Goal: Information Seeking & Learning: Check status

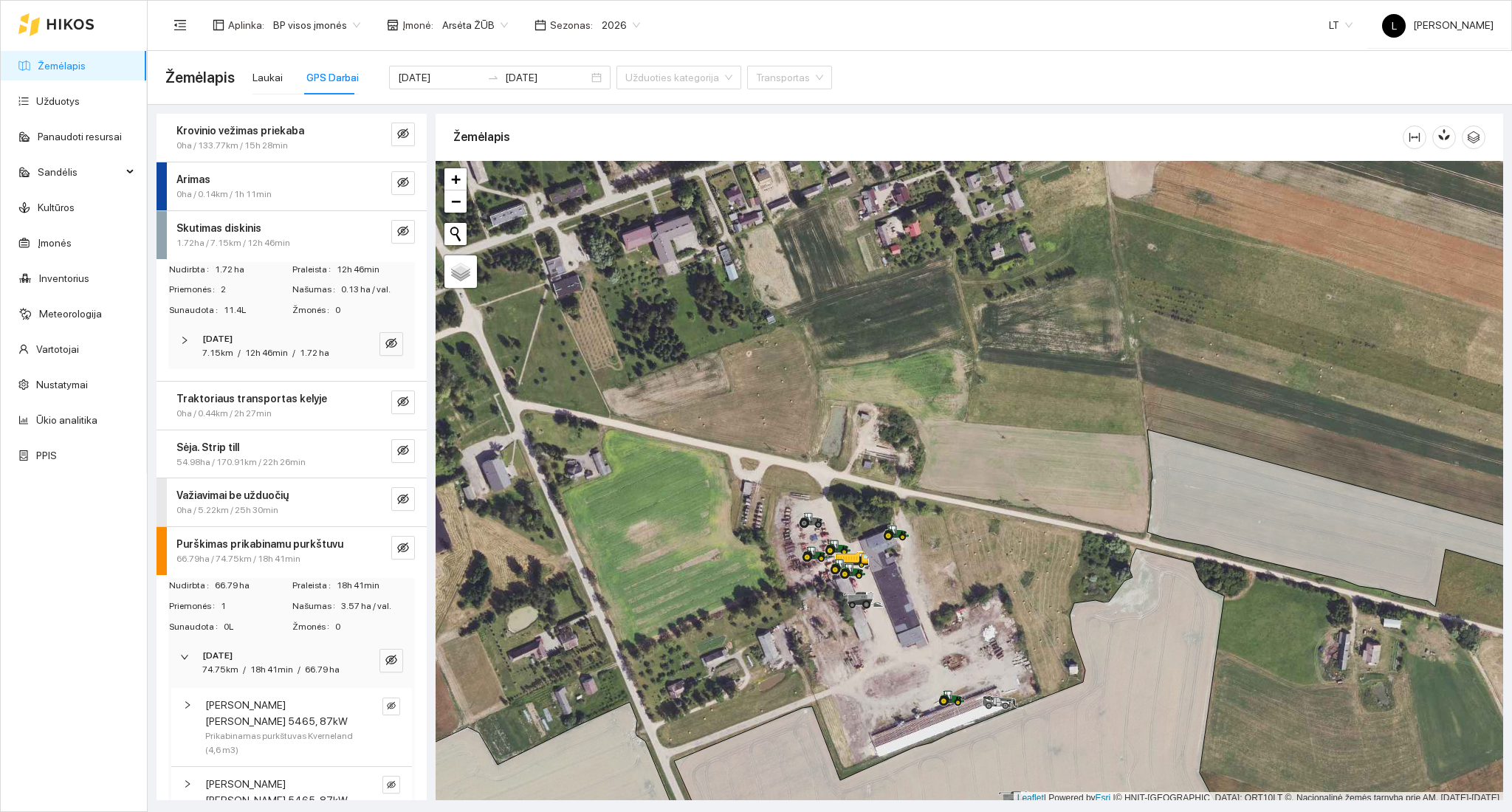
scroll to position [4, 0]
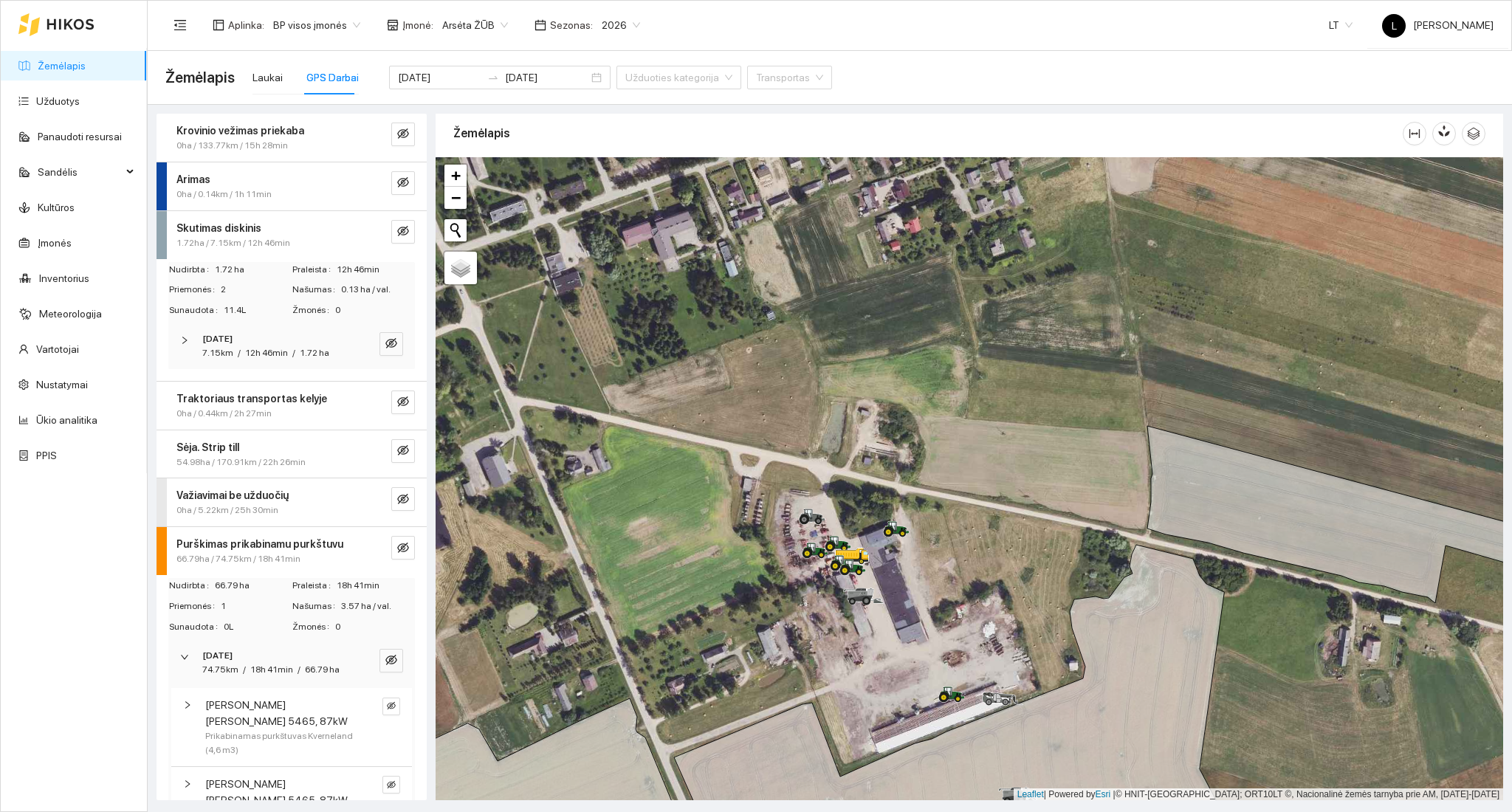
drag, startPoint x: 943, startPoint y: 632, endPoint x: 936, endPoint y: 550, distance: 82.3
click at [936, 552] on div at bounding box center [969, 479] width 1067 height 644
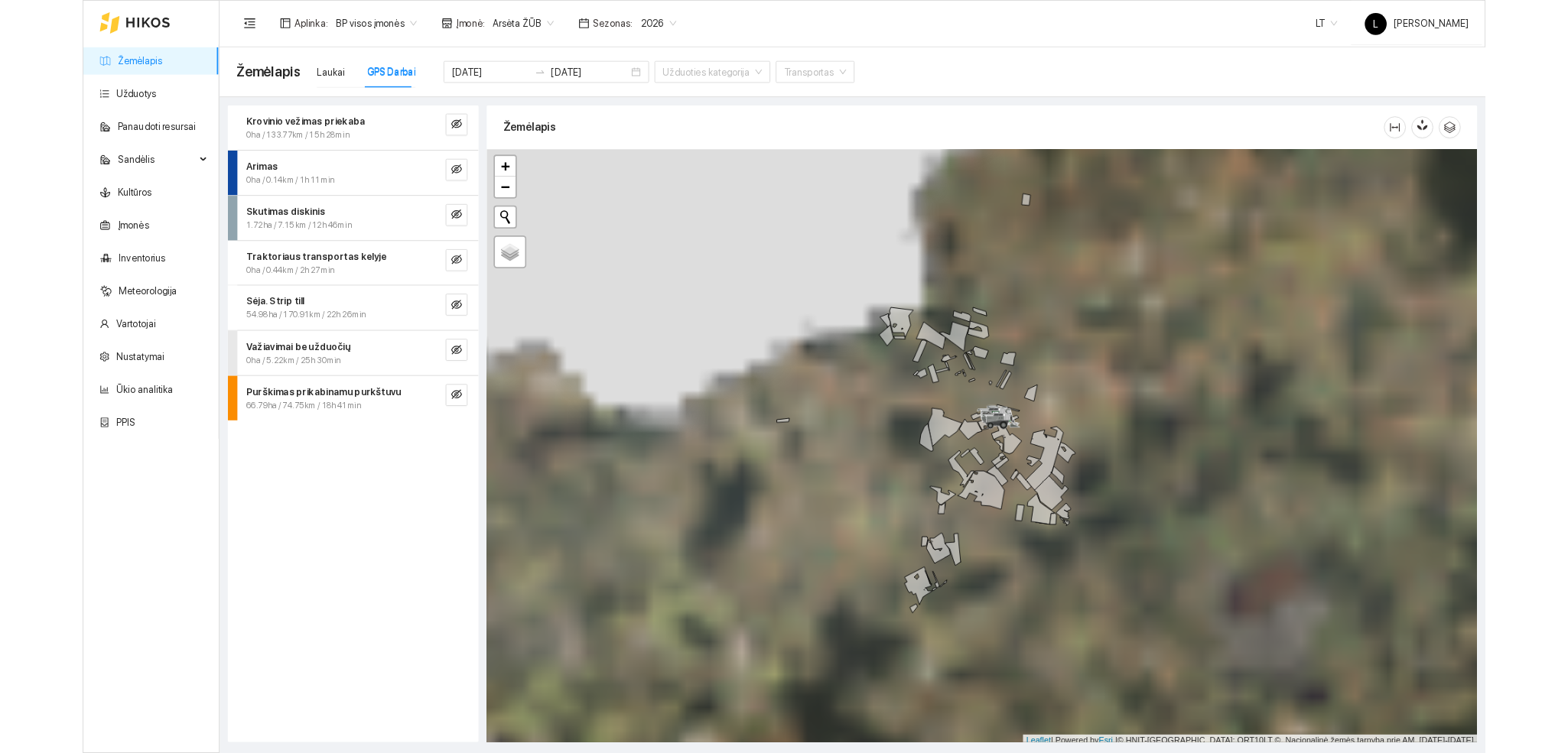
scroll to position [4, 0]
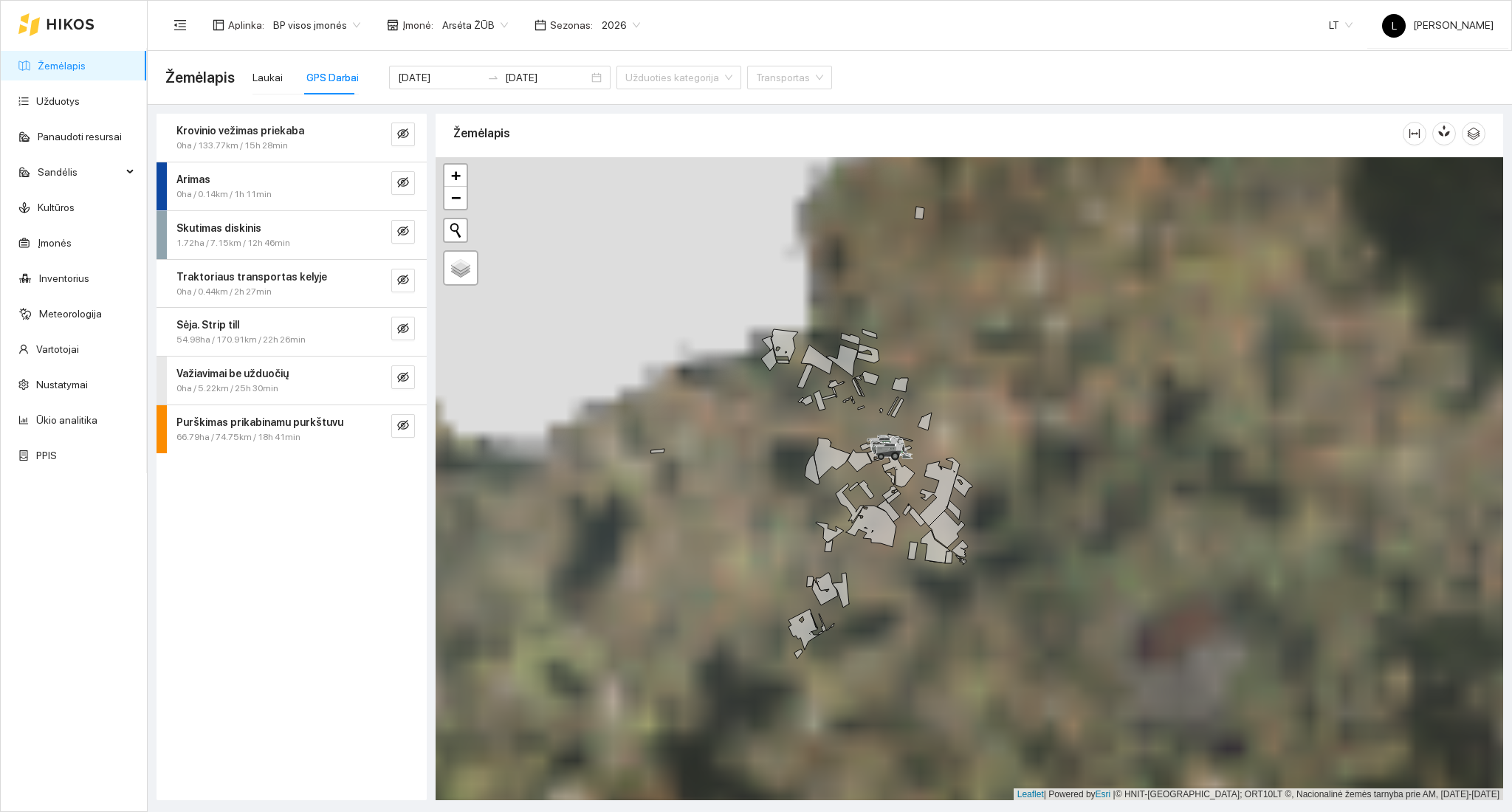
drag, startPoint x: 1044, startPoint y: 502, endPoint x: 914, endPoint y: 486, distance: 131.0
click at [914, 486] on div at bounding box center [969, 479] width 1067 height 644
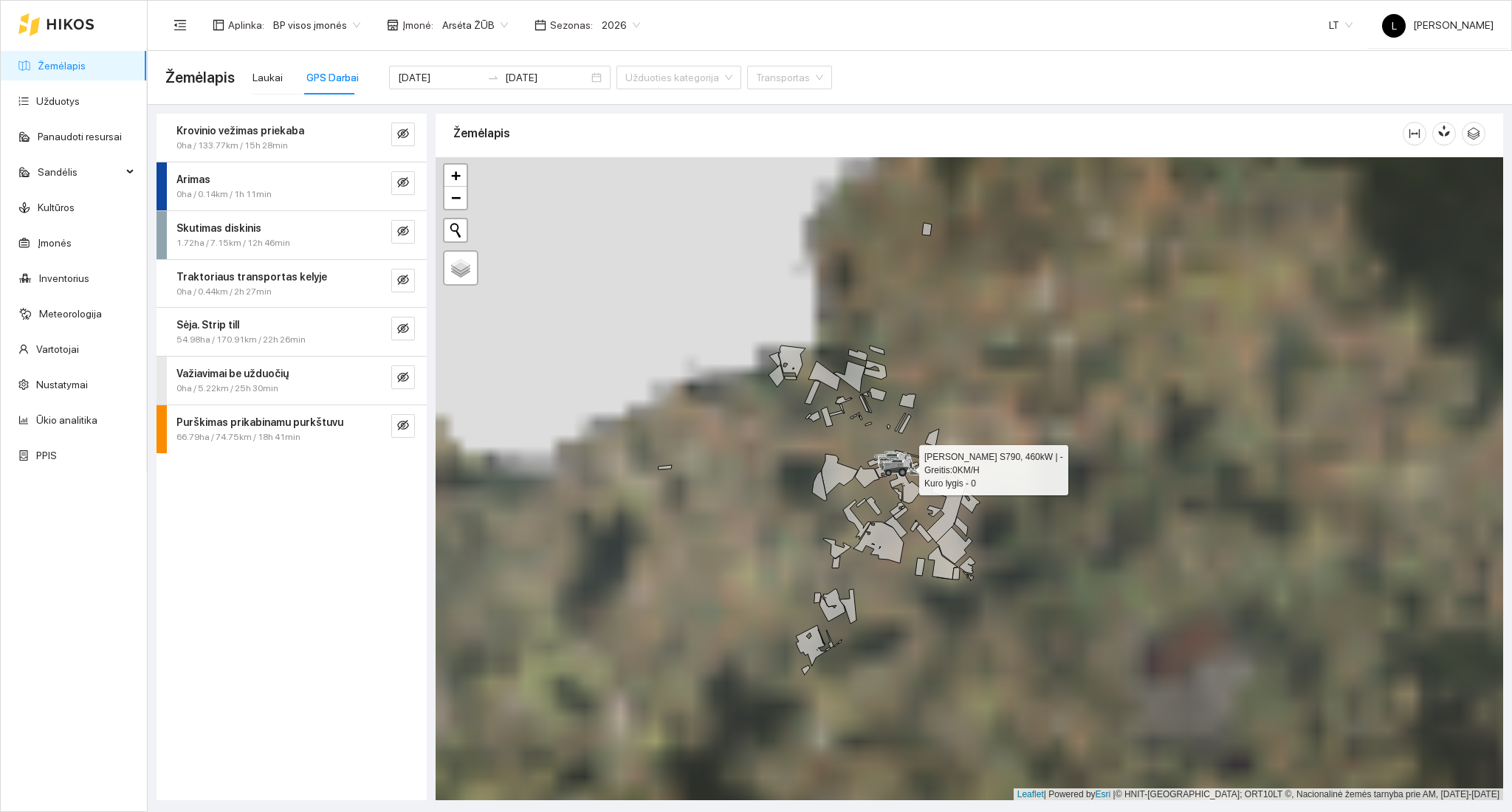
drag, startPoint x: 887, startPoint y: 482, endPoint x: 898, endPoint y: 505, distance: 25.5
click at [895, 494] on div at bounding box center [891, 475] width 9 height 37
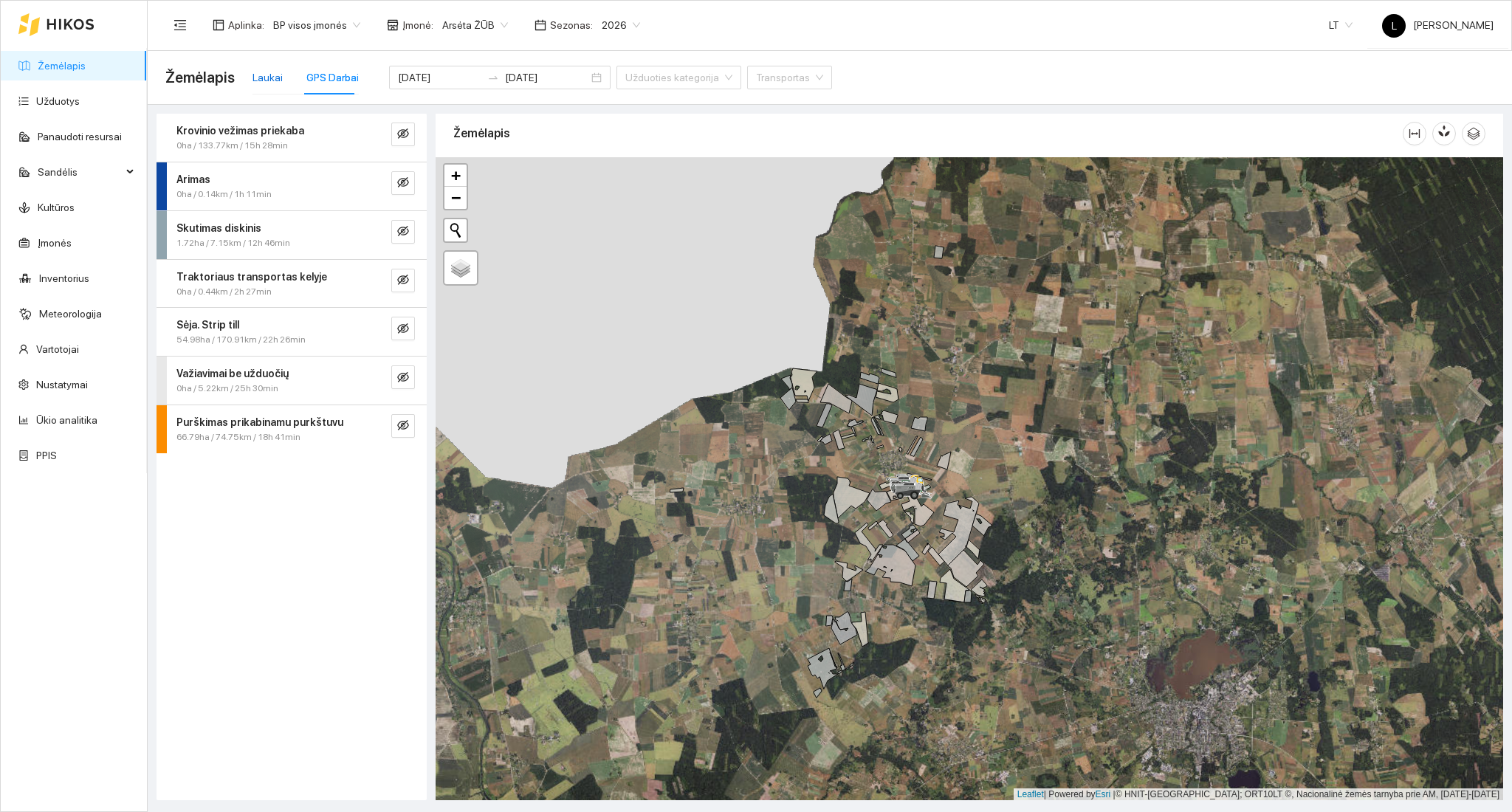
click at [269, 73] on div "Laukai" at bounding box center [267, 77] width 30 height 16
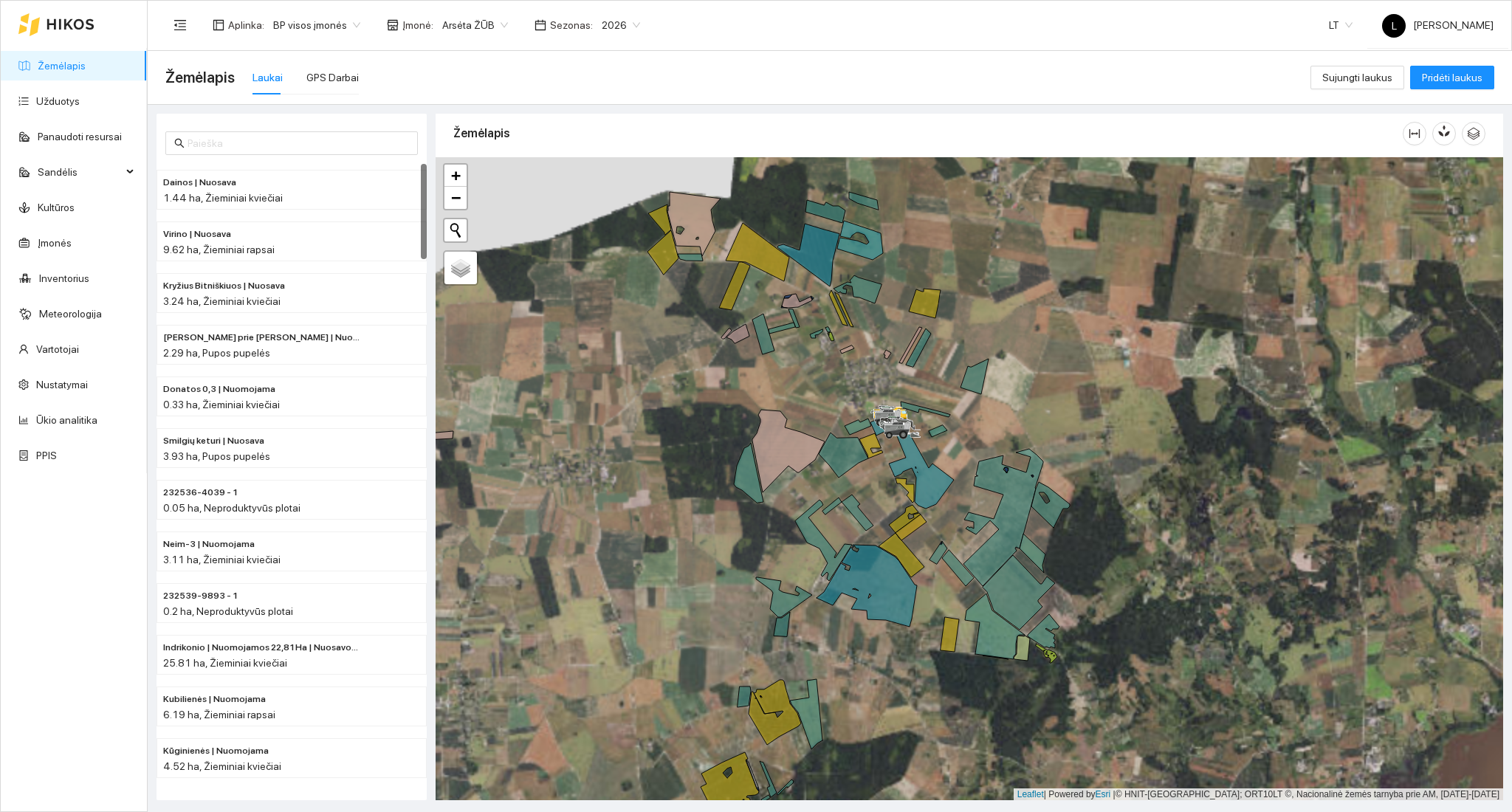
drag, startPoint x: 851, startPoint y: 495, endPoint x: 861, endPoint y: 494, distance: 10.0
click at [861, 494] on div at bounding box center [969, 479] width 1067 height 644
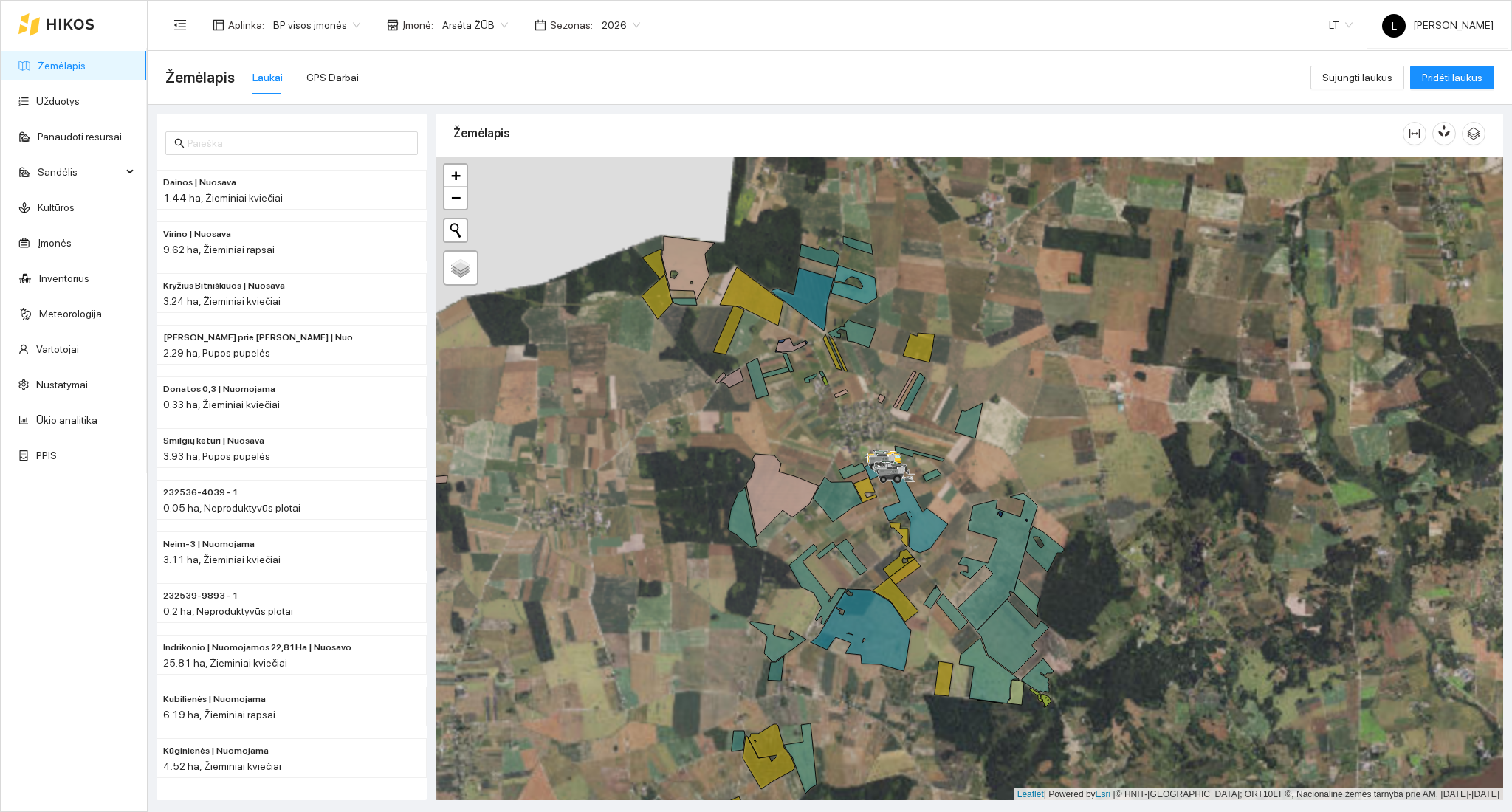
drag, startPoint x: 871, startPoint y: 502, endPoint x: 861, endPoint y: 529, distance: 28.8
click at [861, 529] on div at bounding box center [969, 479] width 1067 height 644
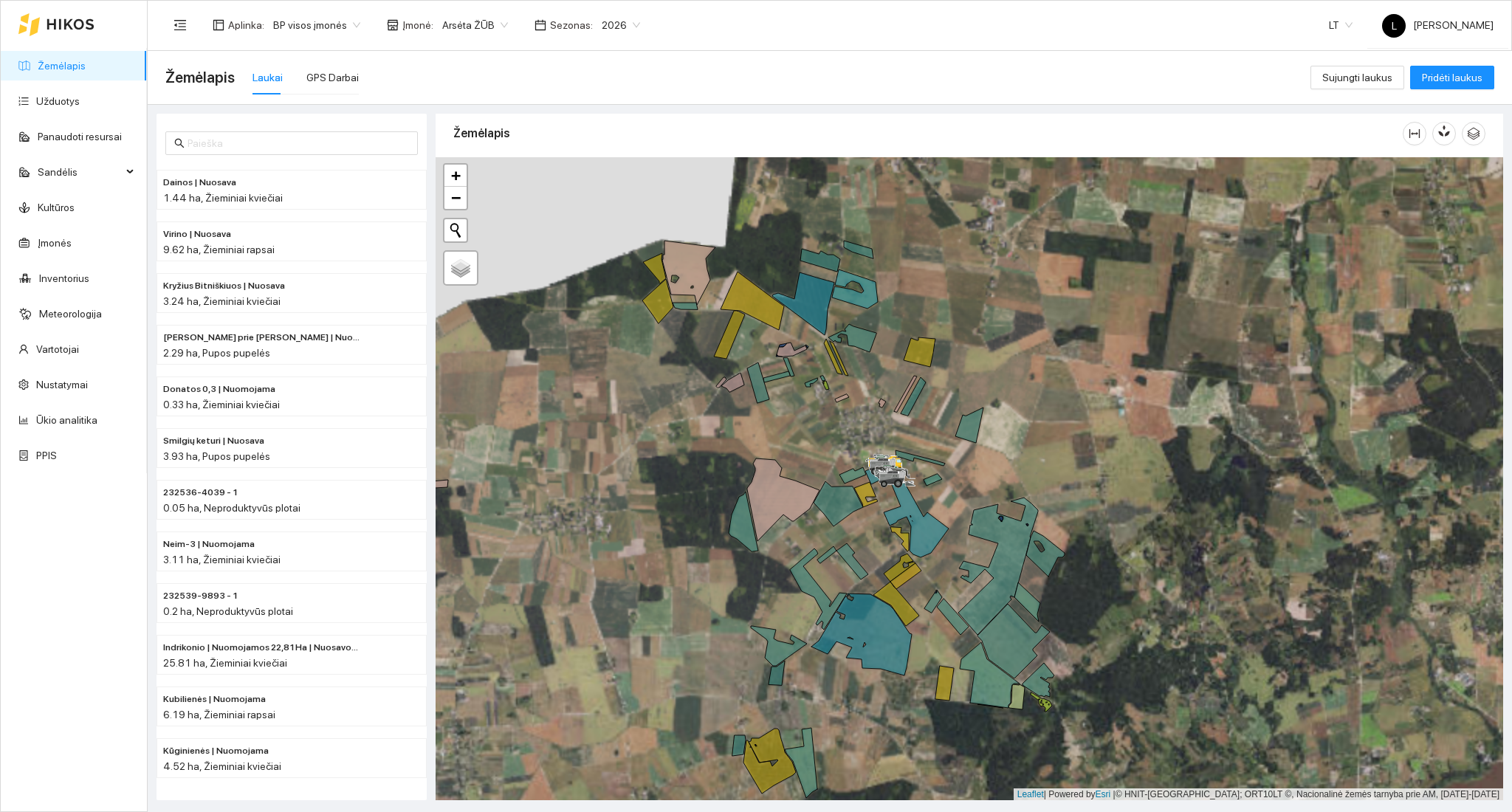
drag, startPoint x: 860, startPoint y: 523, endPoint x: 864, endPoint y: 545, distance: 22.4
click at [864, 545] on div at bounding box center [969, 479] width 1067 height 644
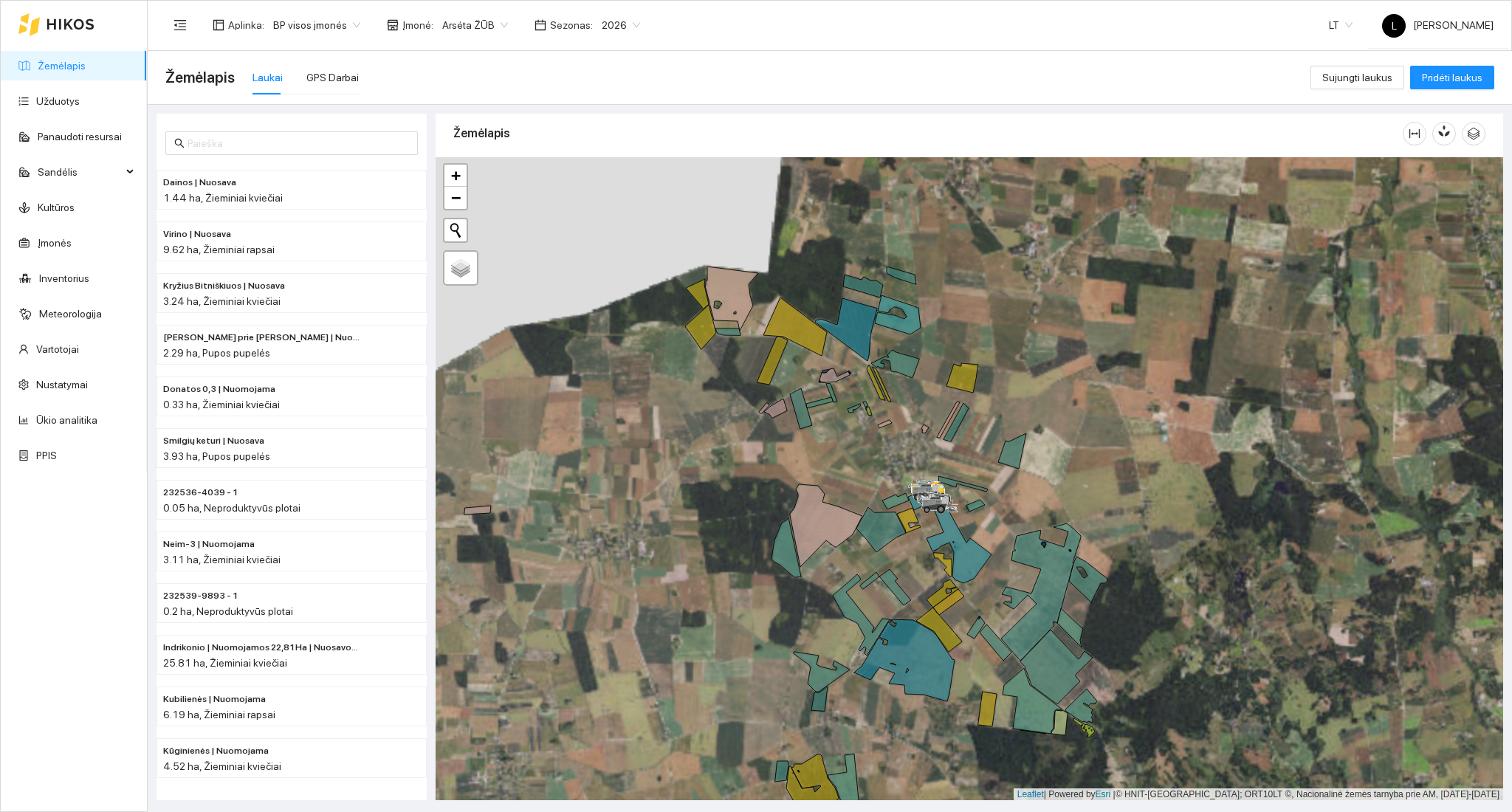
drag, startPoint x: 863, startPoint y: 545, endPoint x: 924, endPoint y: 562, distance: 63.3
click at [924, 562] on div at bounding box center [969, 479] width 1067 height 644
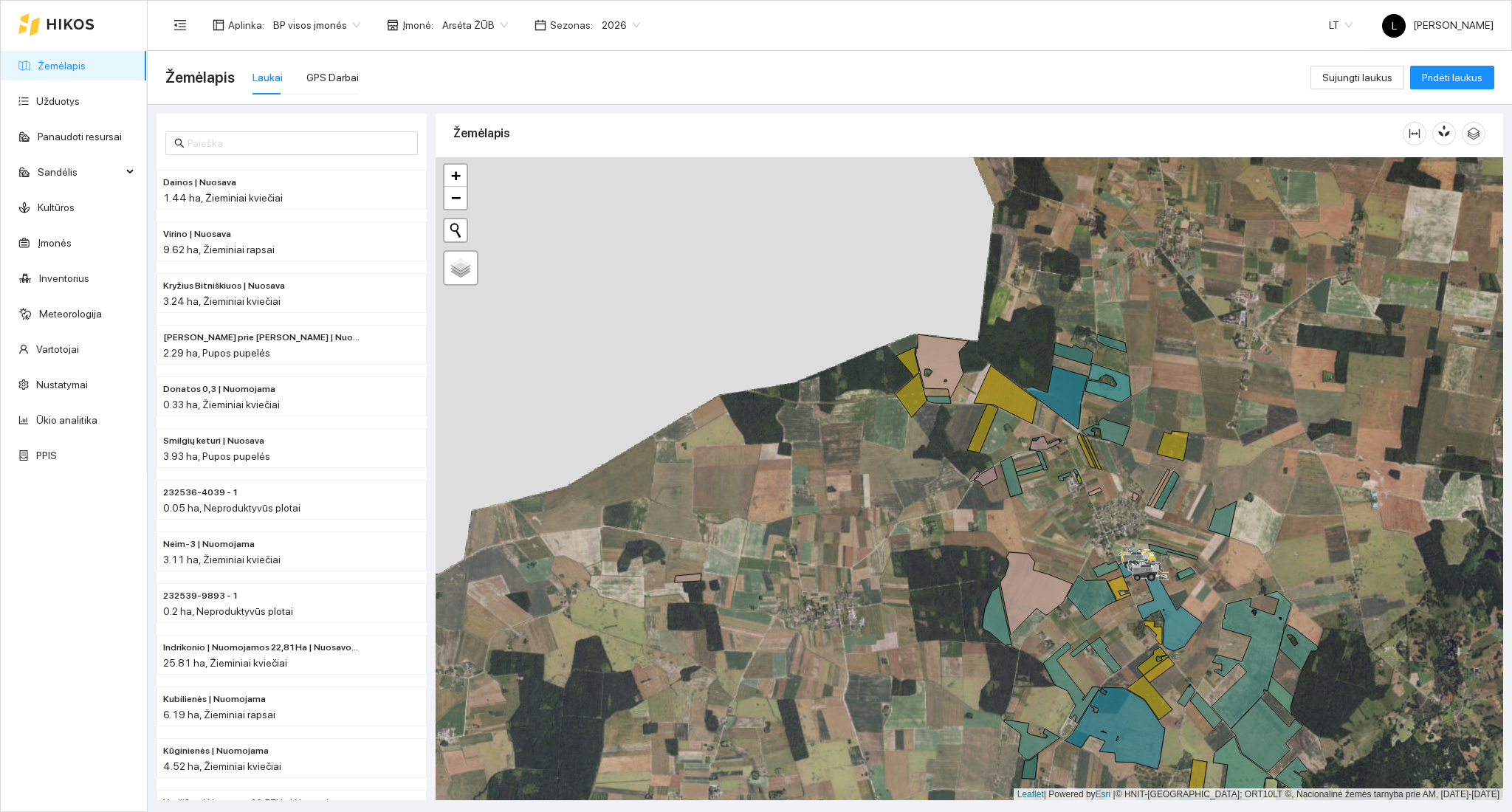
scroll to position [4, 0]
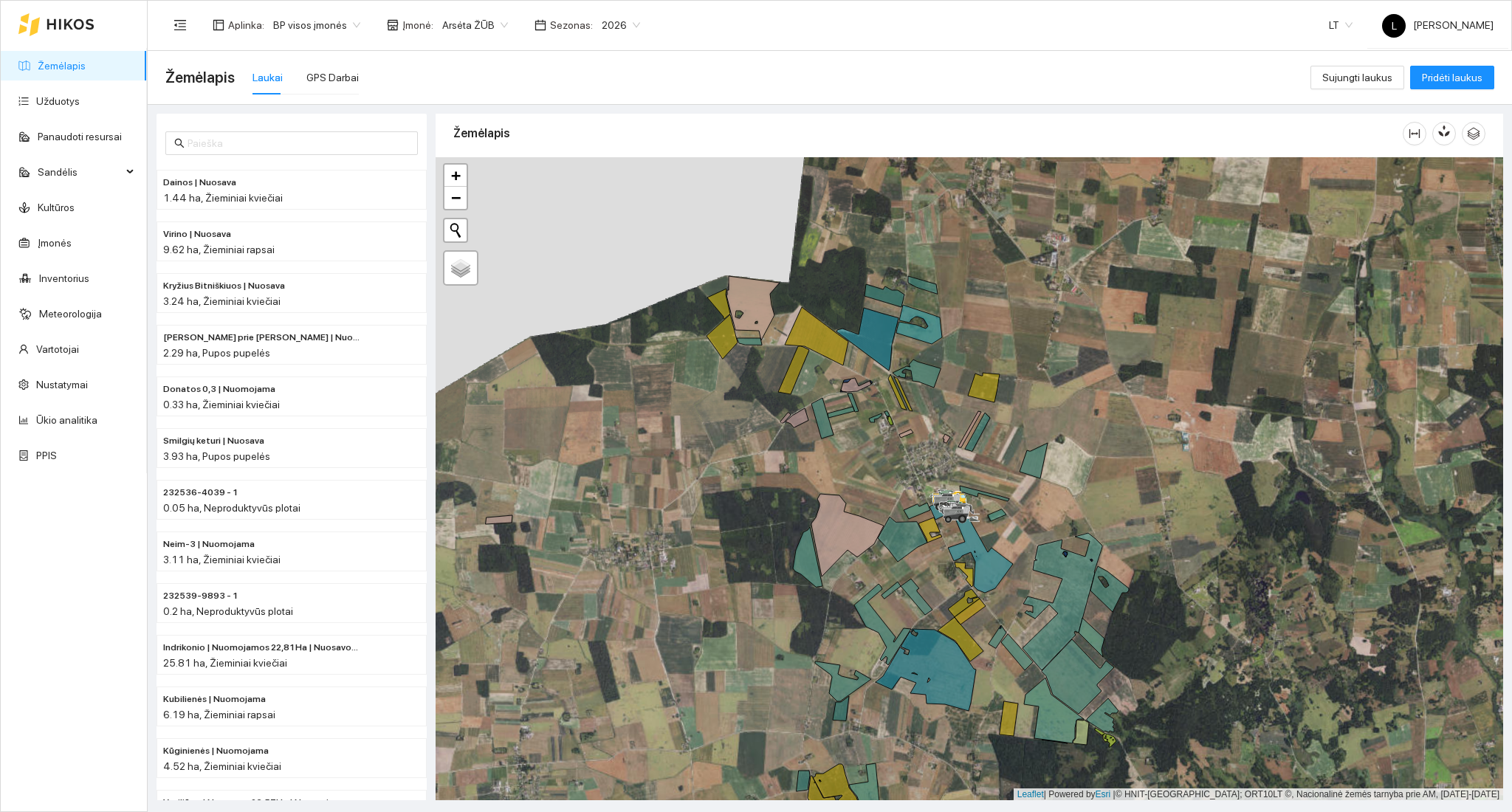
click at [353, 81] on div "Žemėlapis Laukai GPS Darbai" at bounding box center [737, 77] width 1145 height 47
click at [341, 82] on div "GPS Darbai" at bounding box center [332, 77] width 52 height 16
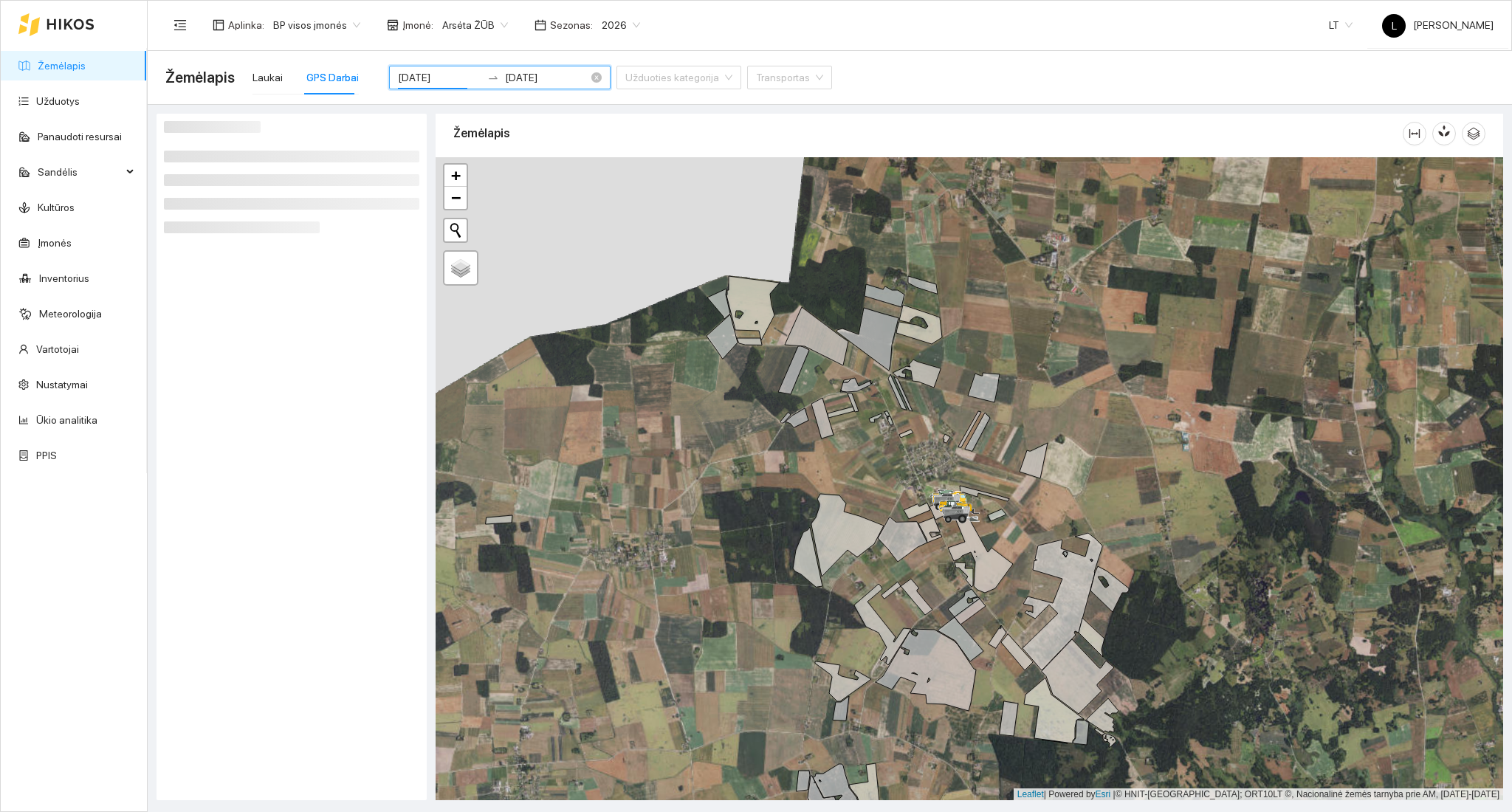
click at [439, 69] on input "[DATE]" at bounding box center [439, 77] width 84 height 16
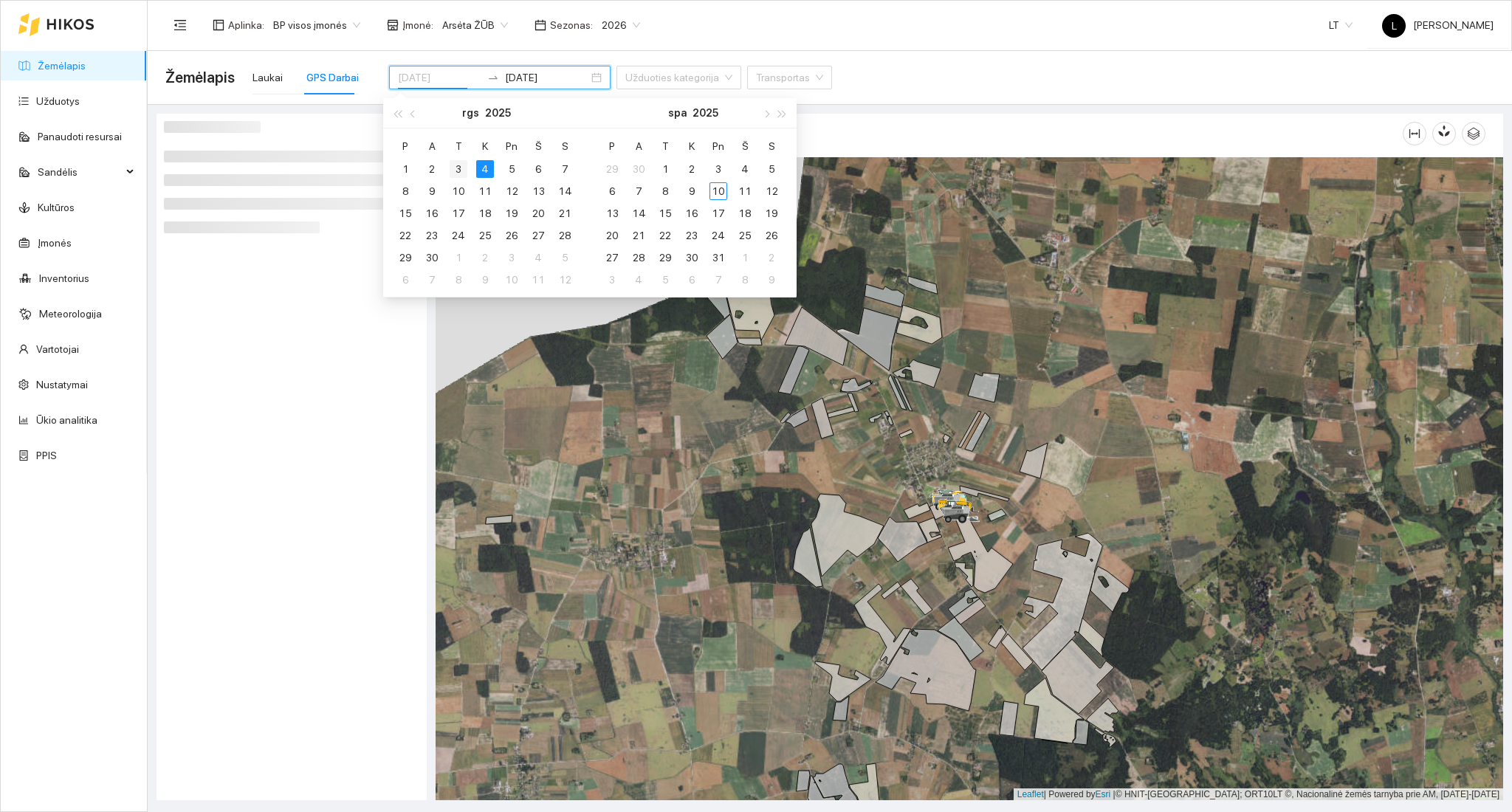
type input "[DATE]"
click at [457, 160] on div "3" at bounding box center [458, 169] width 18 height 18
click at [459, 167] on div "3" at bounding box center [458, 169] width 18 height 18
type input "[DATE]"
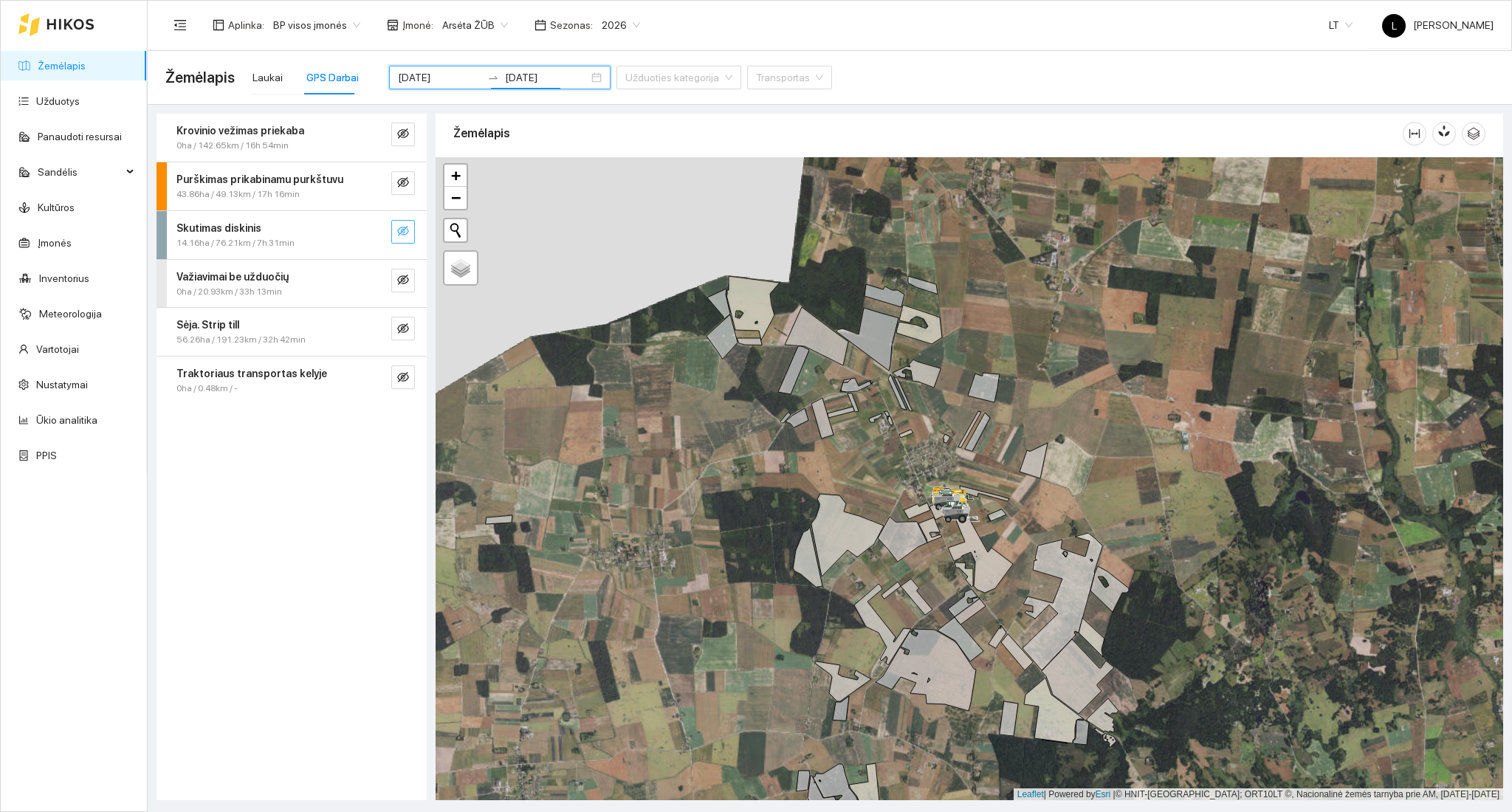
click at [405, 235] on icon "eye-invisible" at bounding box center [403, 231] width 12 height 12
click at [336, 233] on div "Skutimas diskinis" at bounding box center [267, 228] width 180 height 16
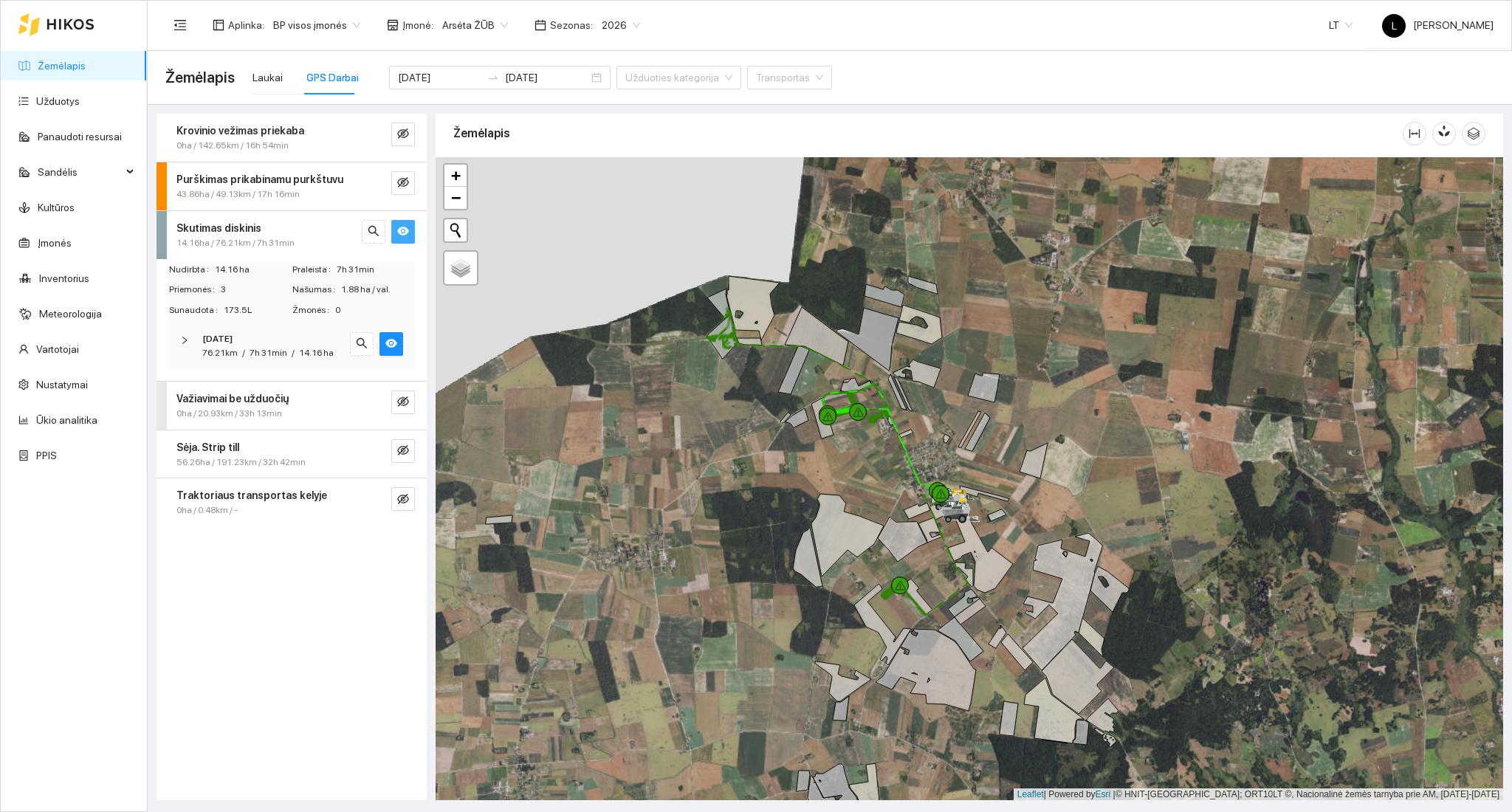
click at [305, 343] on div "[DATE]" at bounding box center [272, 339] width 138 height 14
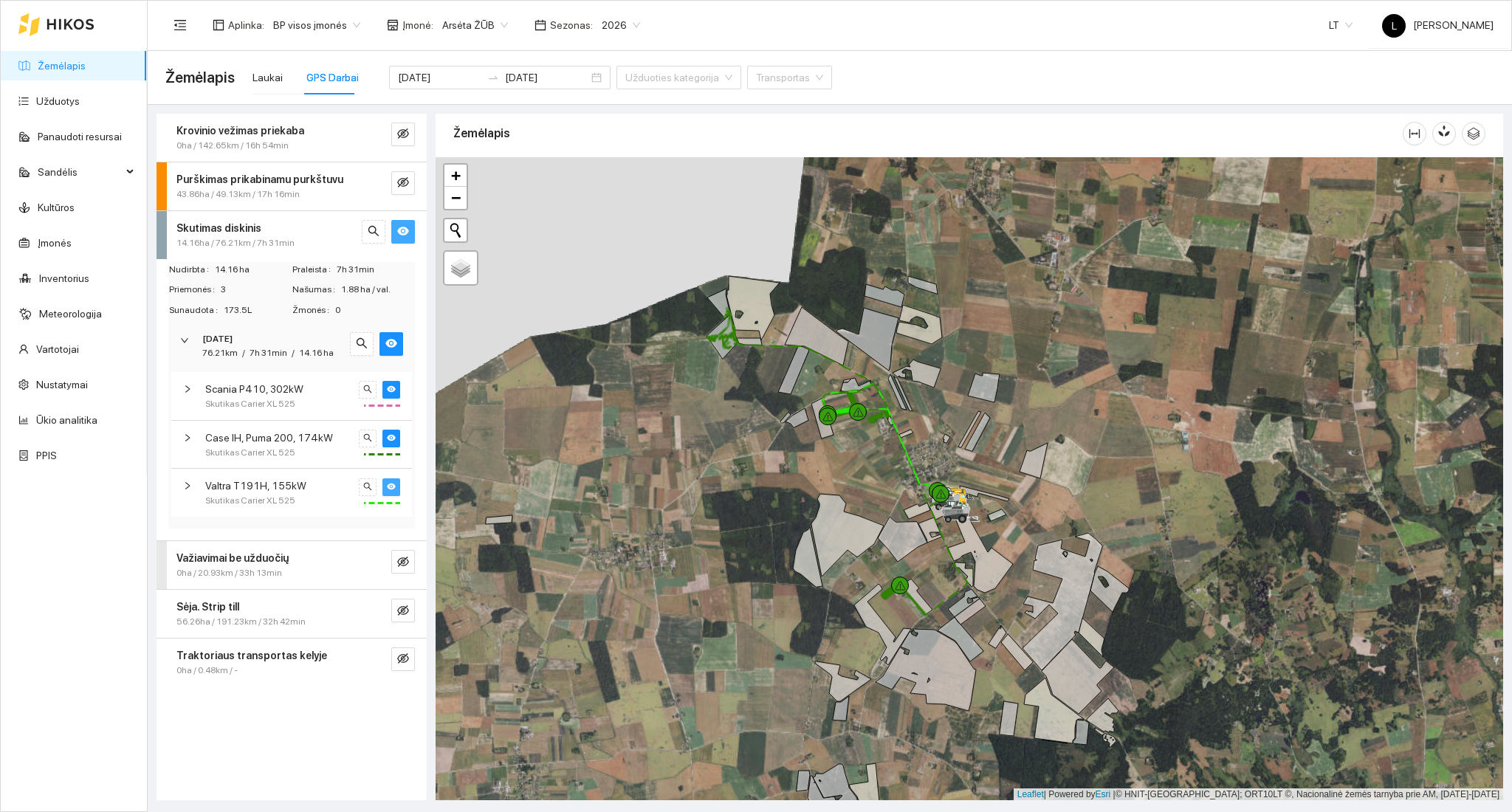
click at [395, 483] on icon "eye" at bounding box center [391, 486] width 9 height 9
drag, startPoint x: 392, startPoint y: 391, endPoint x: 390, endPoint y: 404, distance: 13.2
click at [392, 393] on span "eye" at bounding box center [391, 389] width 9 height 11
click at [334, 438] on div "Case IH, Puma 200, 174kW" at bounding box center [279, 437] width 149 height 16
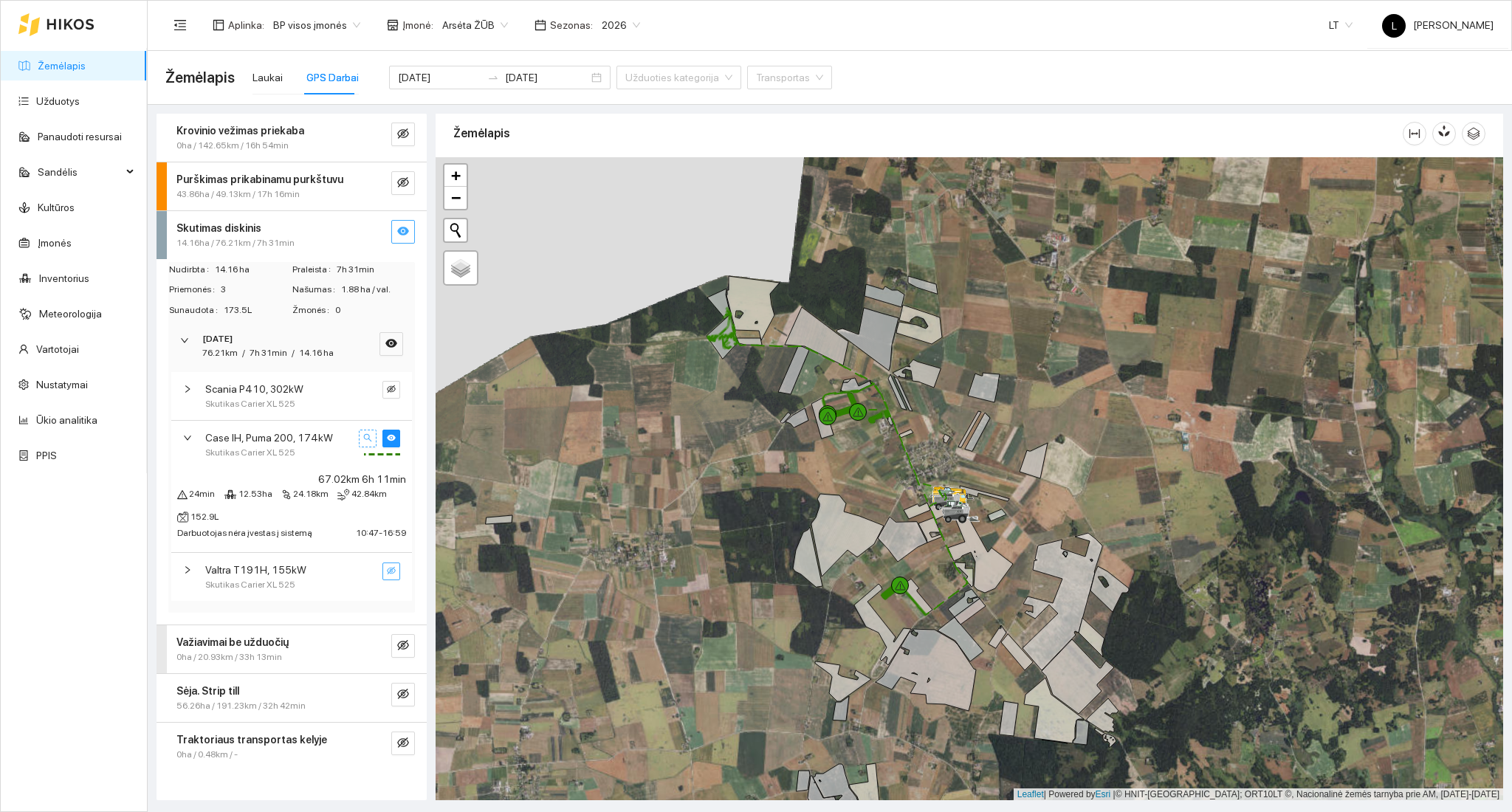
click at [369, 438] on icon "search" at bounding box center [368, 438] width 8 height 8
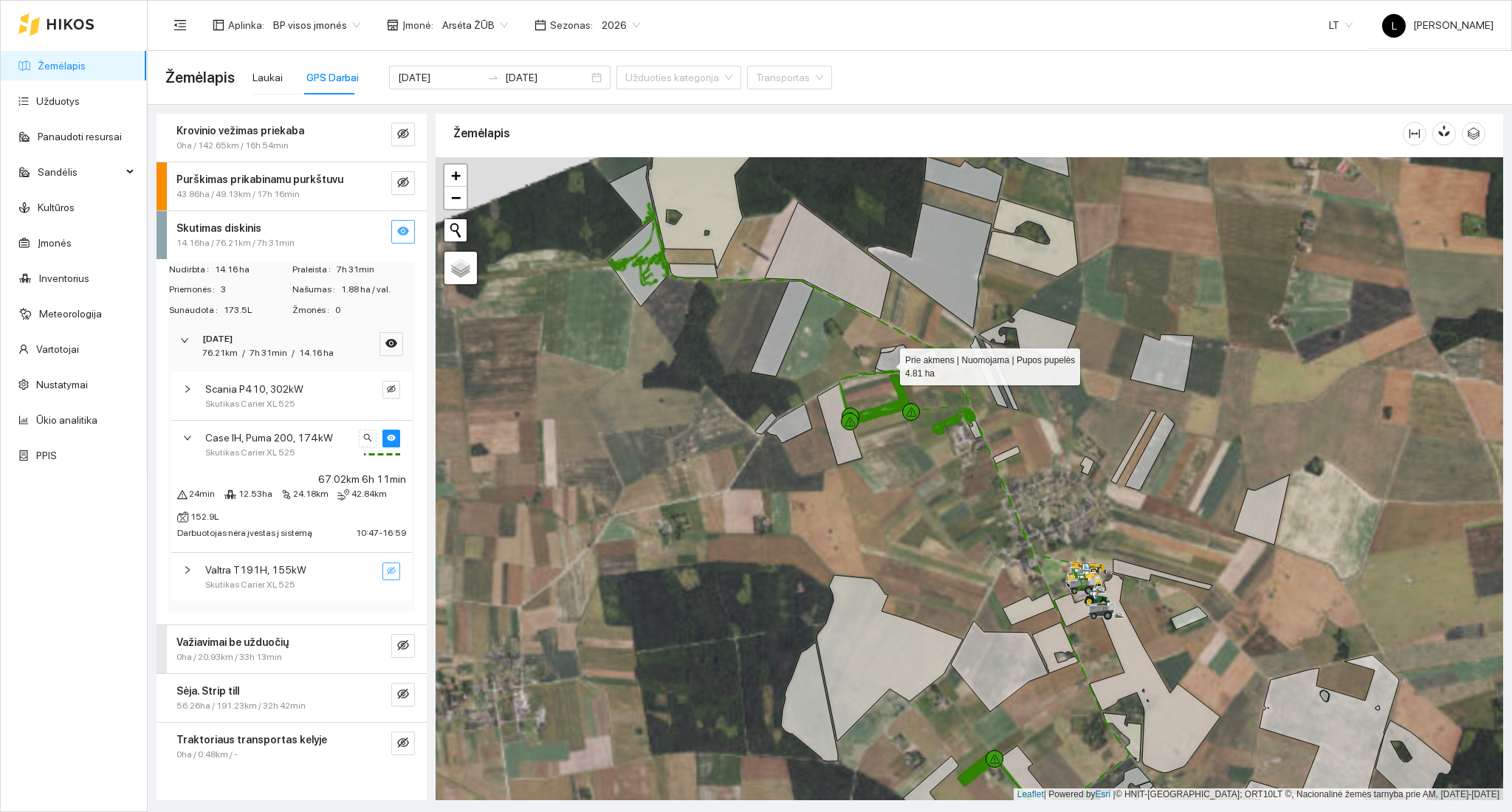
drag, startPoint x: 980, startPoint y: 332, endPoint x: 867, endPoint y: 376, distance: 121.3
click at [875, 372] on icon at bounding box center [906, 358] width 62 height 28
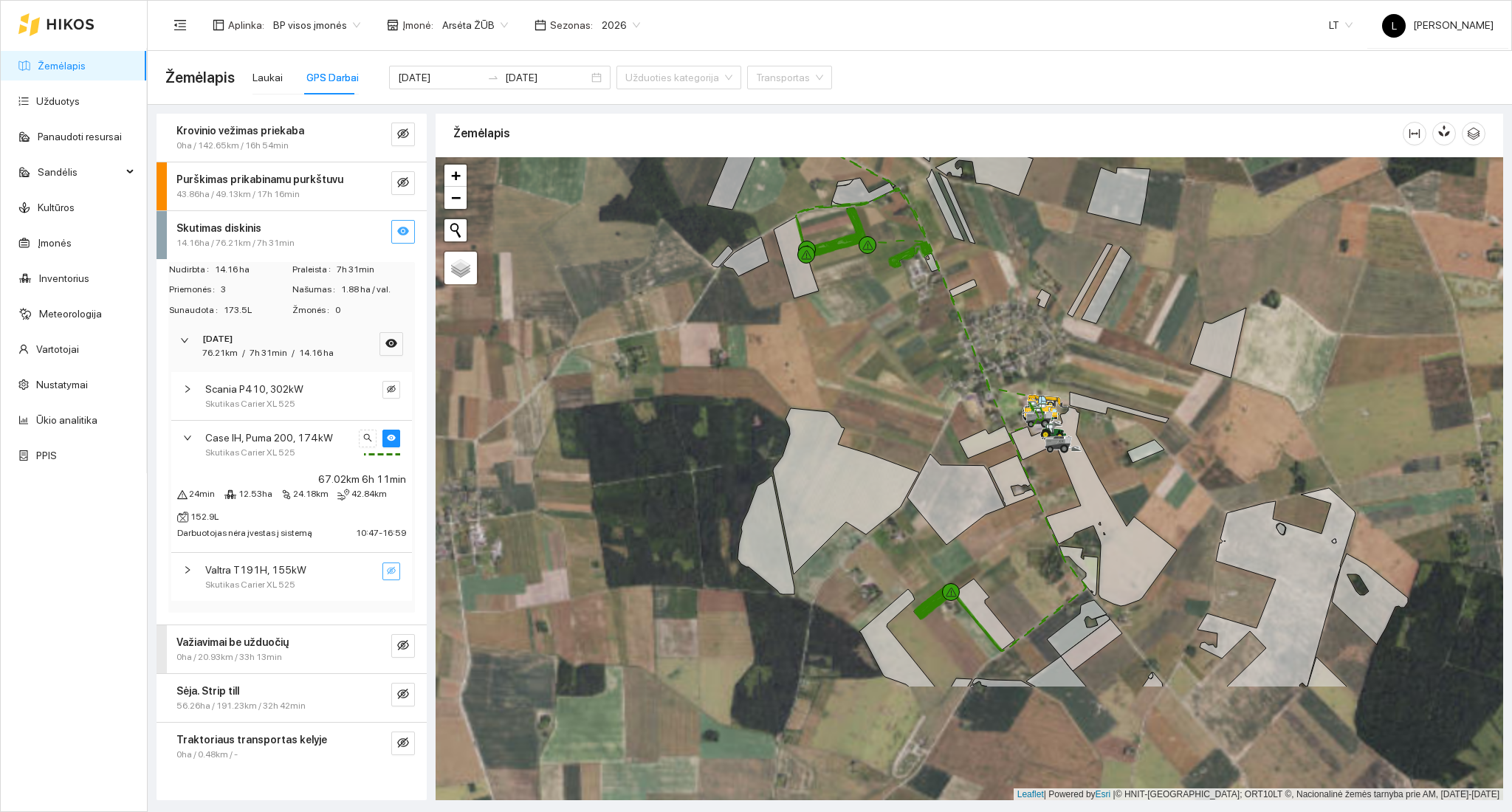
drag, startPoint x: 904, startPoint y: 529, endPoint x: 880, endPoint y: 346, distance: 184.6
click at [880, 348] on div at bounding box center [969, 479] width 1067 height 644
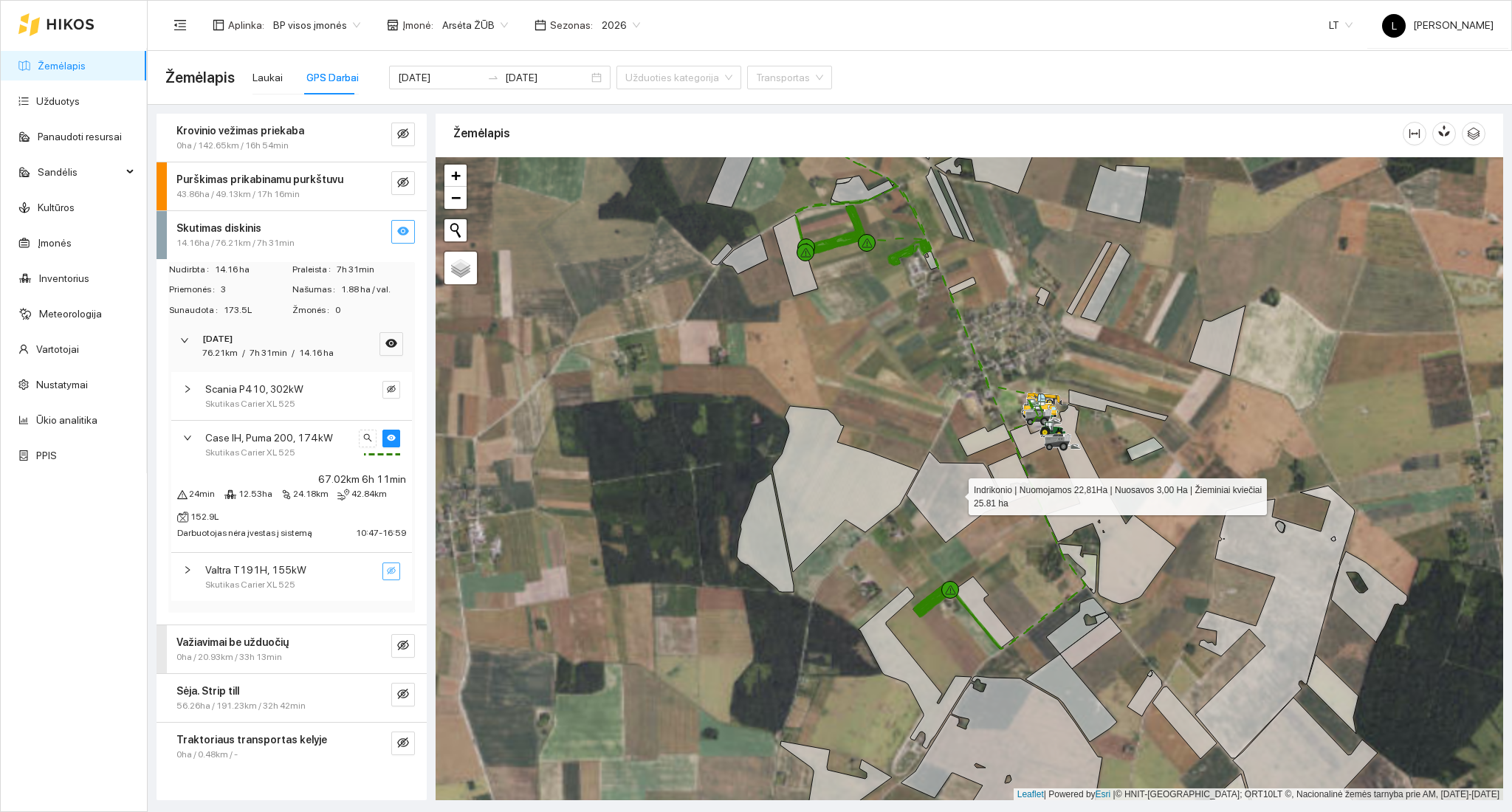
drag, startPoint x: 927, startPoint y: 485, endPoint x: 919, endPoint y: 484, distance: 8.1
click at [922, 484] on icon at bounding box center [955, 497] width 98 height 91
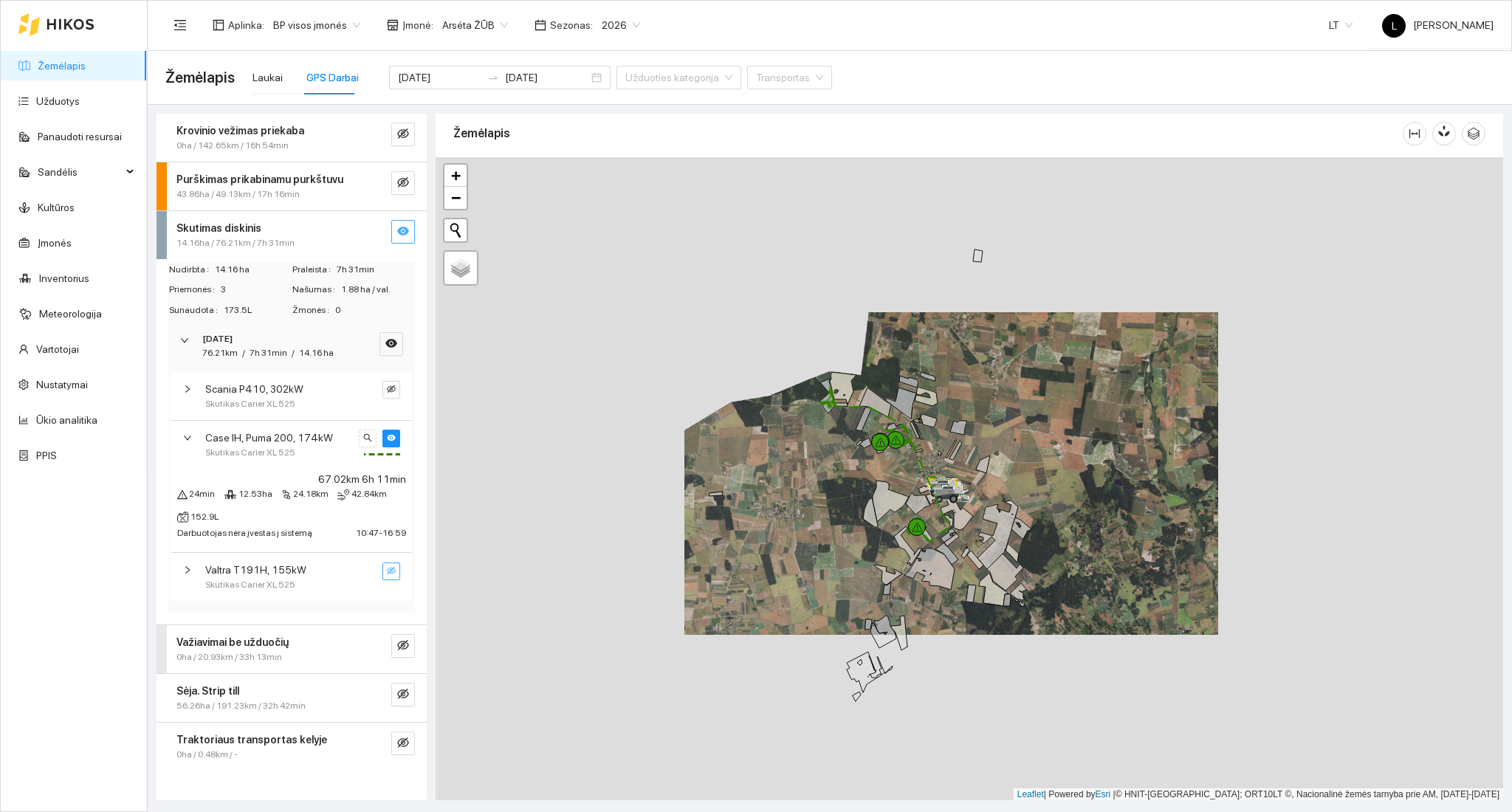
drag, startPoint x: 910, startPoint y: 478, endPoint x: 867, endPoint y: 531, distance: 68.2
click at [884, 562] on div at bounding box center [969, 479] width 1067 height 644
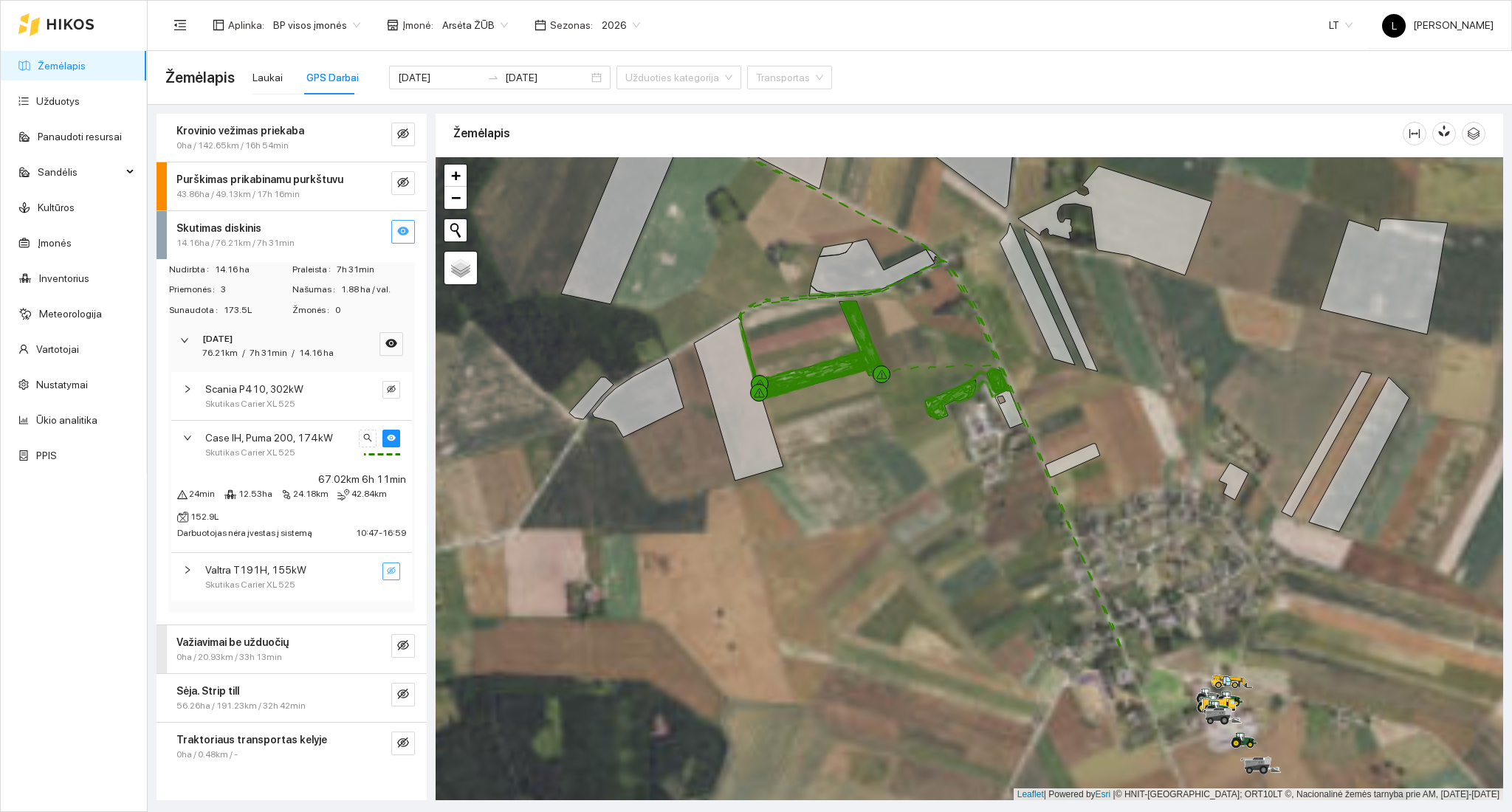
drag, startPoint x: 880, startPoint y: 589, endPoint x: 806, endPoint y: 404, distance: 199.3
click at [824, 403] on div at bounding box center [969, 479] width 1067 height 644
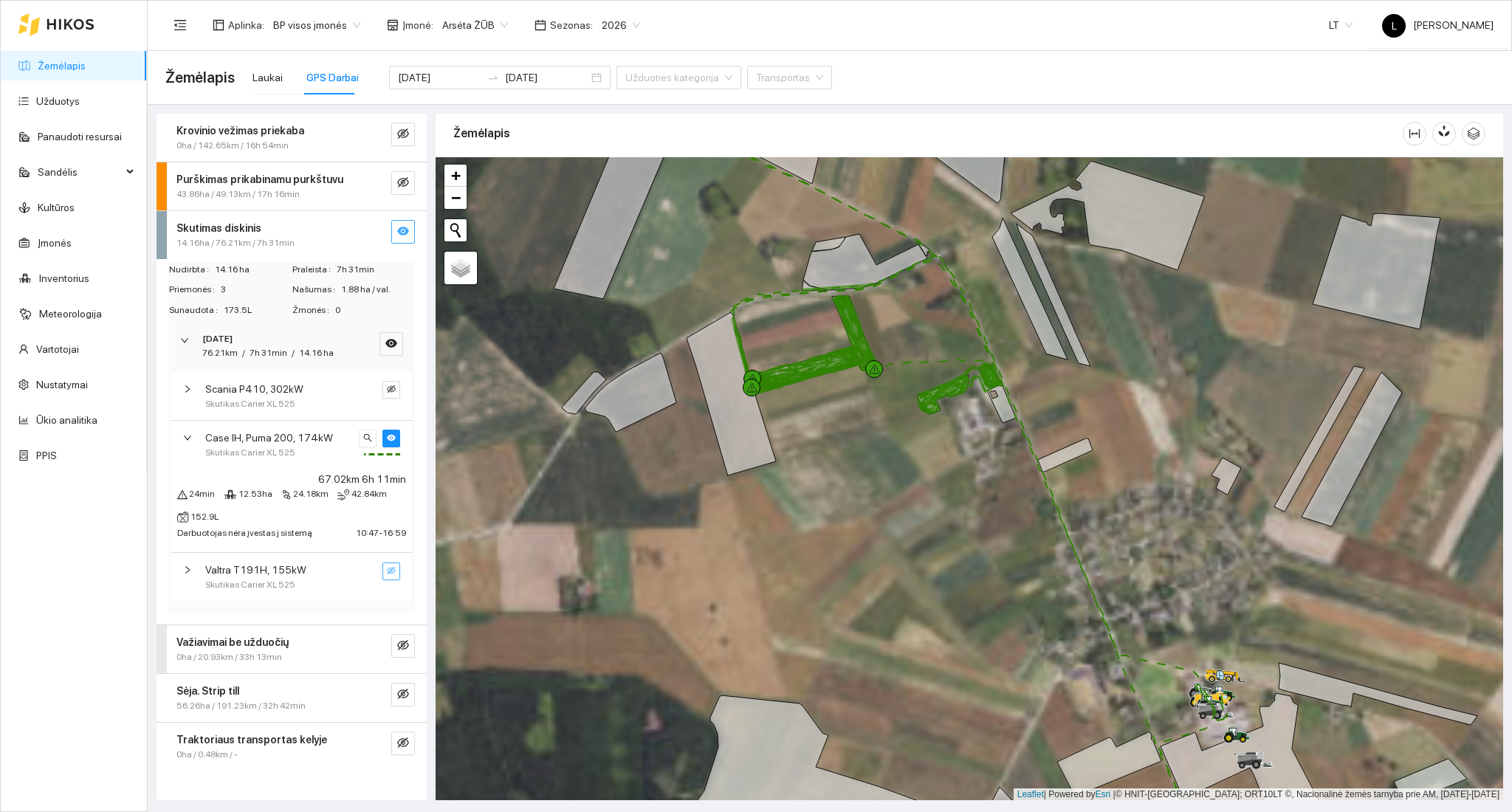
click at [388, 571] on icon "eye-invisible" at bounding box center [391, 569] width 9 height 7
click at [371, 573] on icon "search" at bounding box center [367, 570] width 9 height 9
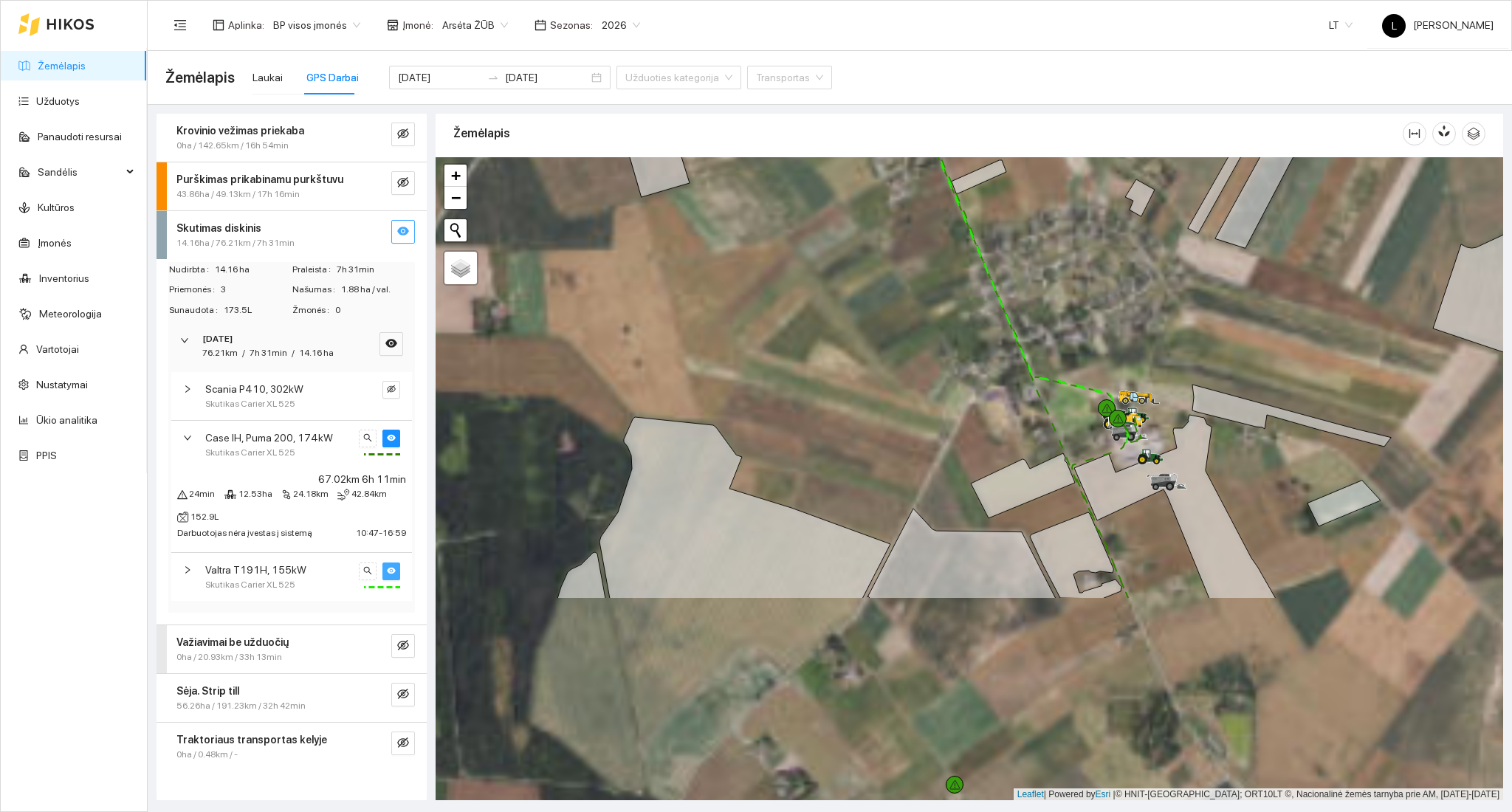
drag, startPoint x: 863, startPoint y: 682, endPoint x: 784, endPoint y: 456, distance: 239.4
click at [780, 408] on div at bounding box center [969, 479] width 1067 height 644
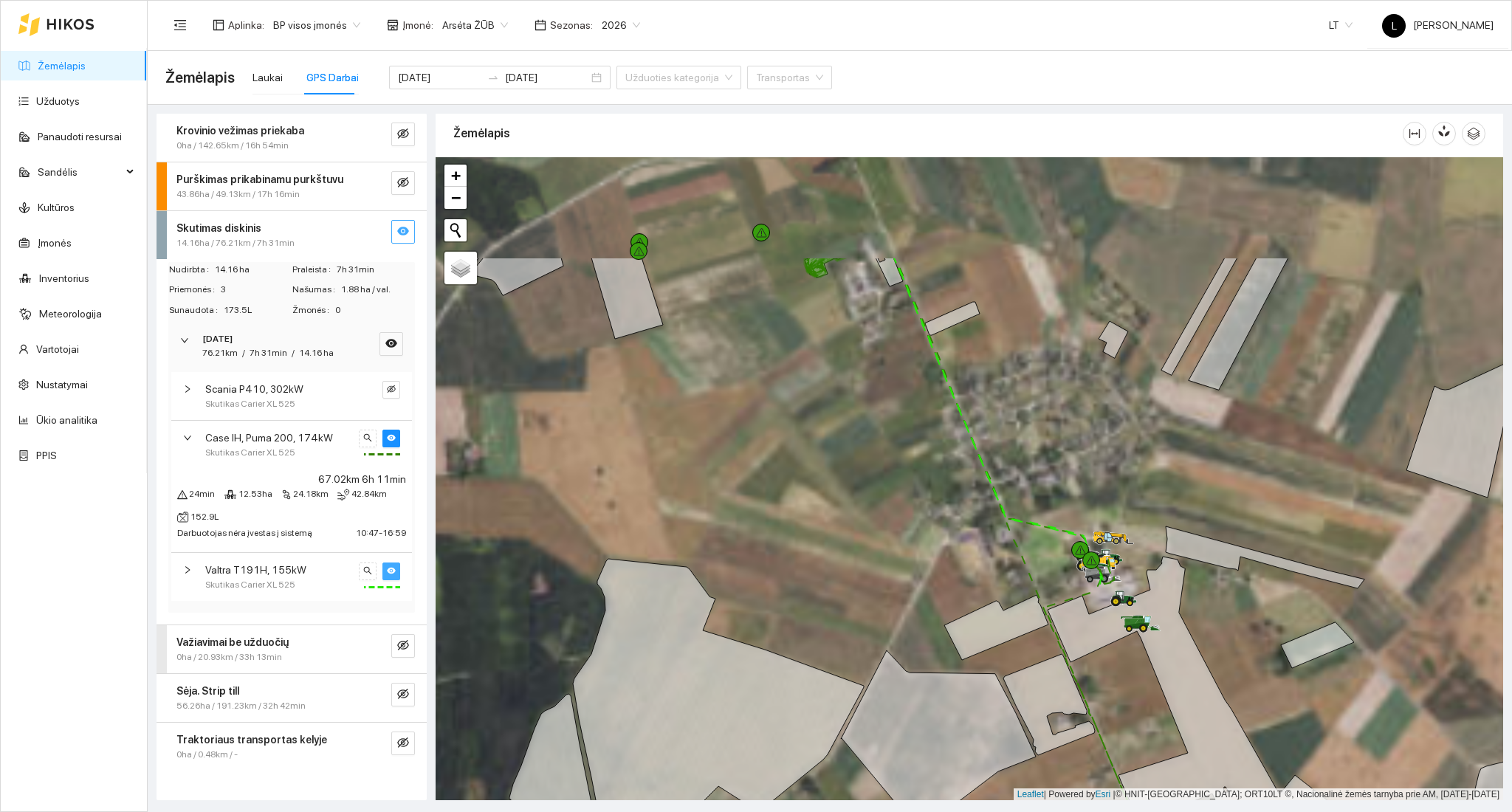
drag, startPoint x: 759, startPoint y: 381, endPoint x: 822, endPoint y: 701, distance: 326.1
click at [822, 701] on div at bounding box center [969, 479] width 1067 height 644
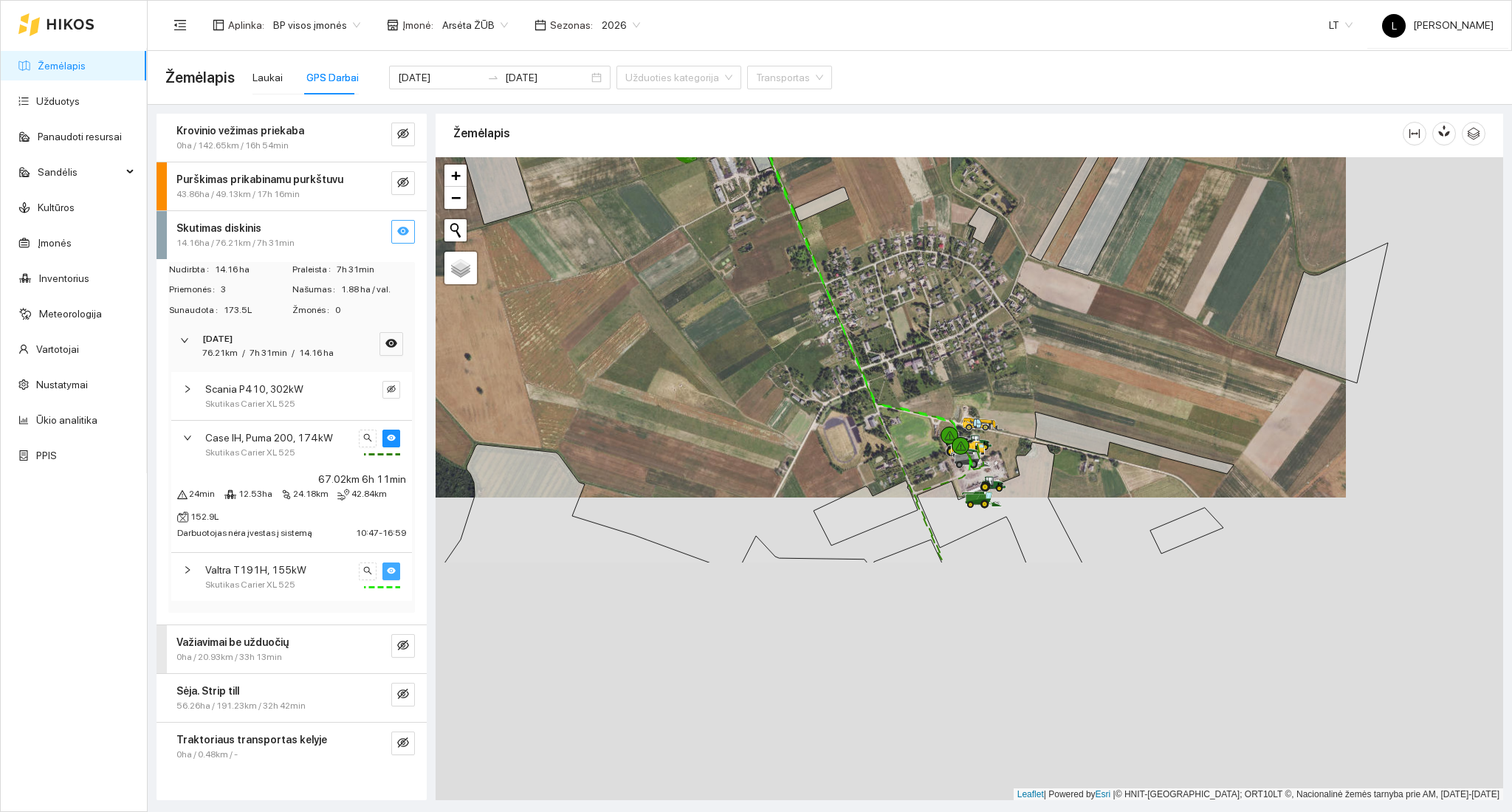
drag, startPoint x: 910, startPoint y: 660, endPoint x: 762, endPoint y: 355, distance: 339.0
click at [752, 357] on div at bounding box center [969, 479] width 1067 height 644
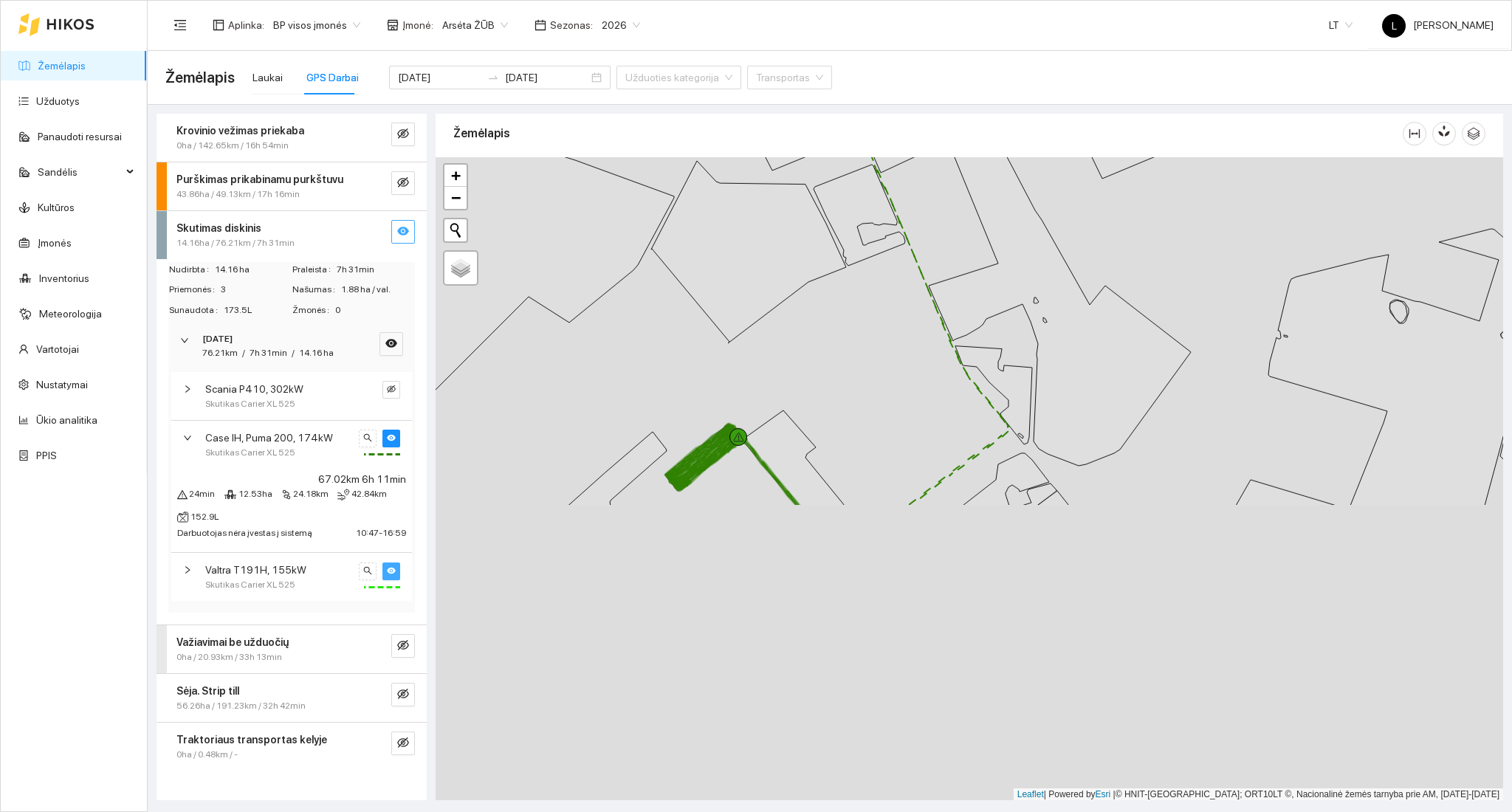
drag, startPoint x: 887, startPoint y: 582, endPoint x: 820, endPoint y: 259, distance: 329.9
click at [832, 233] on icon at bounding box center [749, 252] width 195 height 182
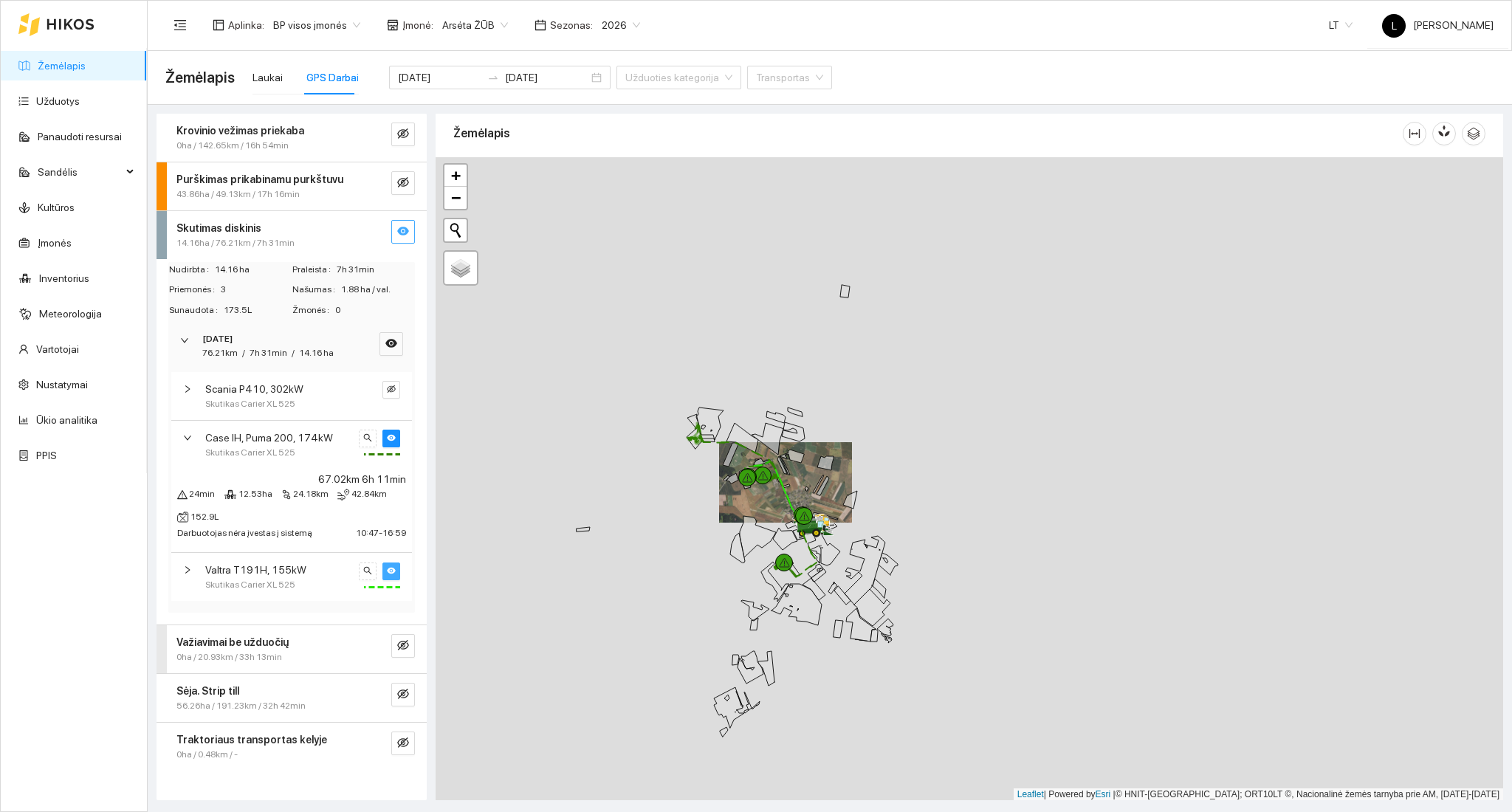
drag, startPoint x: 761, startPoint y: 532, endPoint x: 760, endPoint y: 671, distance: 139.0
click at [797, 637] on div at bounding box center [969, 479] width 1067 height 644
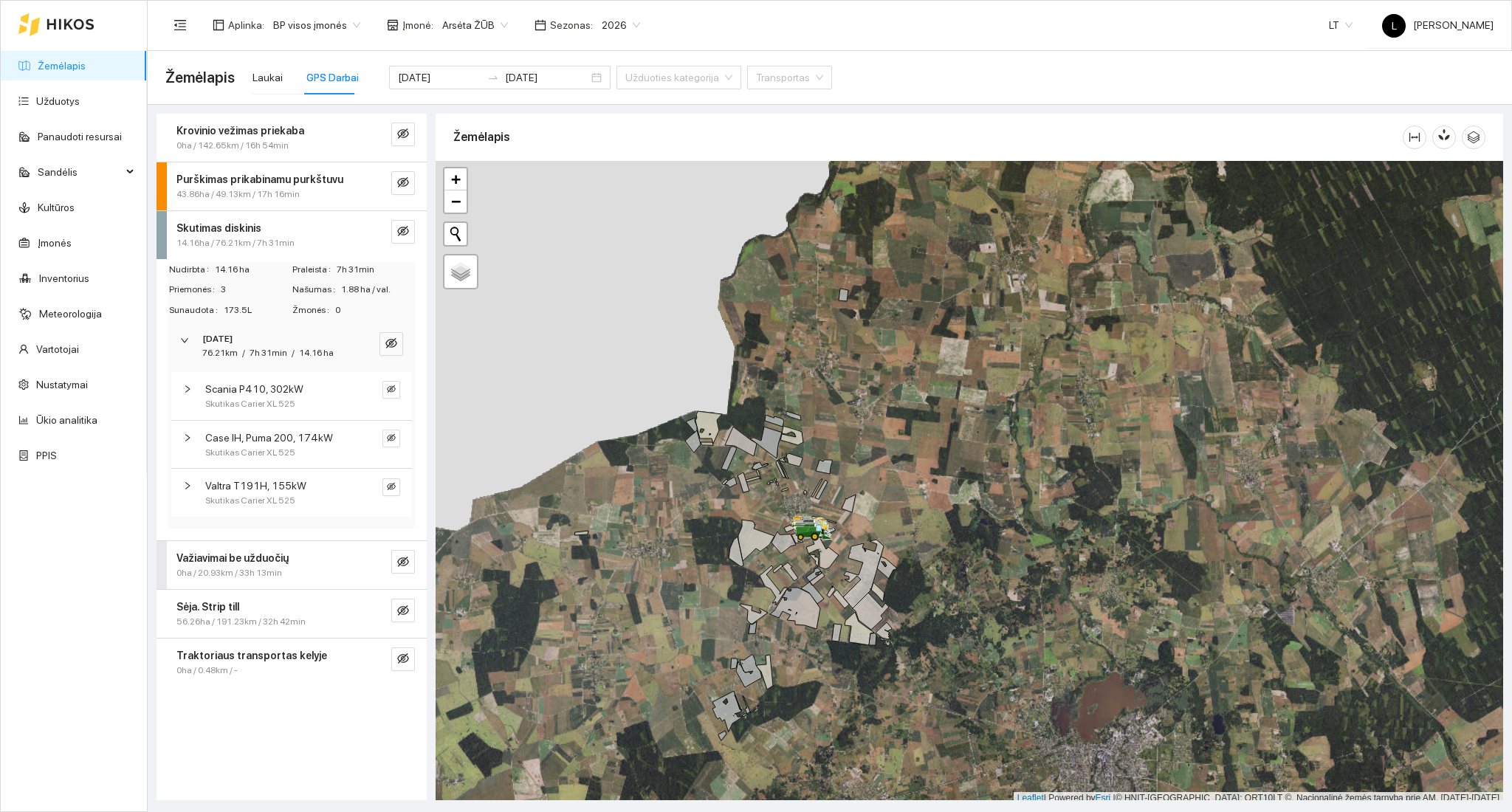
scroll to position [4, 0]
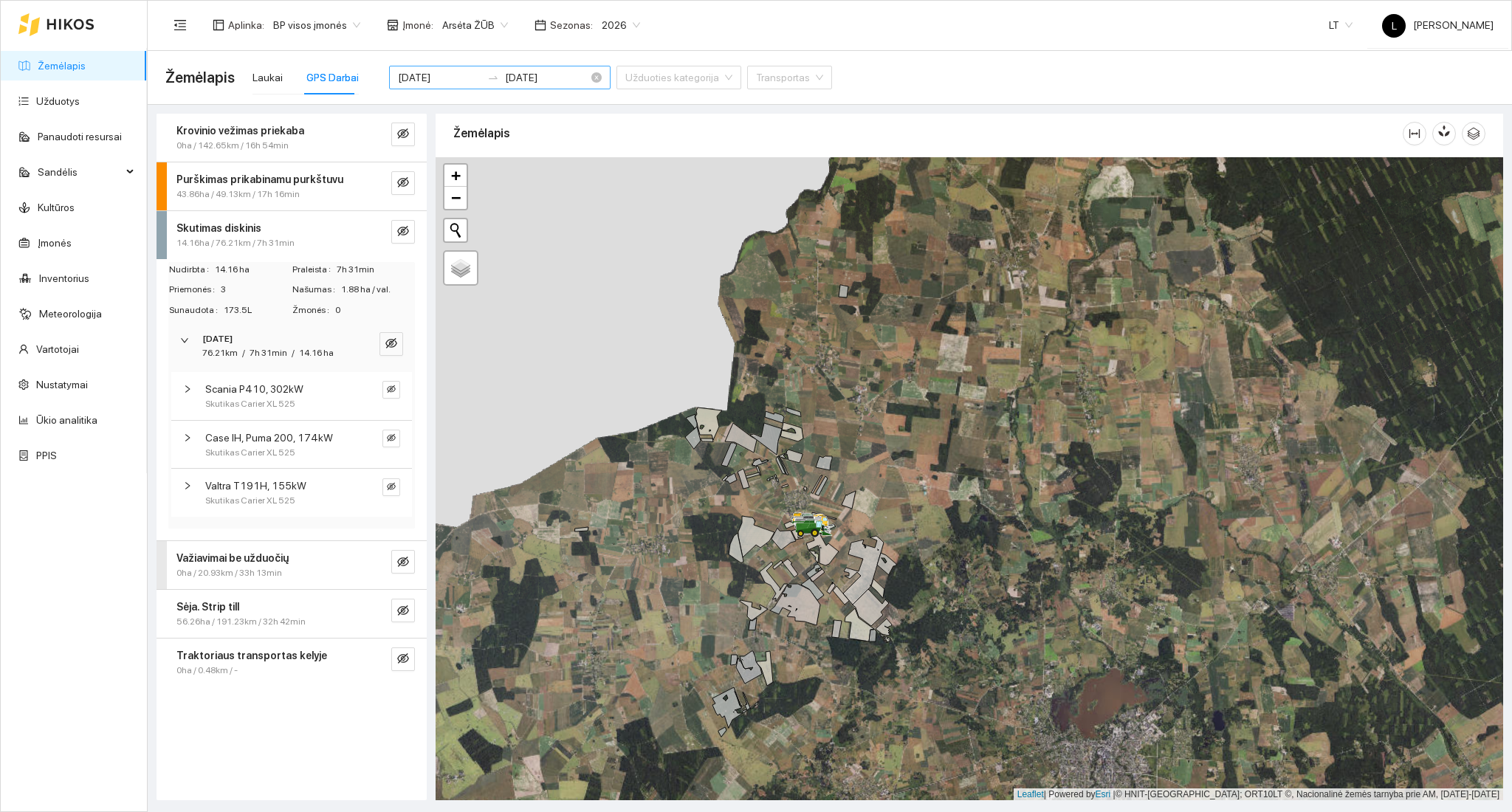
click at [436, 77] on input "[DATE]" at bounding box center [439, 77] width 84 height 16
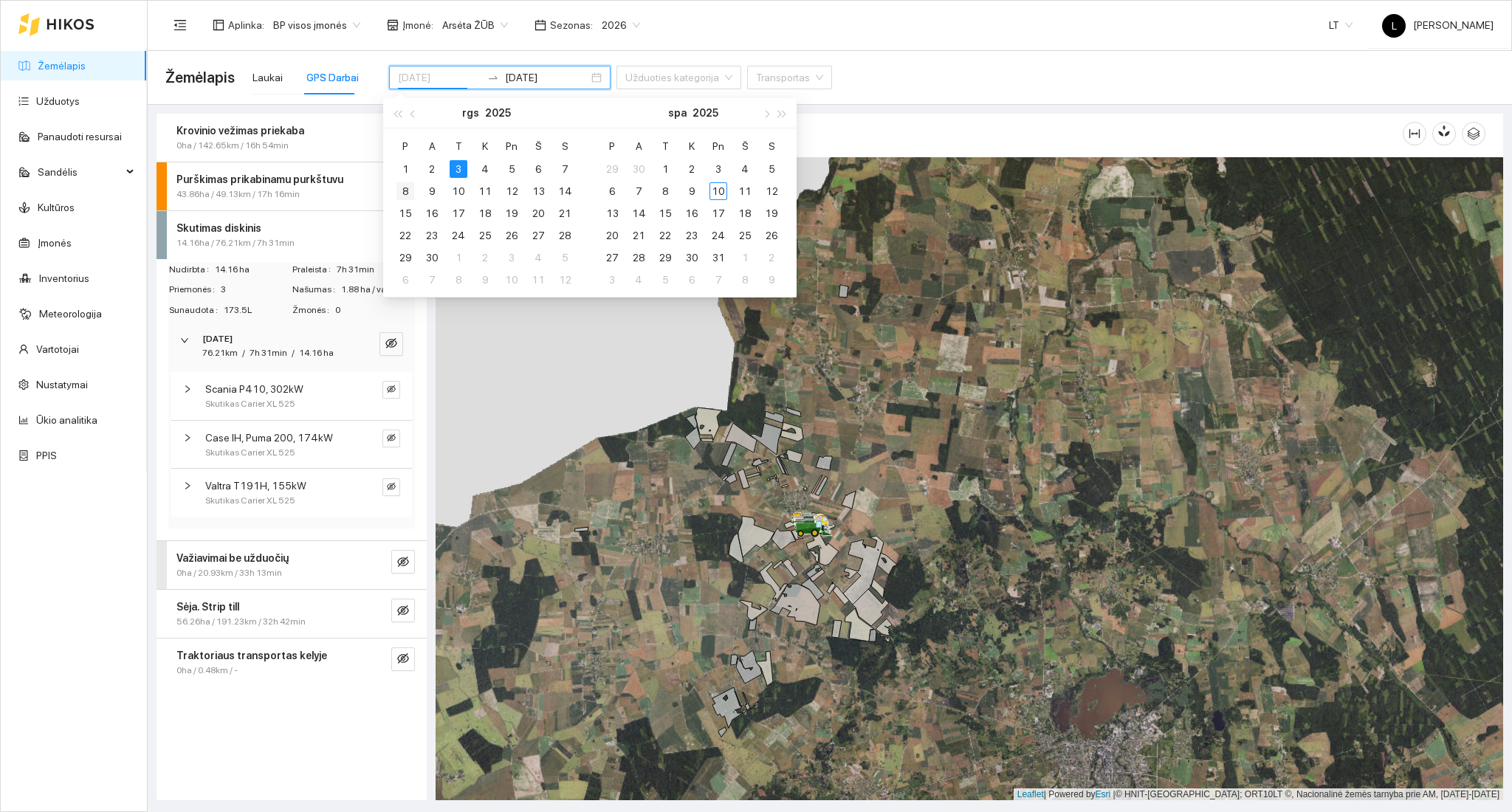
type input "2025-09-08"
click at [414, 197] on div "8" at bounding box center [406, 191] width 18 height 18
click at [405, 193] on div "8" at bounding box center [406, 191] width 18 height 18
type input "2025-09-08"
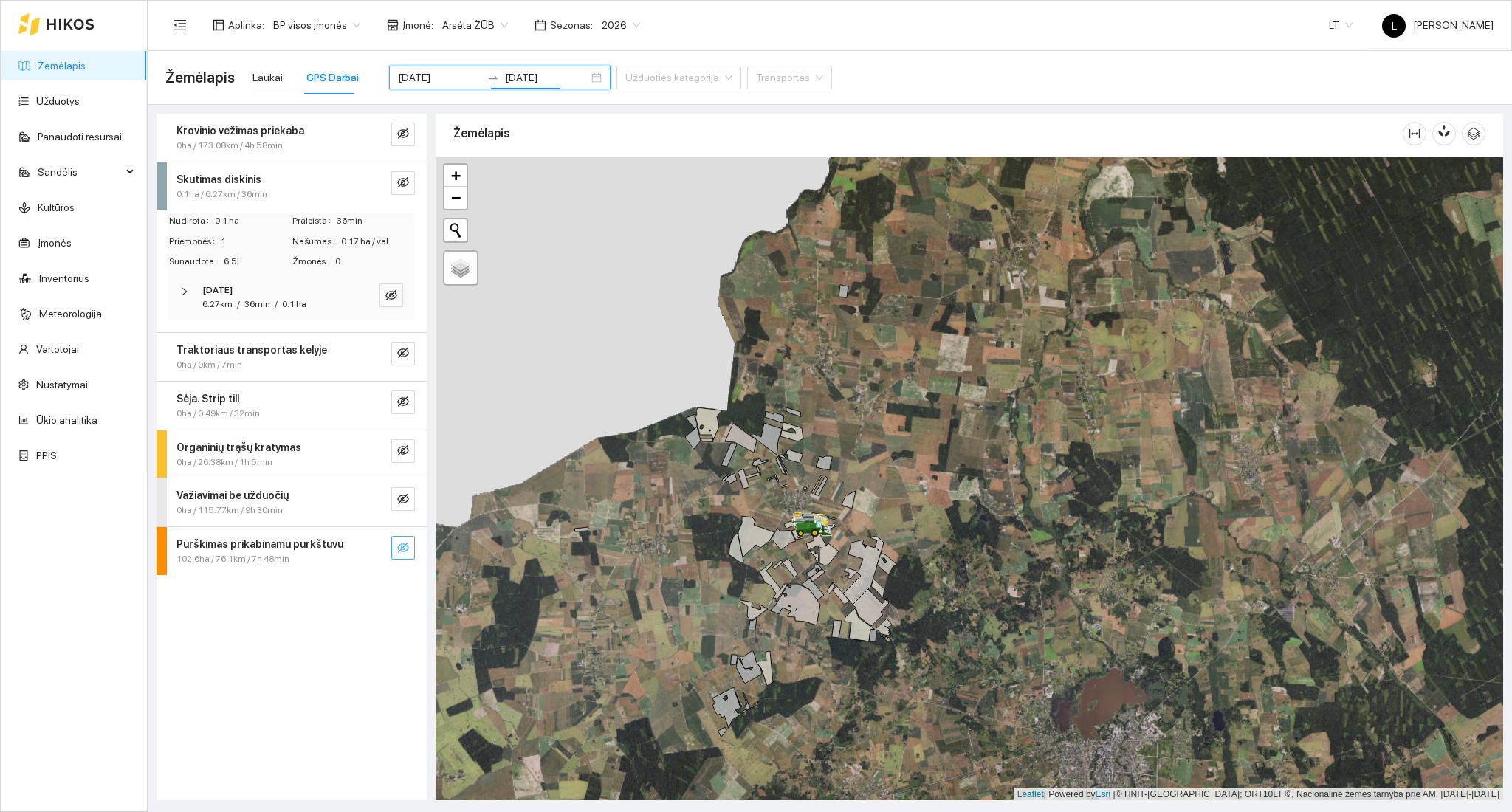
click at [399, 547] on icon "eye-invisible" at bounding box center [403, 548] width 12 height 12
click at [373, 548] on icon "search" at bounding box center [373, 548] width 12 height 12
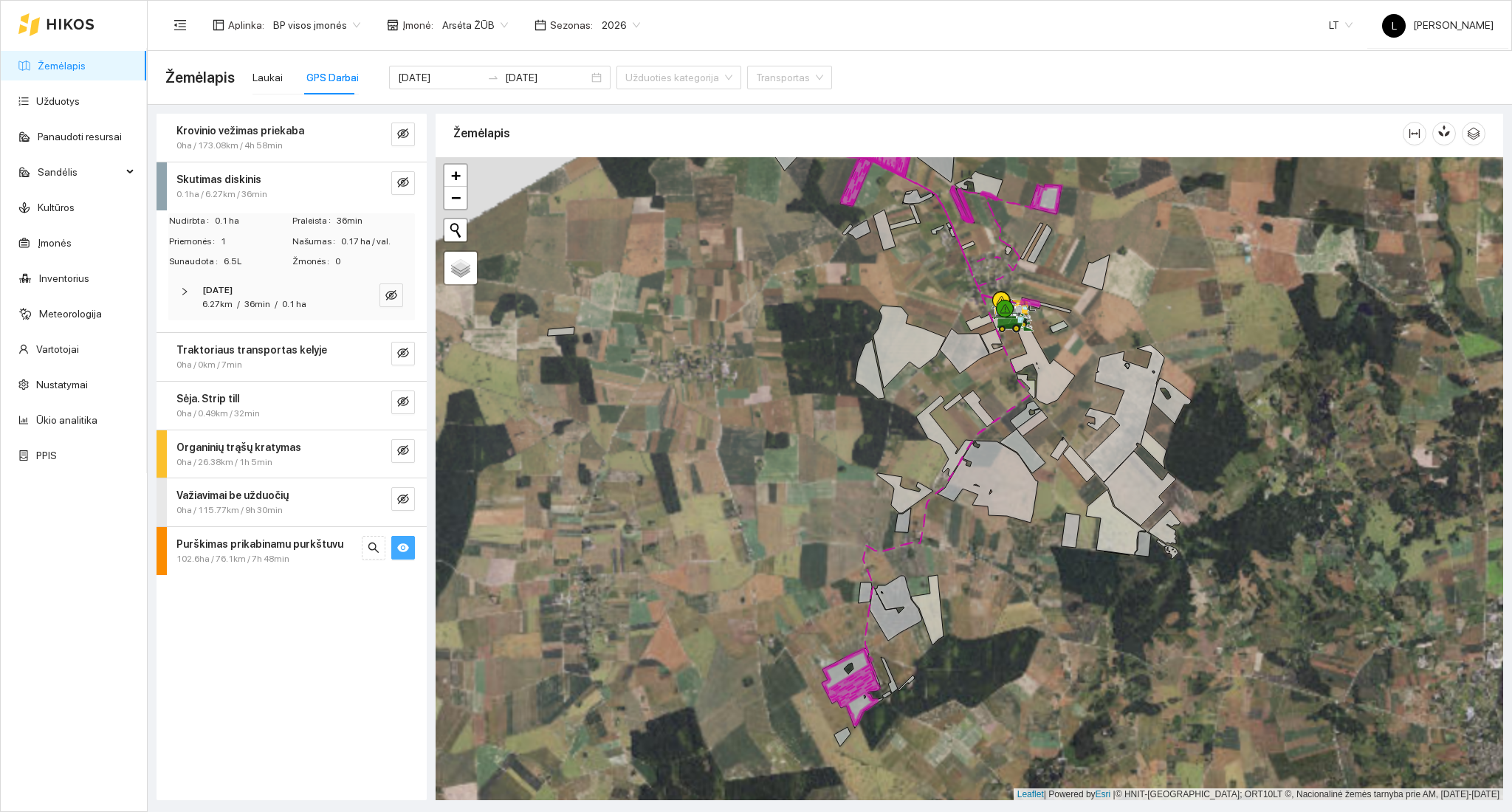
drag, startPoint x: 926, startPoint y: 600, endPoint x: 865, endPoint y: 484, distance: 131.1
click at [866, 484] on div at bounding box center [969, 479] width 1067 height 644
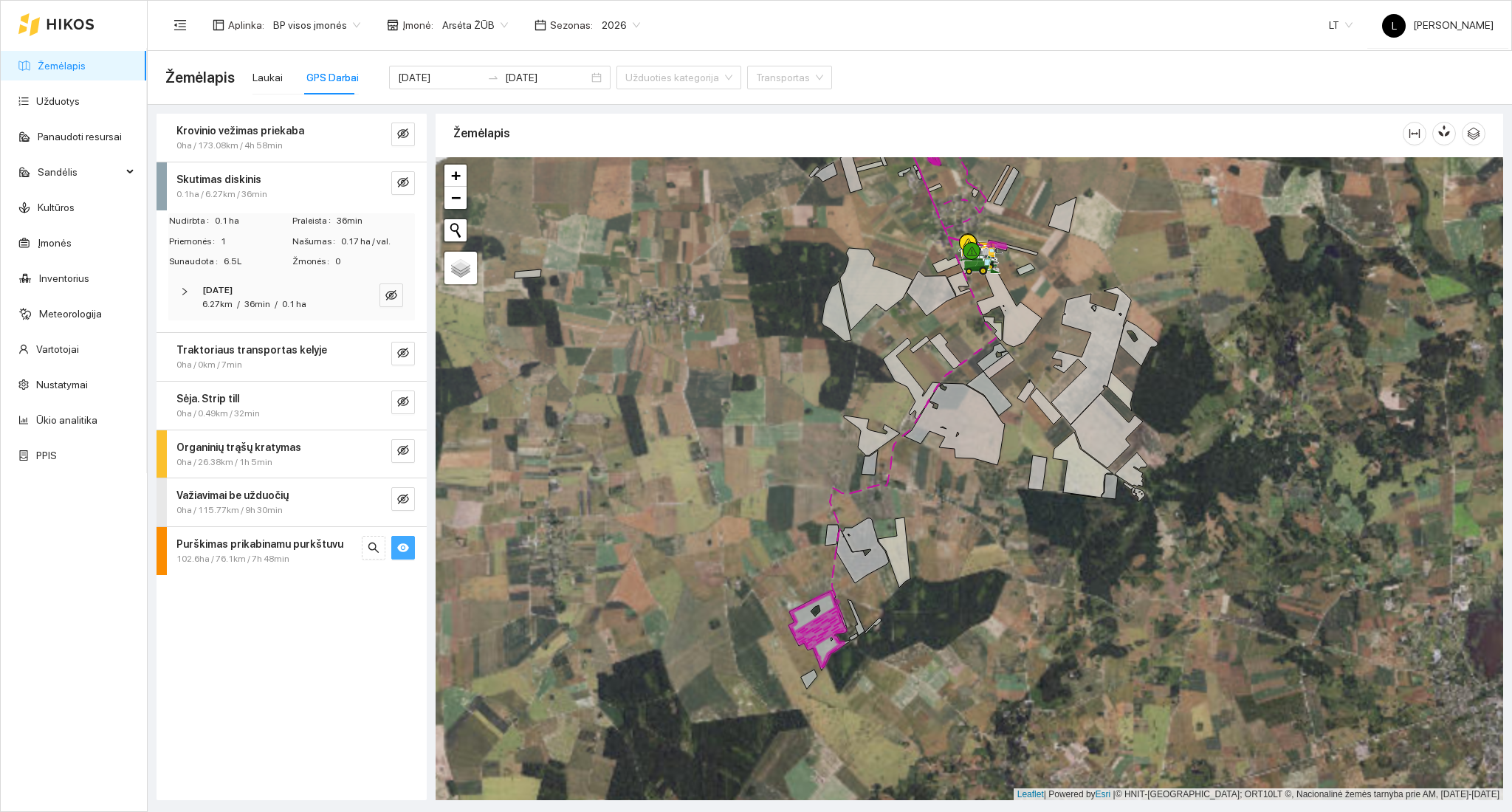
click at [277, 557] on span "102.6ha / 76.1km / 7h 48min" at bounding box center [232, 558] width 113 height 14
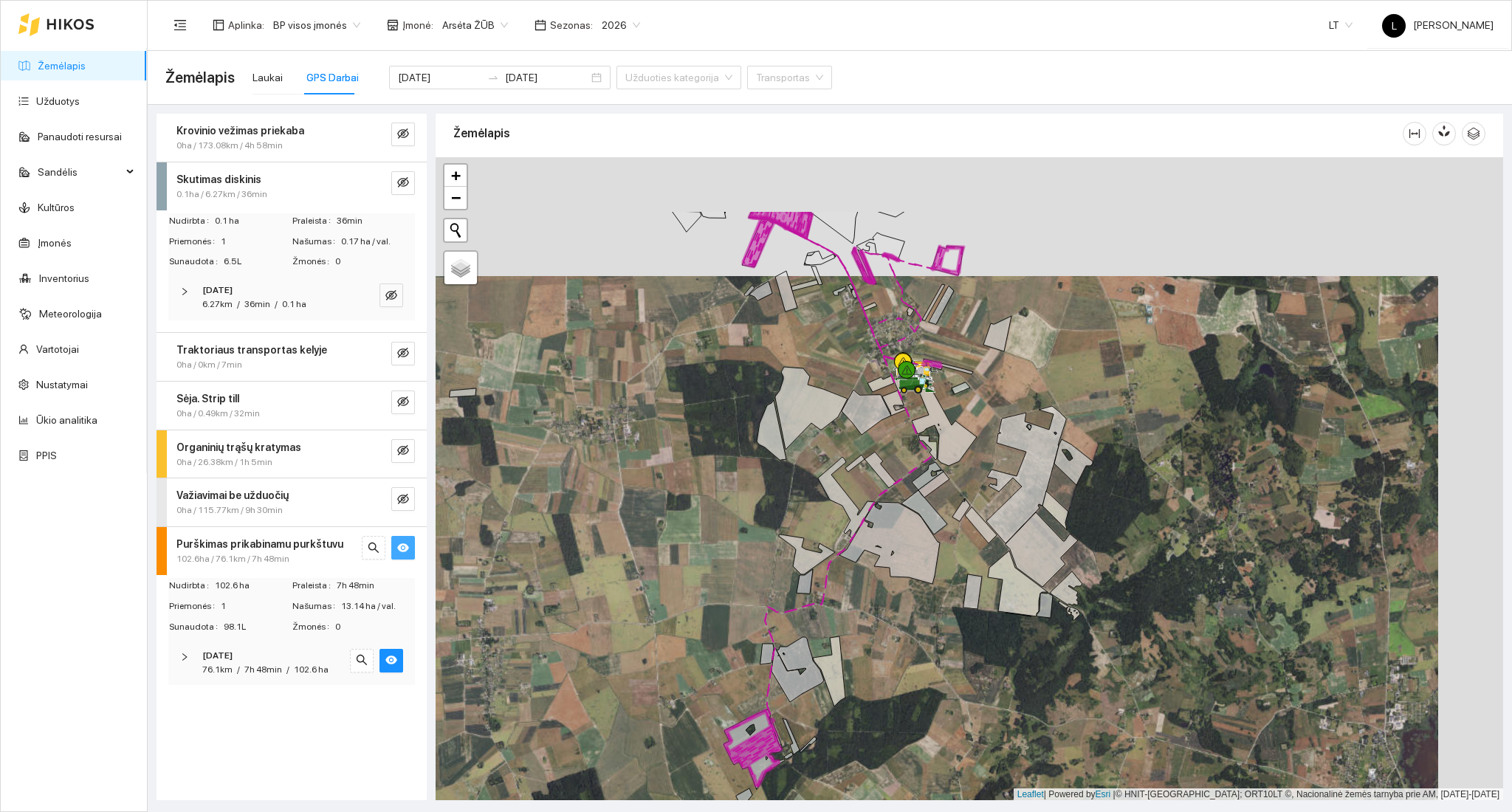
drag, startPoint x: 822, startPoint y: 474, endPoint x: 728, endPoint y: 626, distance: 178.7
click at [729, 626] on div at bounding box center [969, 479] width 1067 height 644
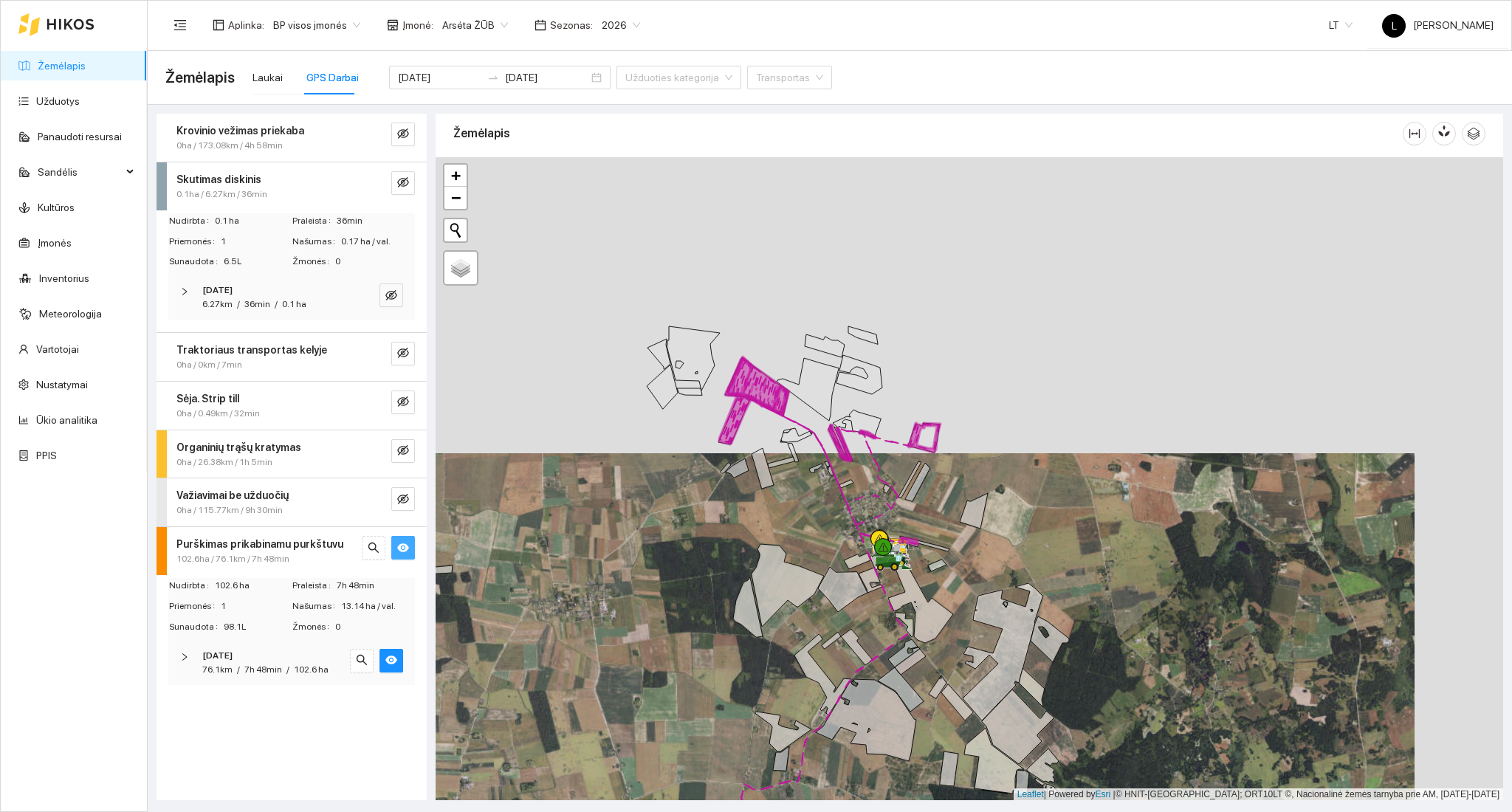
drag, startPoint x: 695, startPoint y: 472, endPoint x: 760, endPoint y: 546, distance: 98.5
click at [701, 632] on div at bounding box center [969, 479] width 1067 height 644
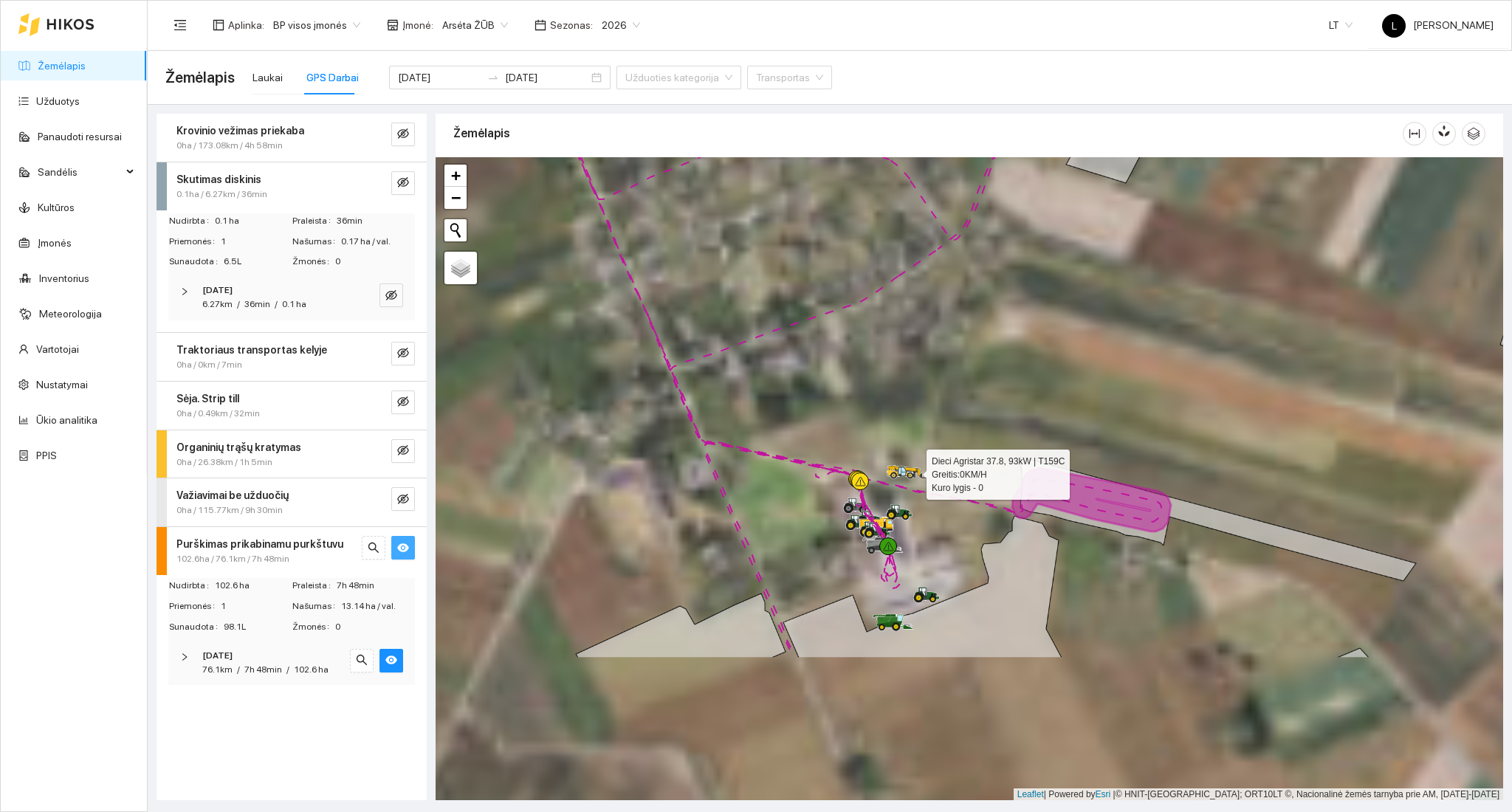
drag, startPoint x: 970, startPoint y: 654, endPoint x: 910, endPoint y: 456, distance: 206.9
click at [926, 421] on div at bounding box center [969, 479] width 1067 height 644
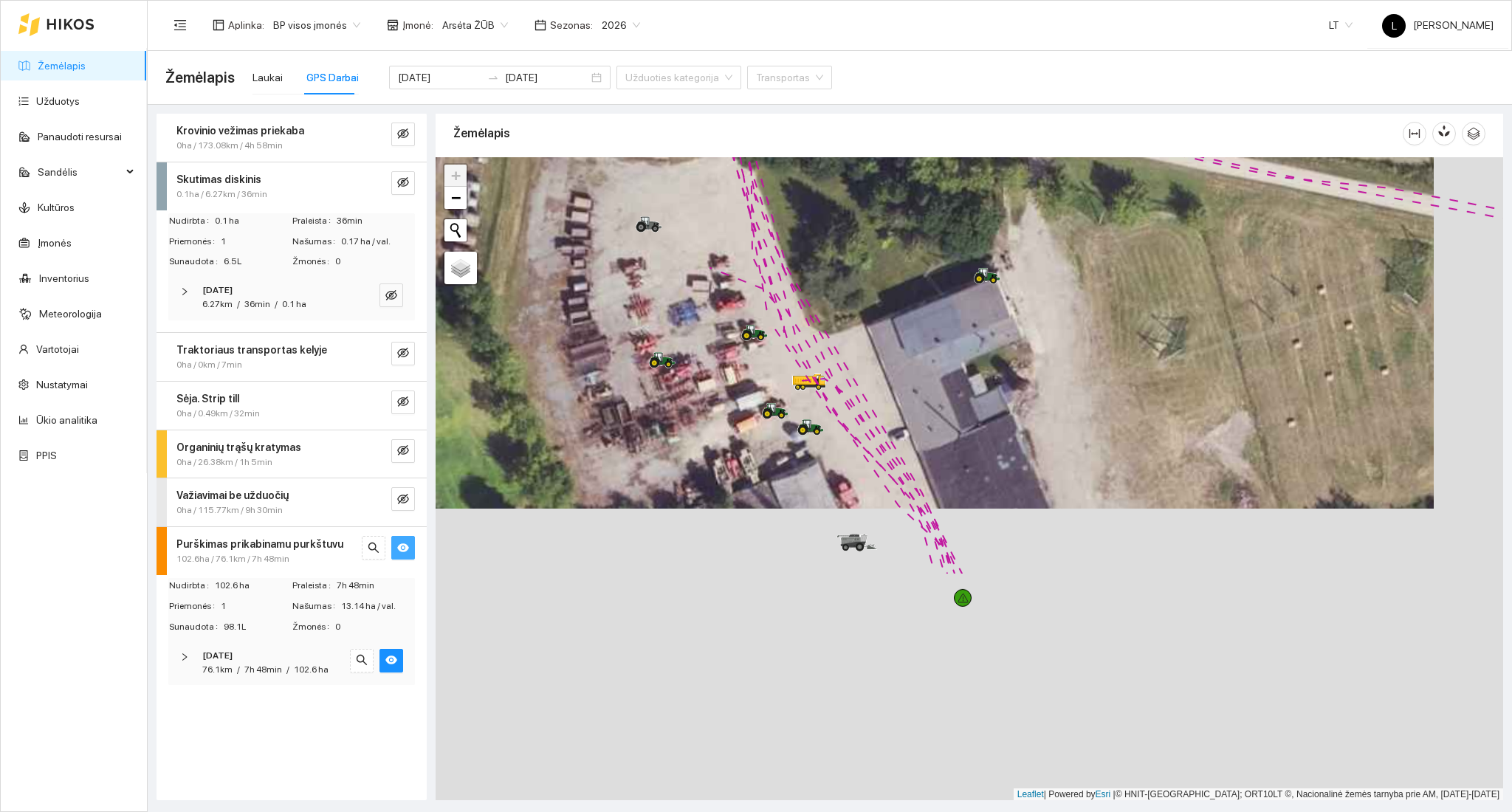
drag, startPoint x: 916, startPoint y: 519, endPoint x: 852, endPoint y: 280, distance: 247.4
click at [852, 280] on div at bounding box center [969, 479] width 1067 height 644
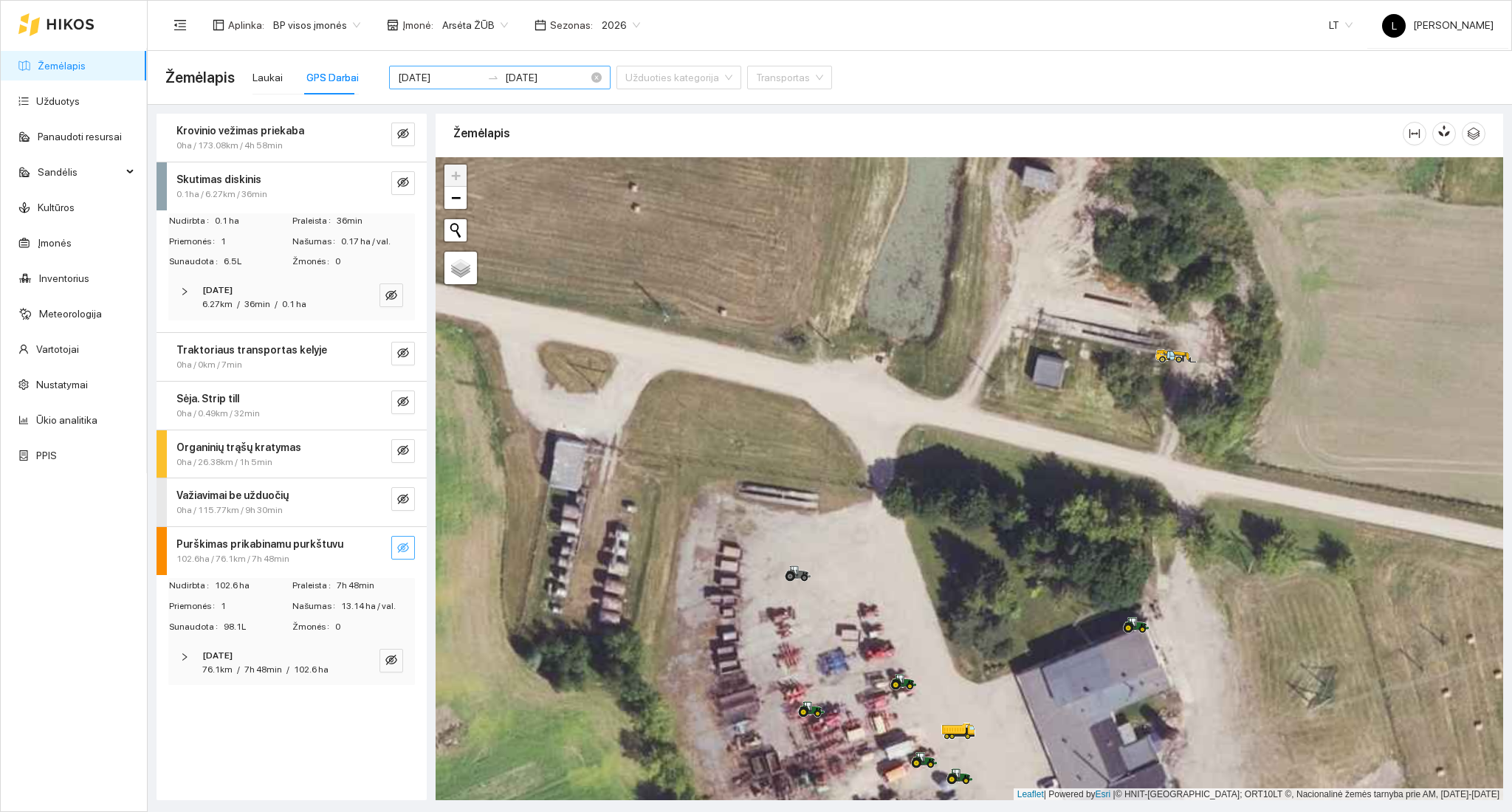
click at [443, 67] on div "2025-09-08 2025-09-08" at bounding box center [500, 77] width 221 height 24
click at [443, 71] on input "2025-09-08" at bounding box center [439, 77] width 84 height 16
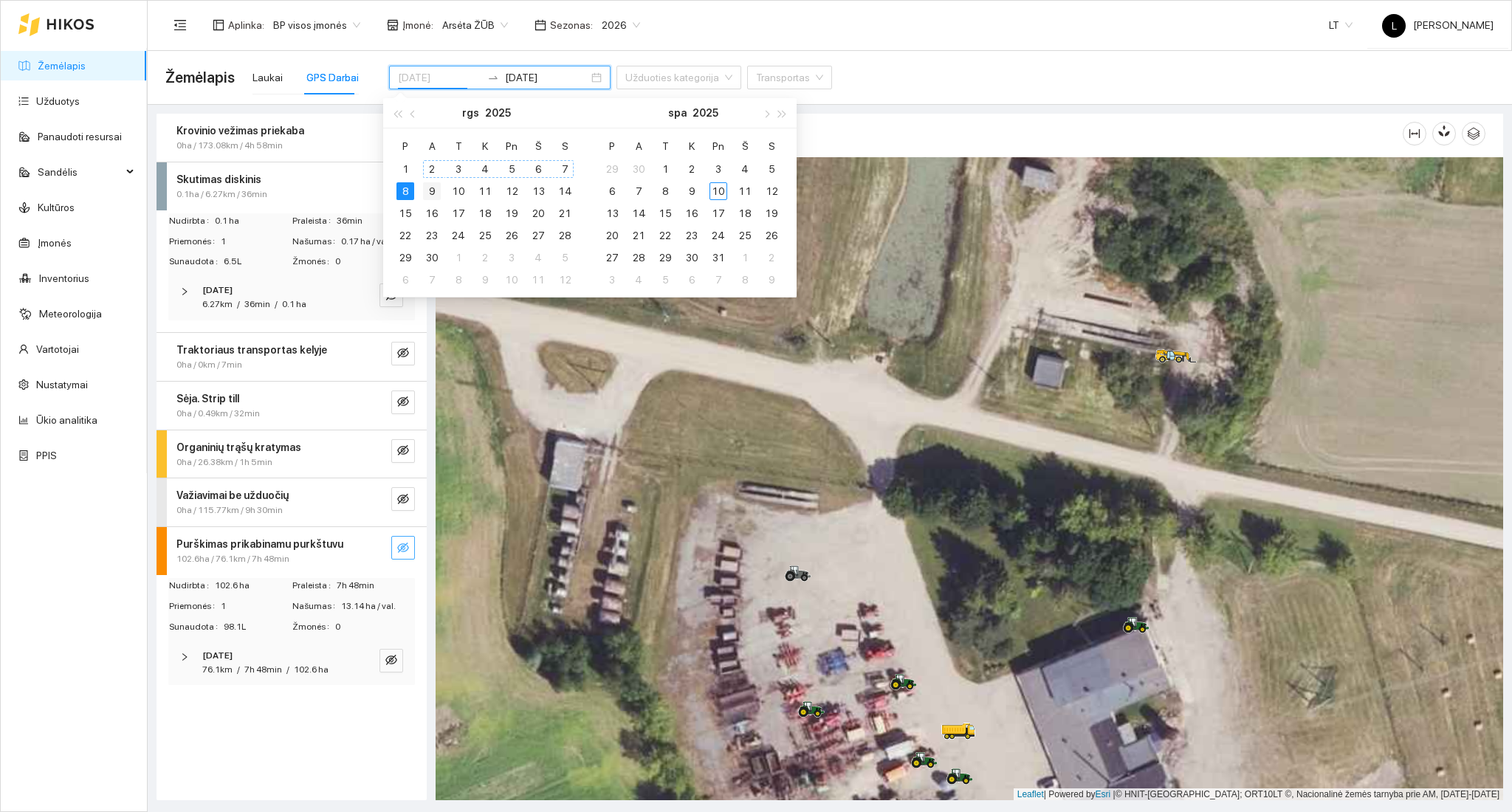
type input "2025-09-09"
click at [426, 191] on div "9" at bounding box center [432, 191] width 18 height 18
click at [431, 194] on div "9" at bounding box center [432, 191] width 18 height 18
type input "2025-09-09"
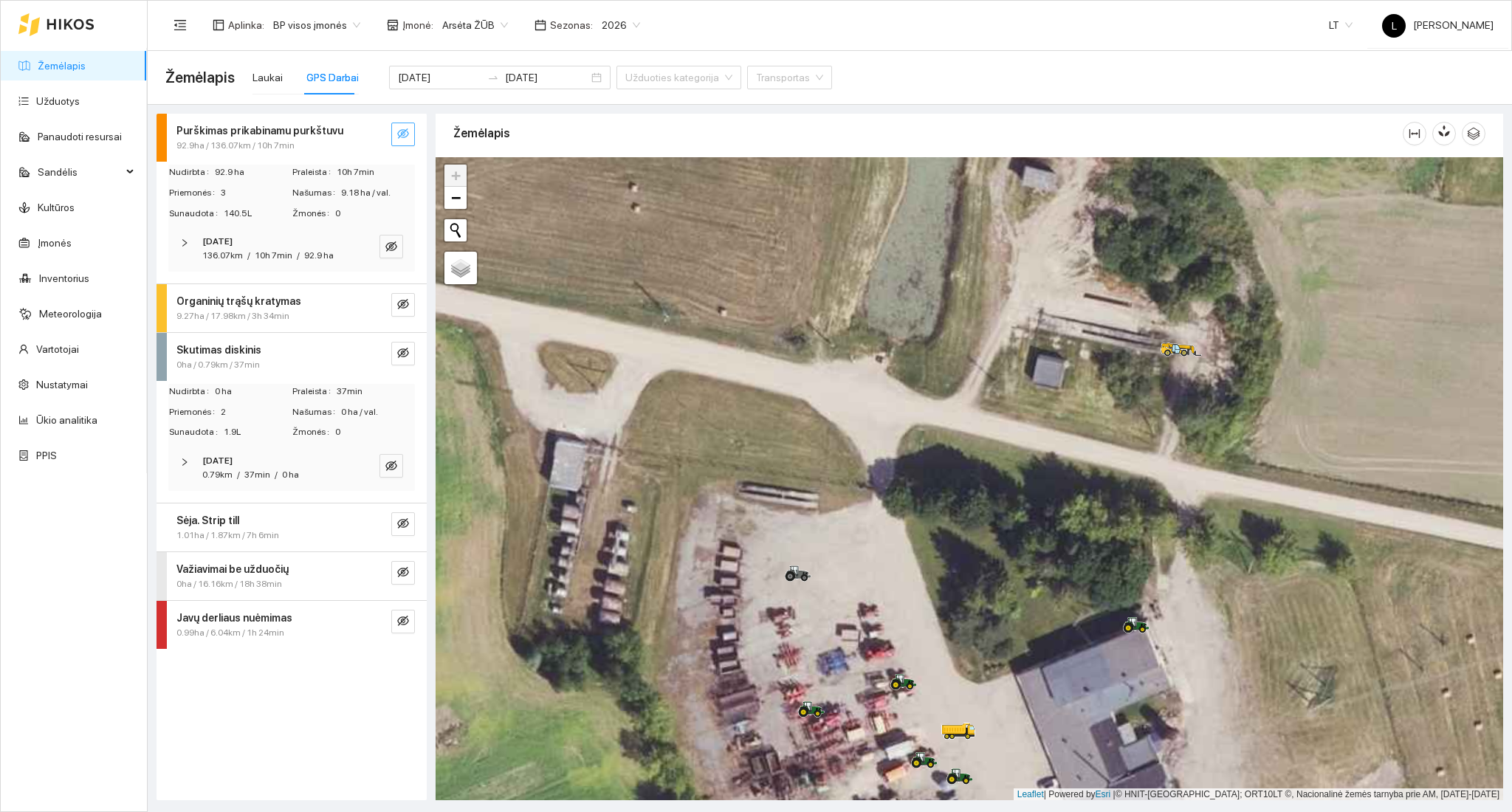
click at [412, 133] on button "button" at bounding box center [402, 134] width 24 height 24
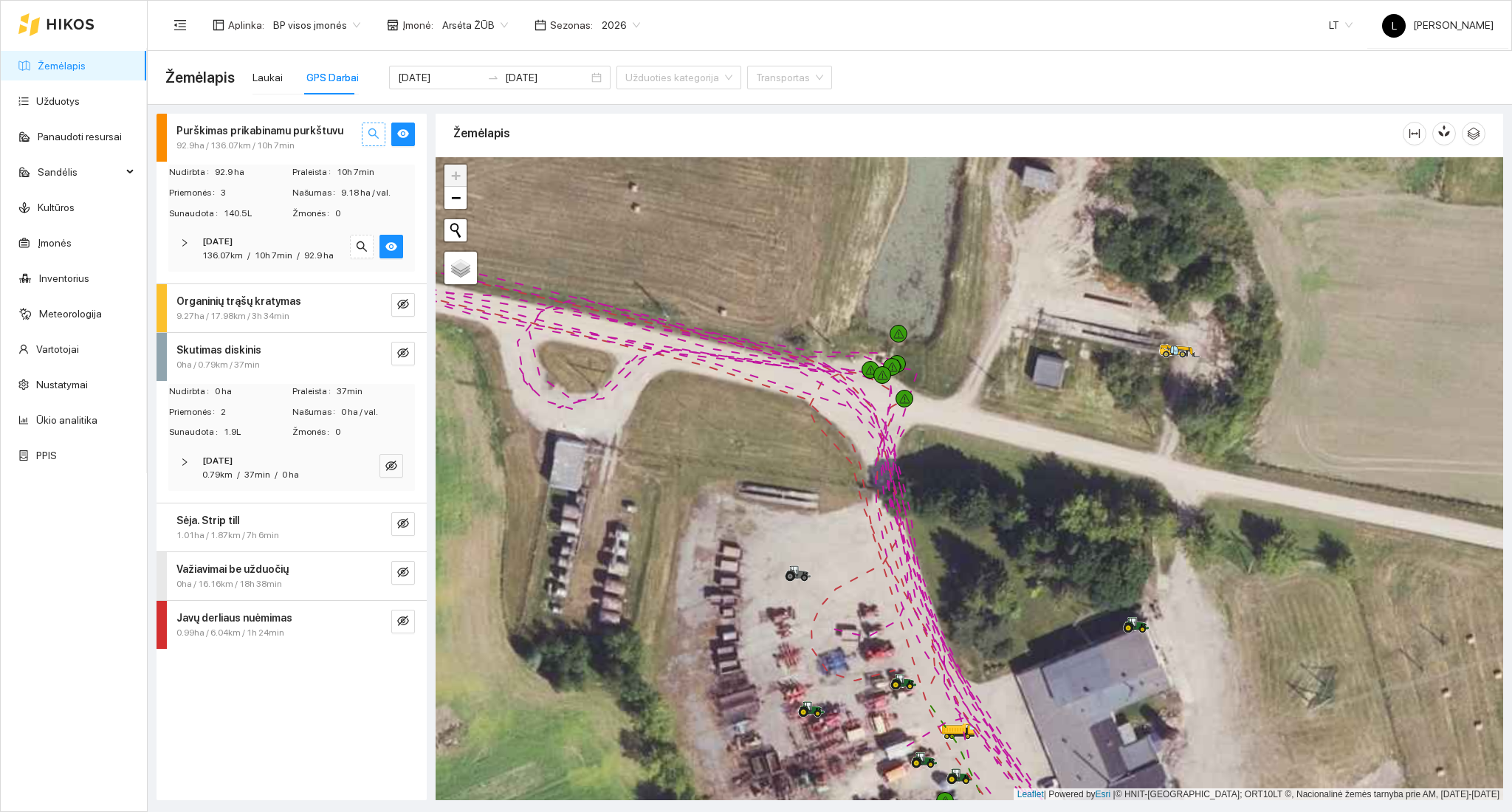
click at [371, 131] on icon "search" at bounding box center [373, 133] width 12 height 12
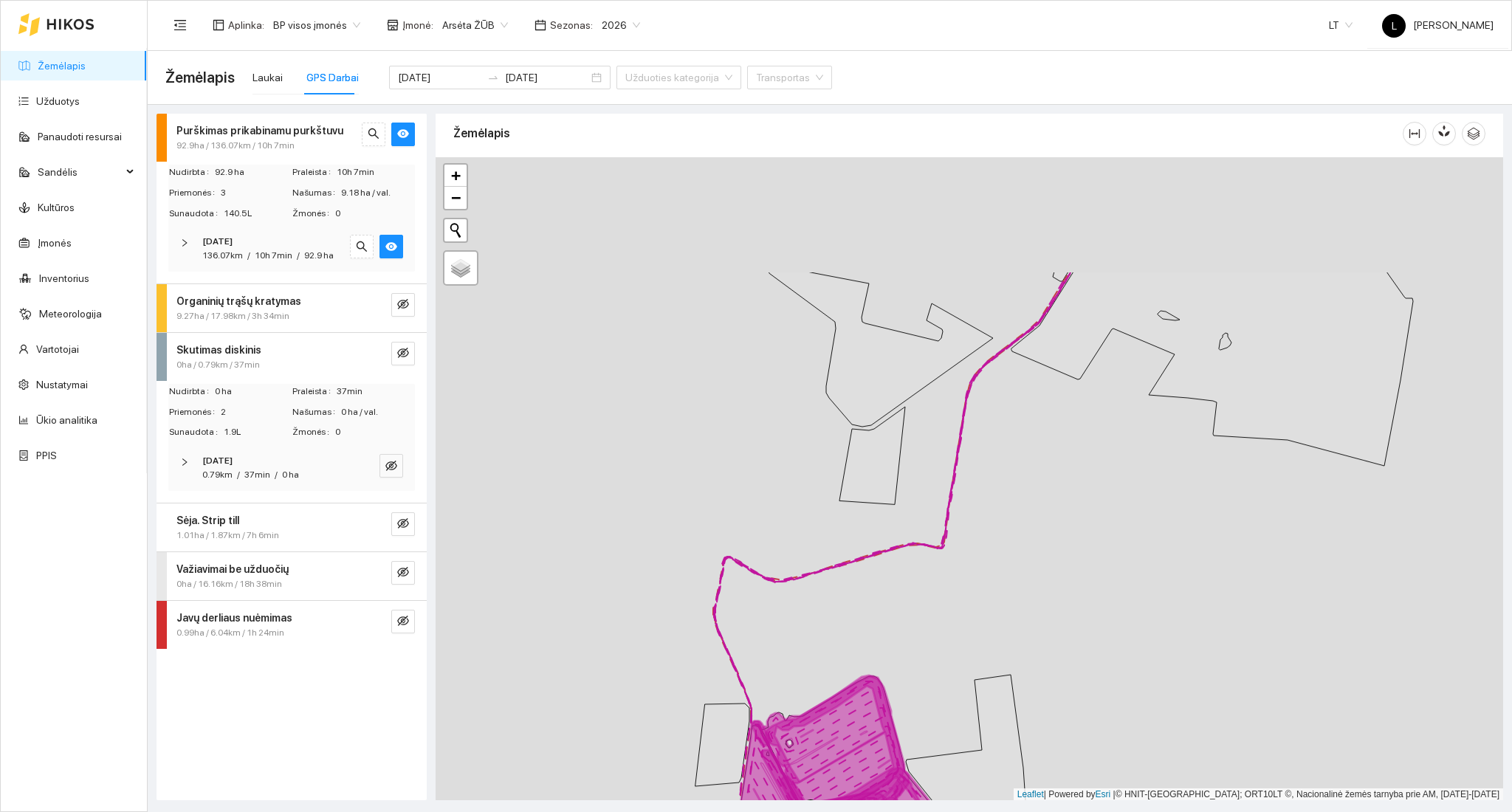
drag, startPoint x: 986, startPoint y: 336, endPoint x: 919, endPoint y: 622, distance: 293.7
click at [883, 727] on div at bounding box center [969, 479] width 1067 height 644
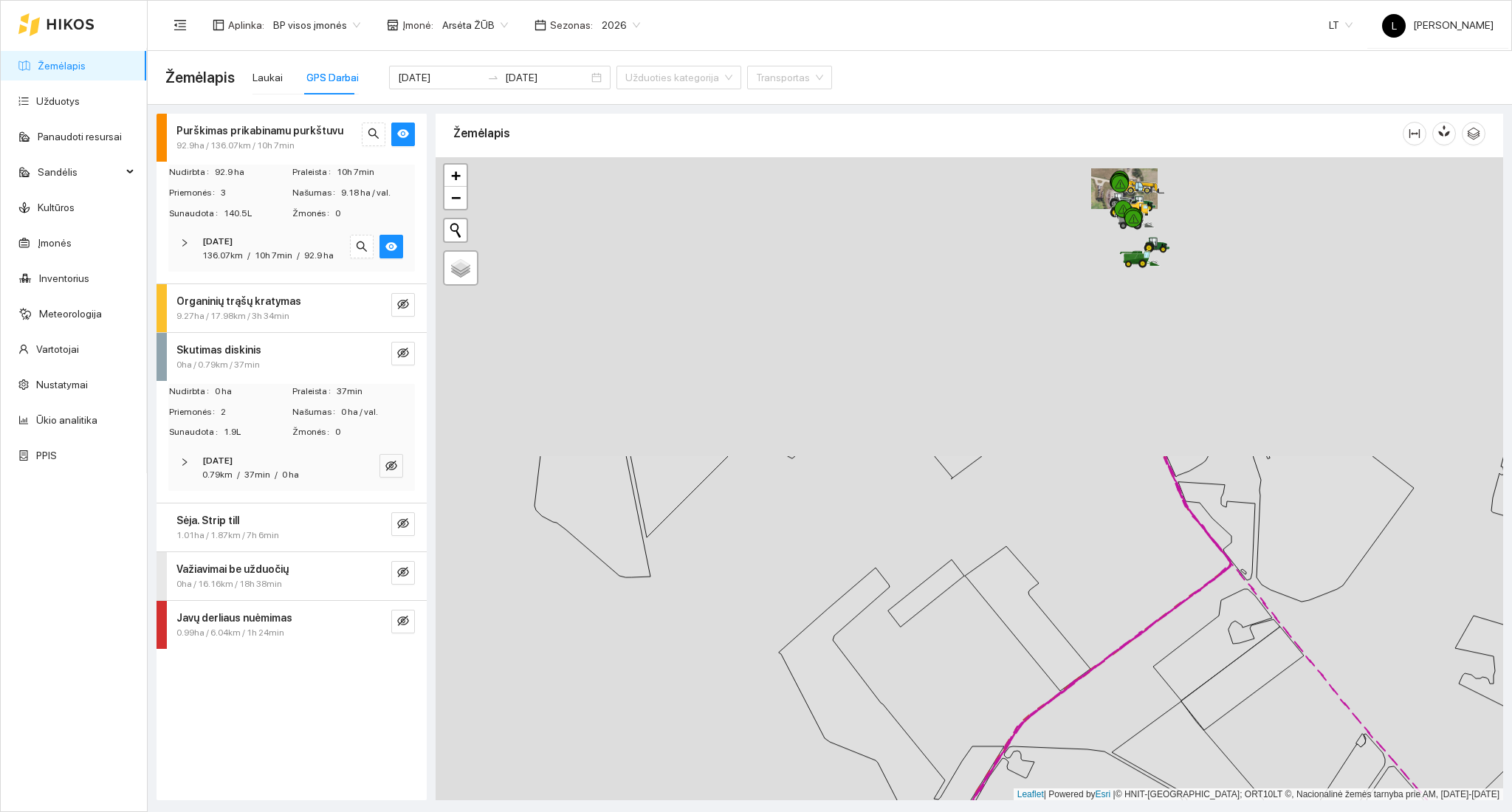
drag, startPoint x: 988, startPoint y: 451, endPoint x: 918, endPoint y: 693, distance: 251.9
click at [918, 693] on div at bounding box center [969, 479] width 1067 height 644
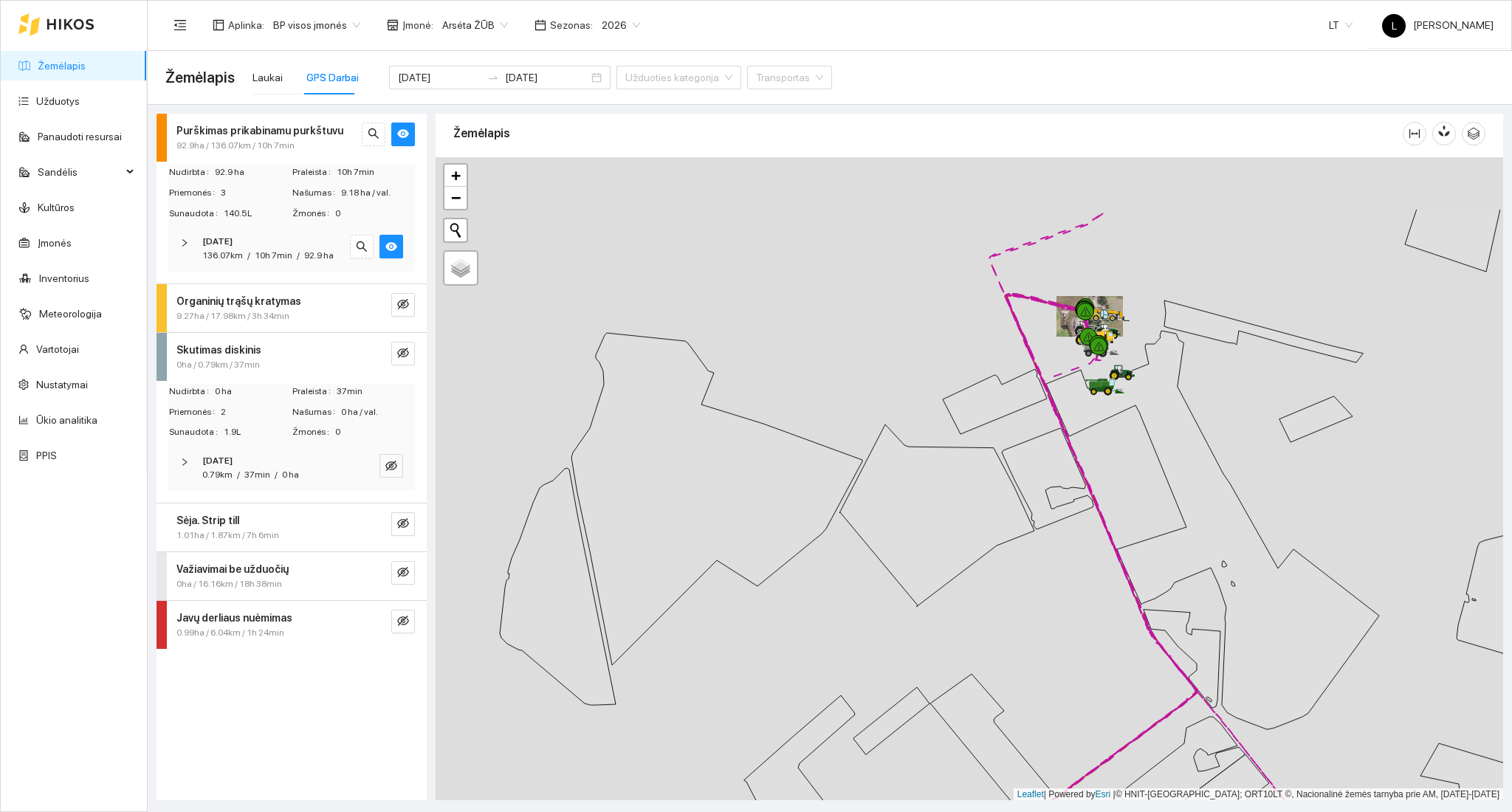
drag, startPoint x: 1025, startPoint y: 404, endPoint x: 895, endPoint y: 758, distance: 377.1
click at [943, 434] on icon at bounding box center [995, 402] width 104 height 65
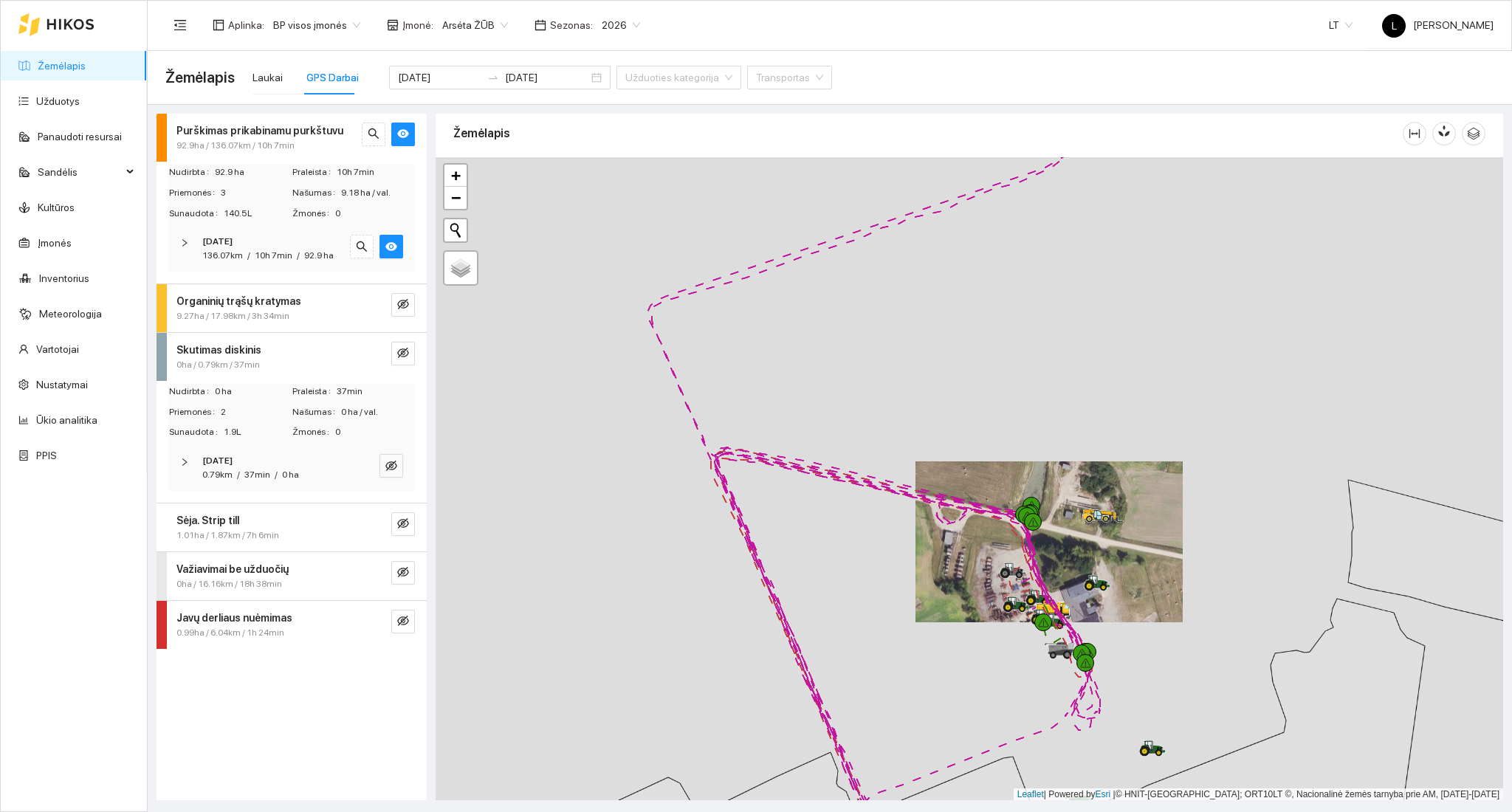
drag, startPoint x: 979, startPoint y: 668, endPoint x: 853, endPoint y: 624, distance: 133.5
click at [854, 627] on div at bounding box center [969, 479] width 1067 height 644
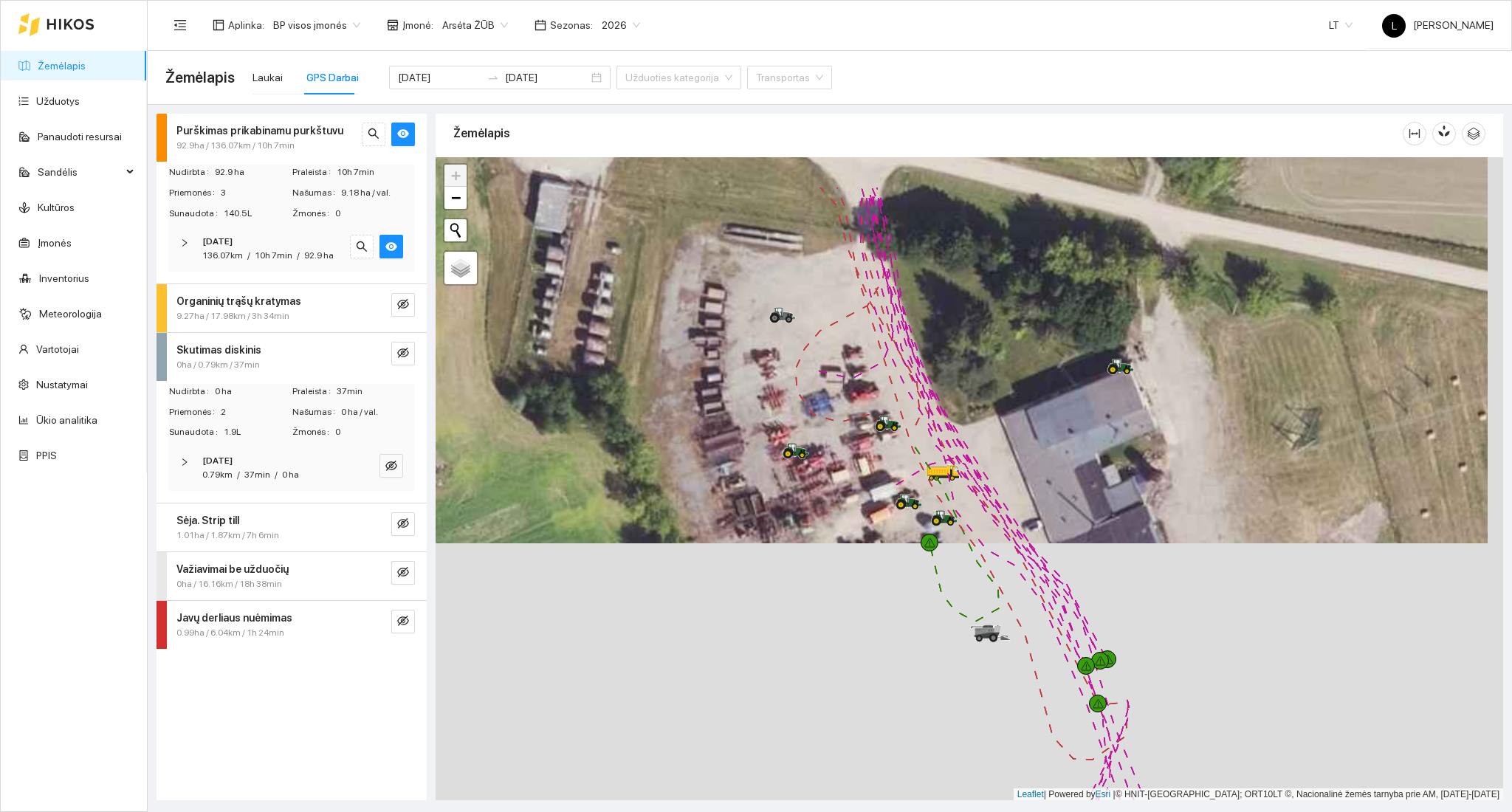
drag, startPoint x: 1033, startPoint y: 663, endPoint x: 1016, endPoint y: 706, distance: 46.2
click at [1000, 692] on div at bounding box center [969, 479] width 1067 height 644
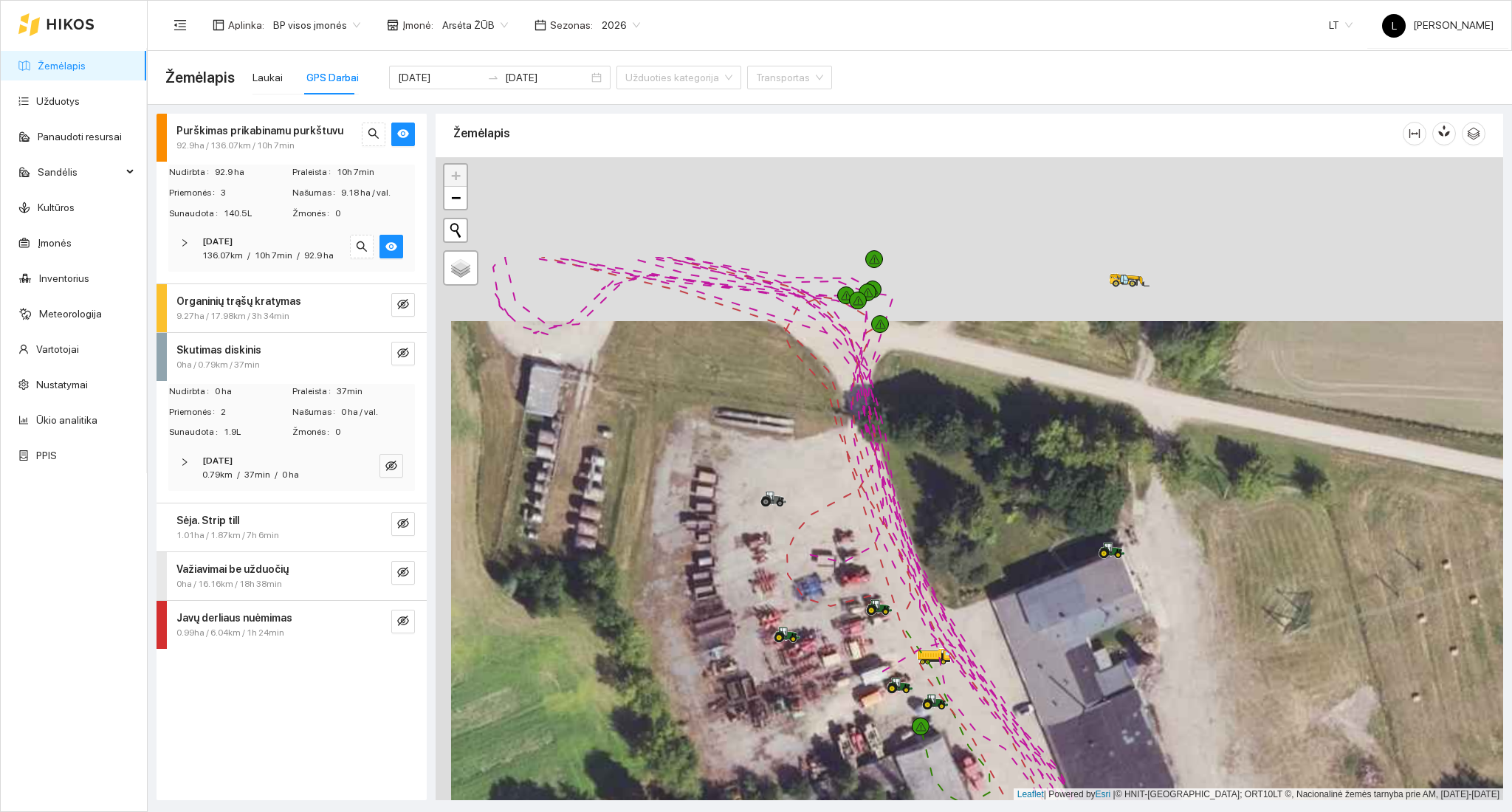
drag, startPoint x: 1021, startPoint y: 616, endPoint x: 1028, endPoint y: 733, distance: 117.2
click at [1030, 729] on div at bounding box center [969, 479] width 1067 height 644
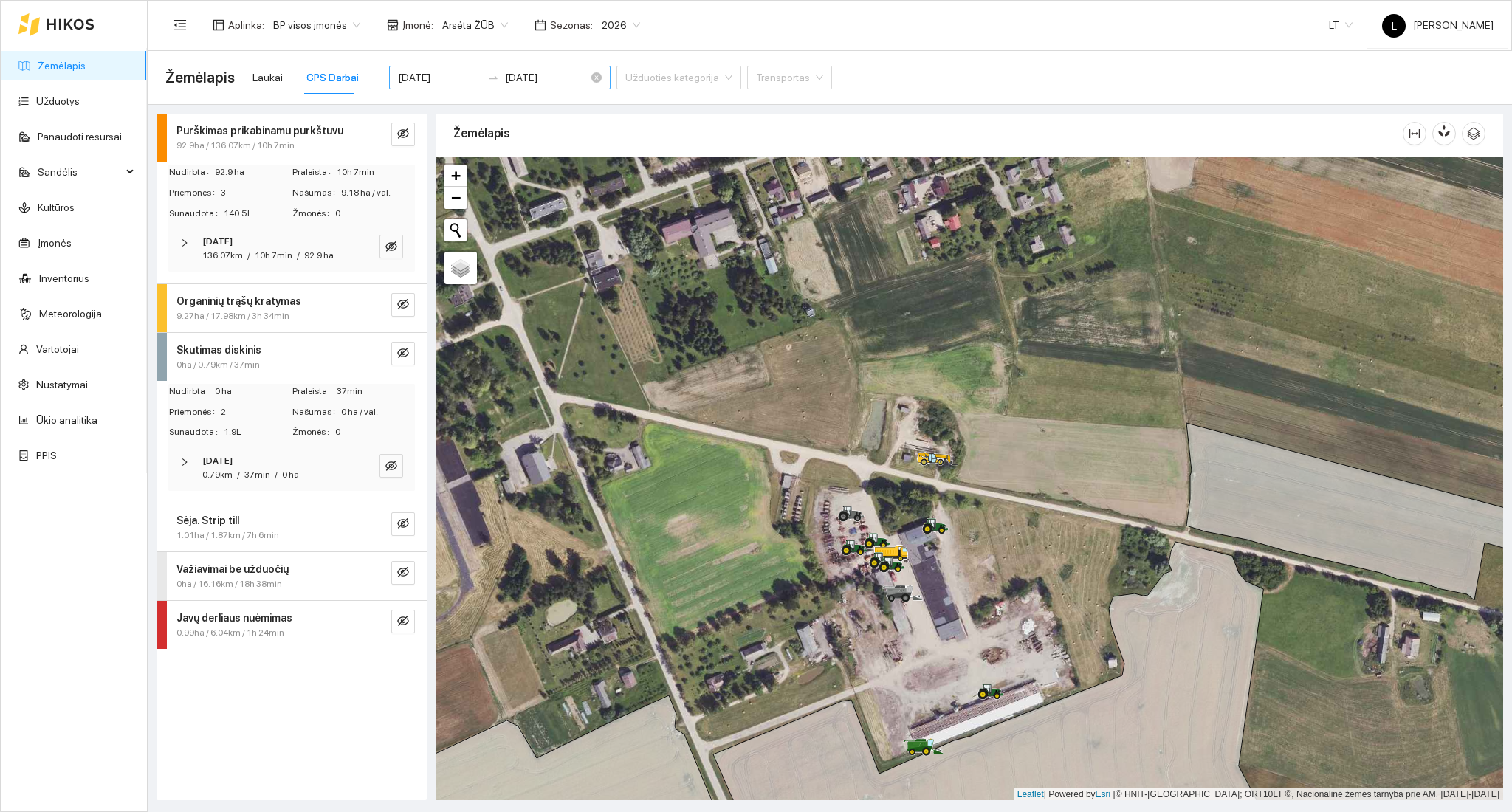
click at [454, 76] on input "2025-09-09" at bounding box center [439, 77] width 84 height 16
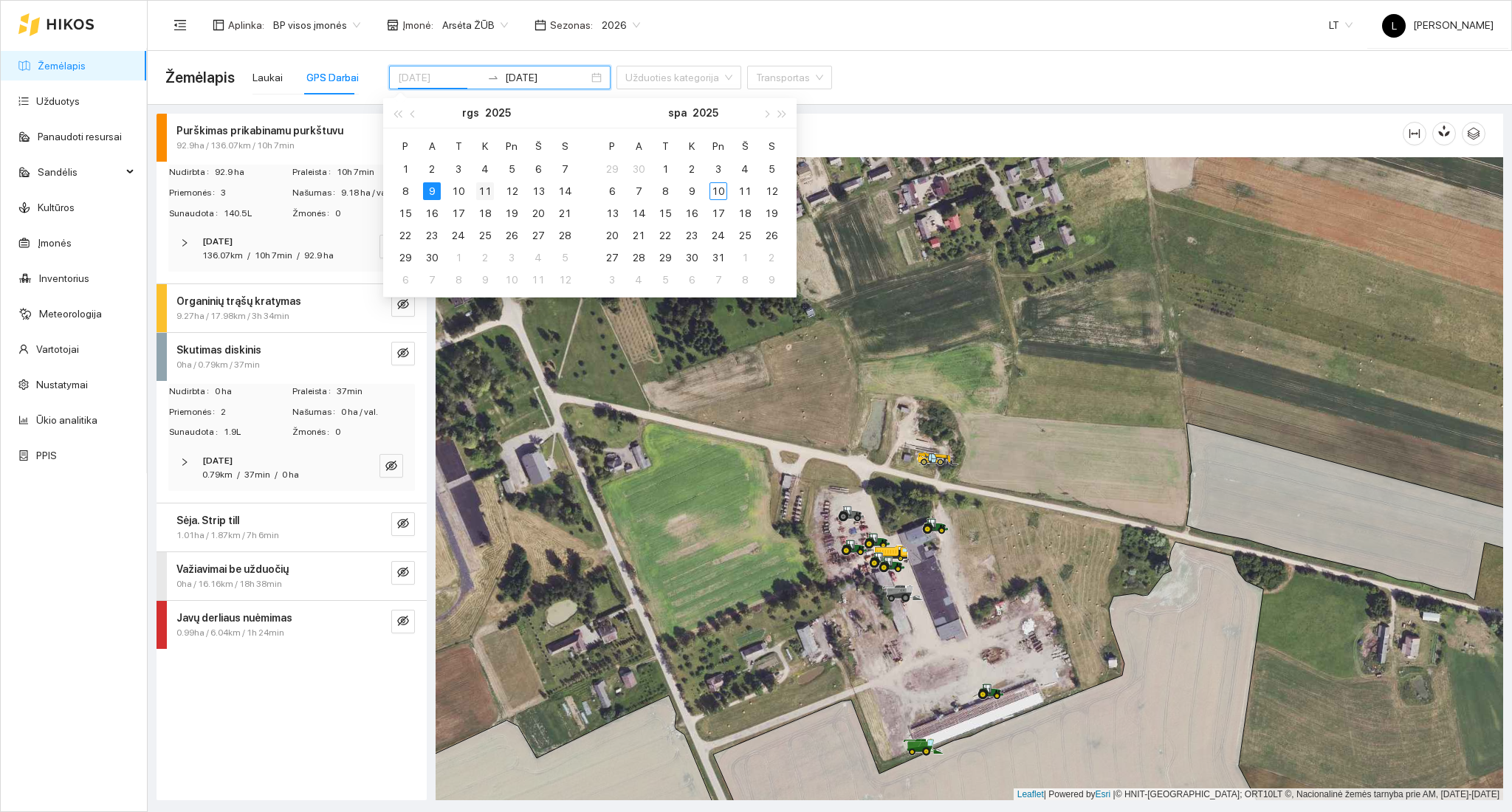
type input "2025-09-11"
click at [478, 197] on div "11" at bounding box center [485, 191] width 18 height 18
click at [482, 197] on div "11" at bounding box center [485, 191] width 18 height 18
type input "2025-09-11"
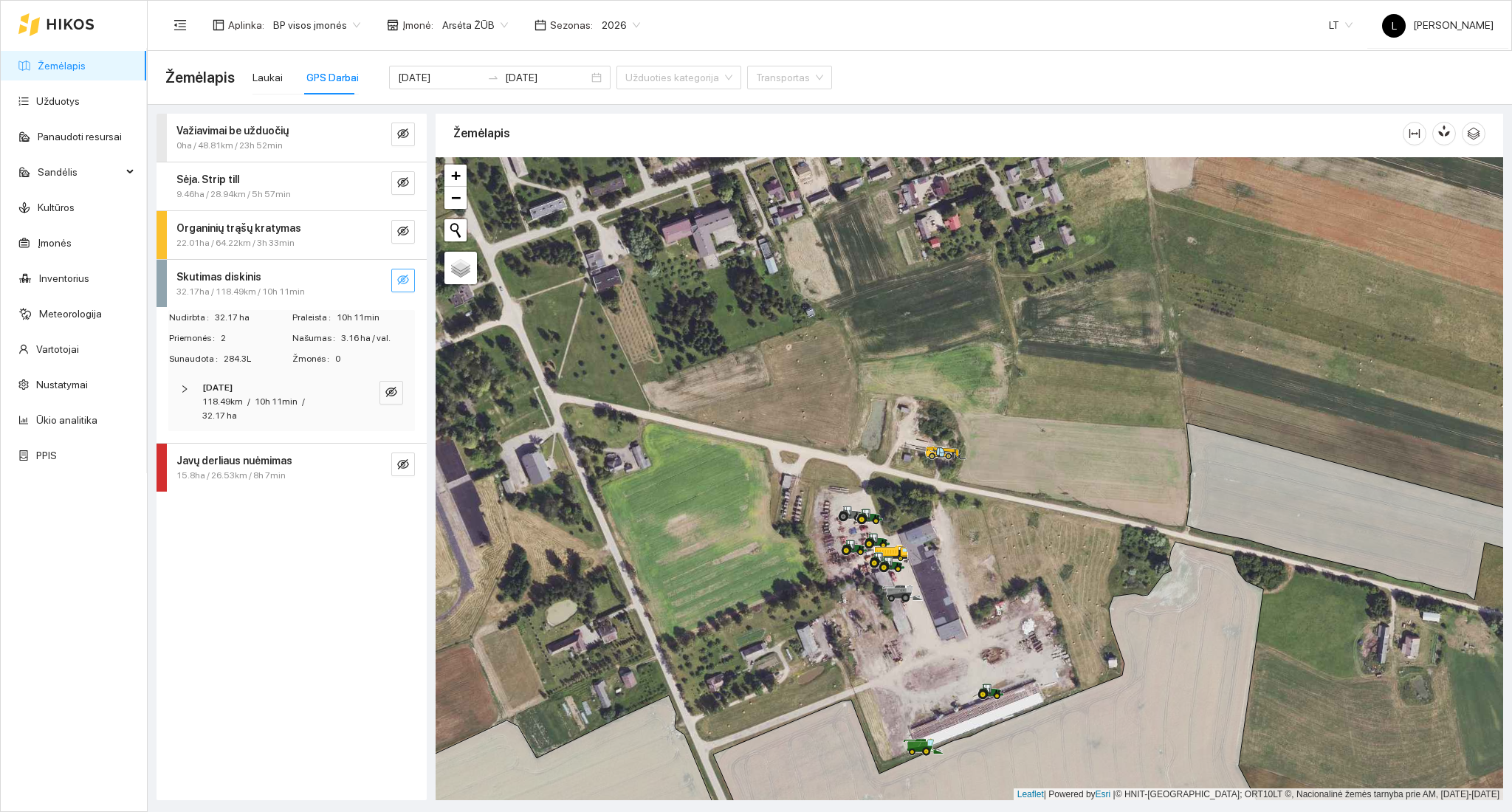
click at [406, 277] on icon "eye-invisible" at bounding box center [403, 280] width 12 height 12
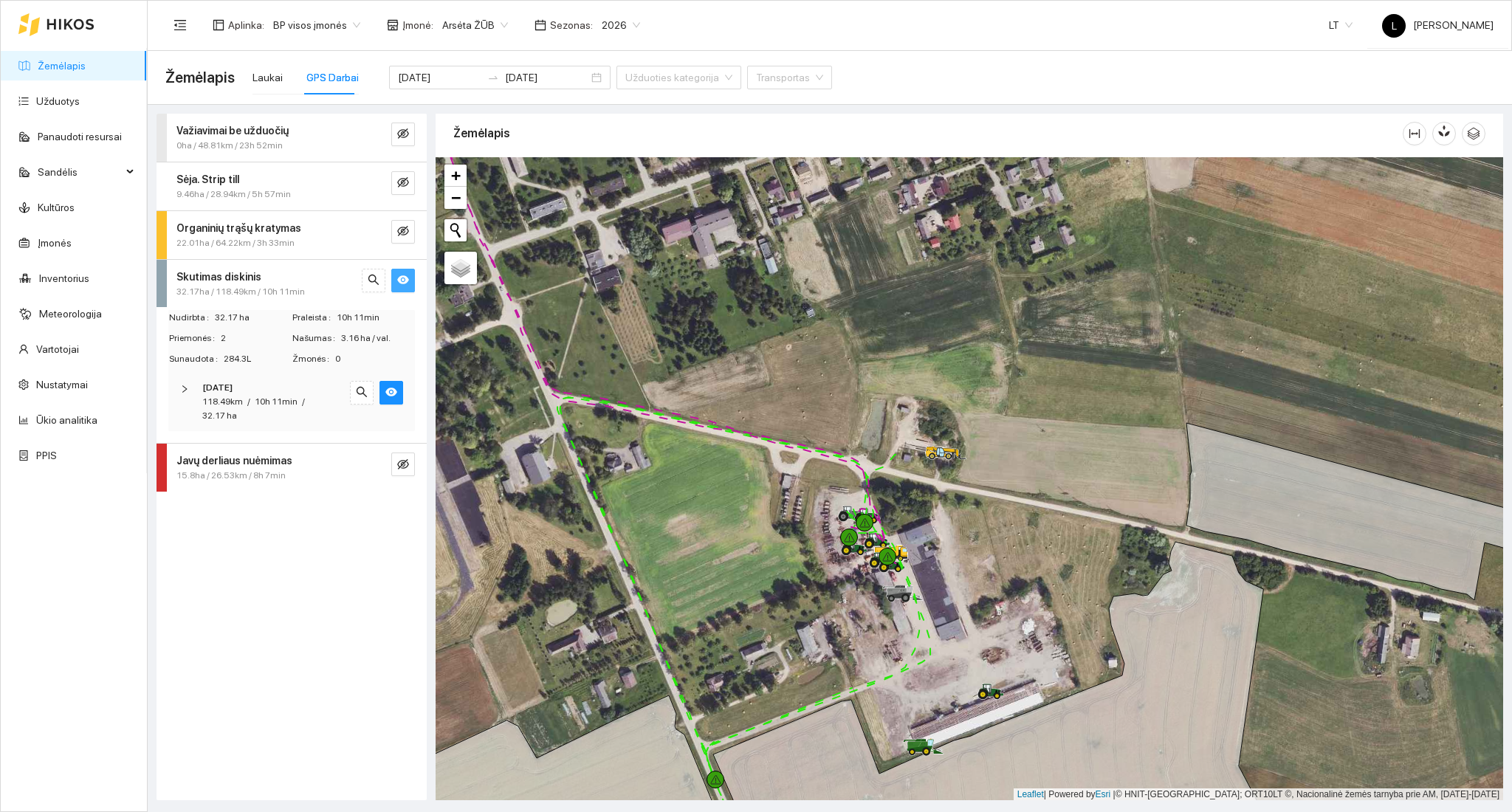
click at [329, 276] on div "Skutimas diskinis" at bounding box center [267, 277] width 180 height 16
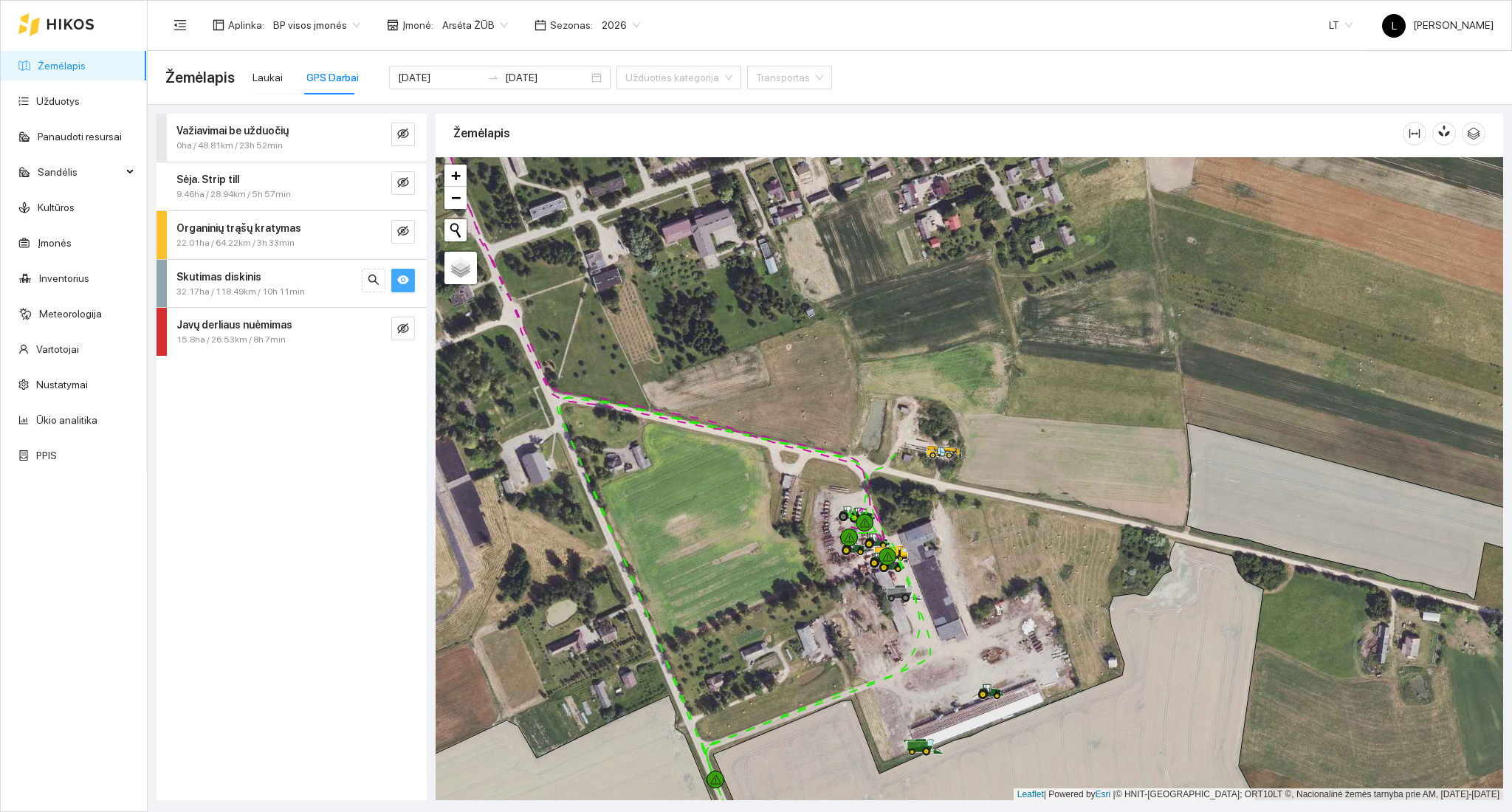
click at [281, 276] on div "Skutimas diskinis" at bounding box center [267, 277] width 180 height 16
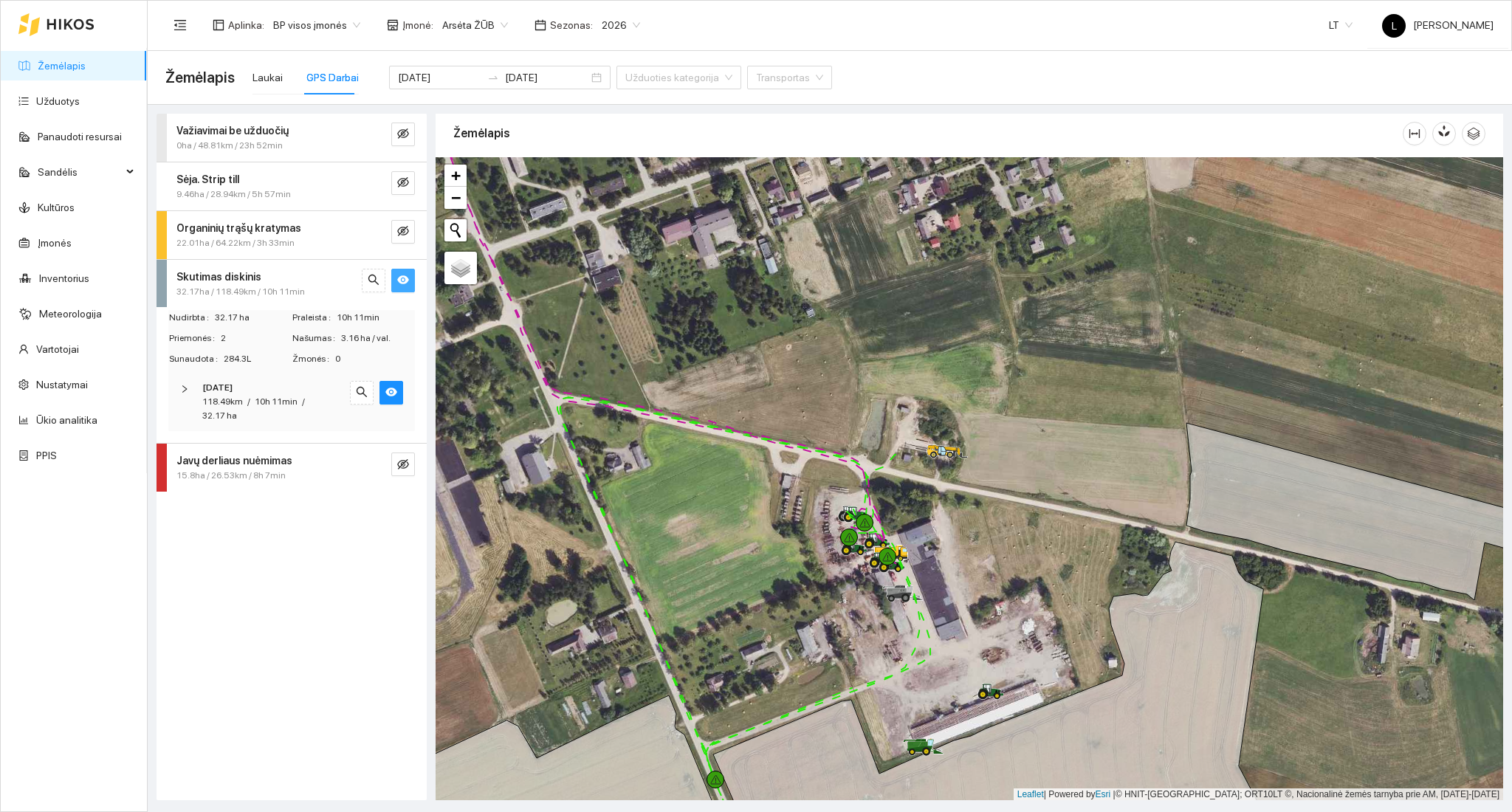
click at [232, 390] on strong "2025-09-11" at bounding box center [217, 387] width 30 height 11
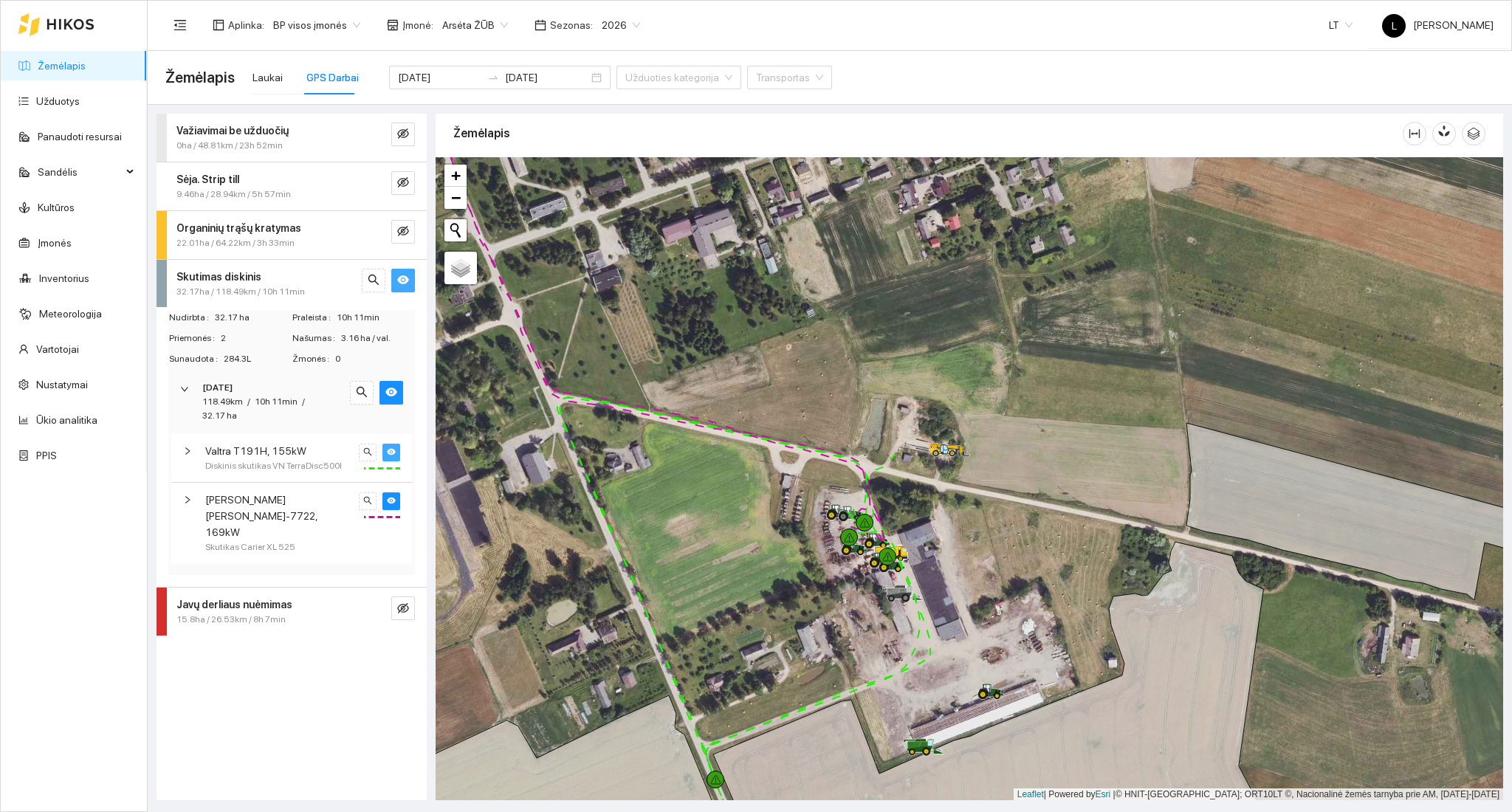
click at [393, 453] on icon "eye" at bounding box center [391, 452] width 9 height 7
click at [371, 501] on icon "search" at bounding box center [367, 500] width 9 height 9
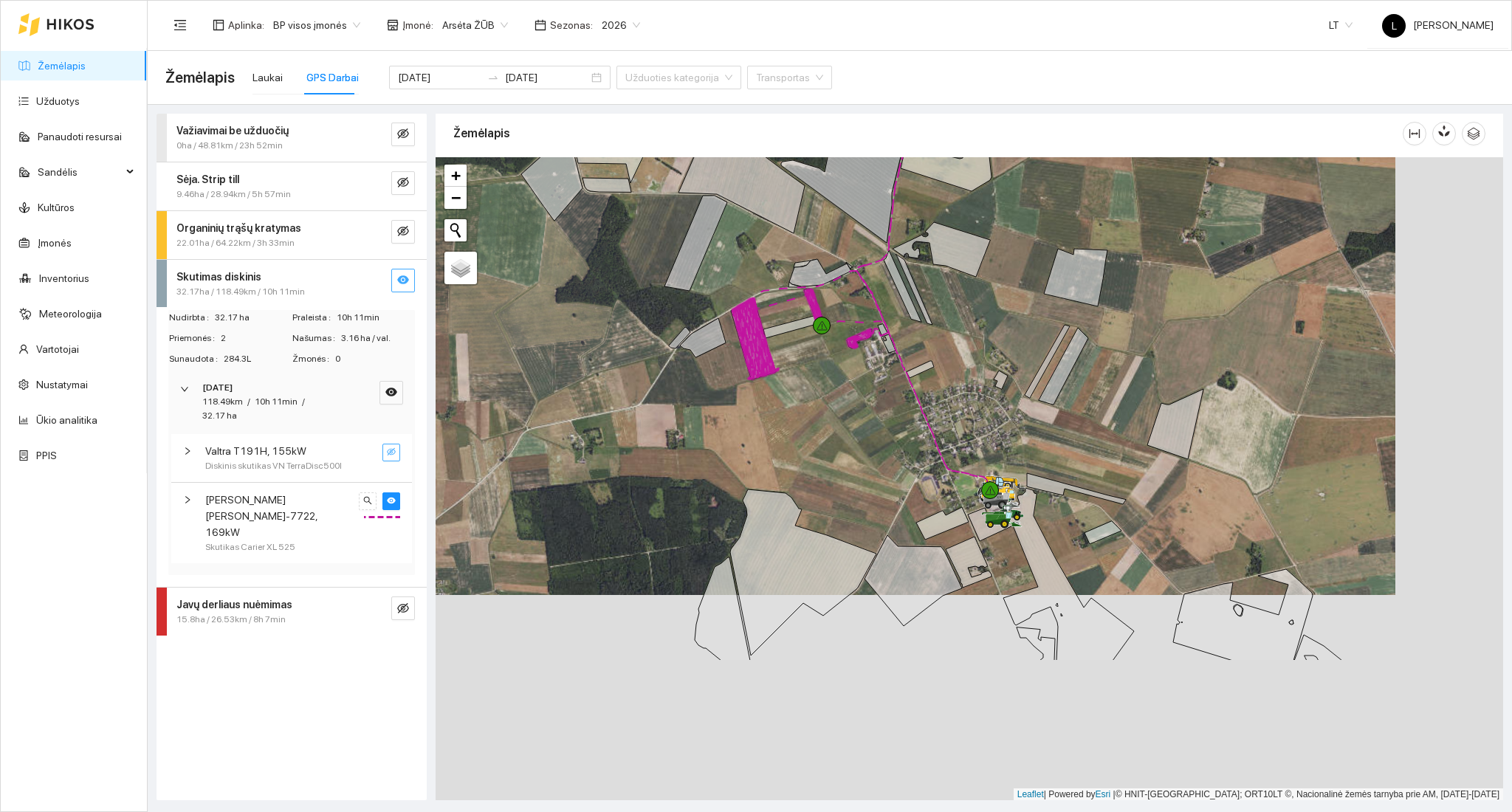
drag, startPoint x: 879, startPoint y: 414, endPoint x: 782, endPoint y: 265, distance: 177.8
click at [783, 267] on div at bounding box center [969, 479] width 1067 height 644
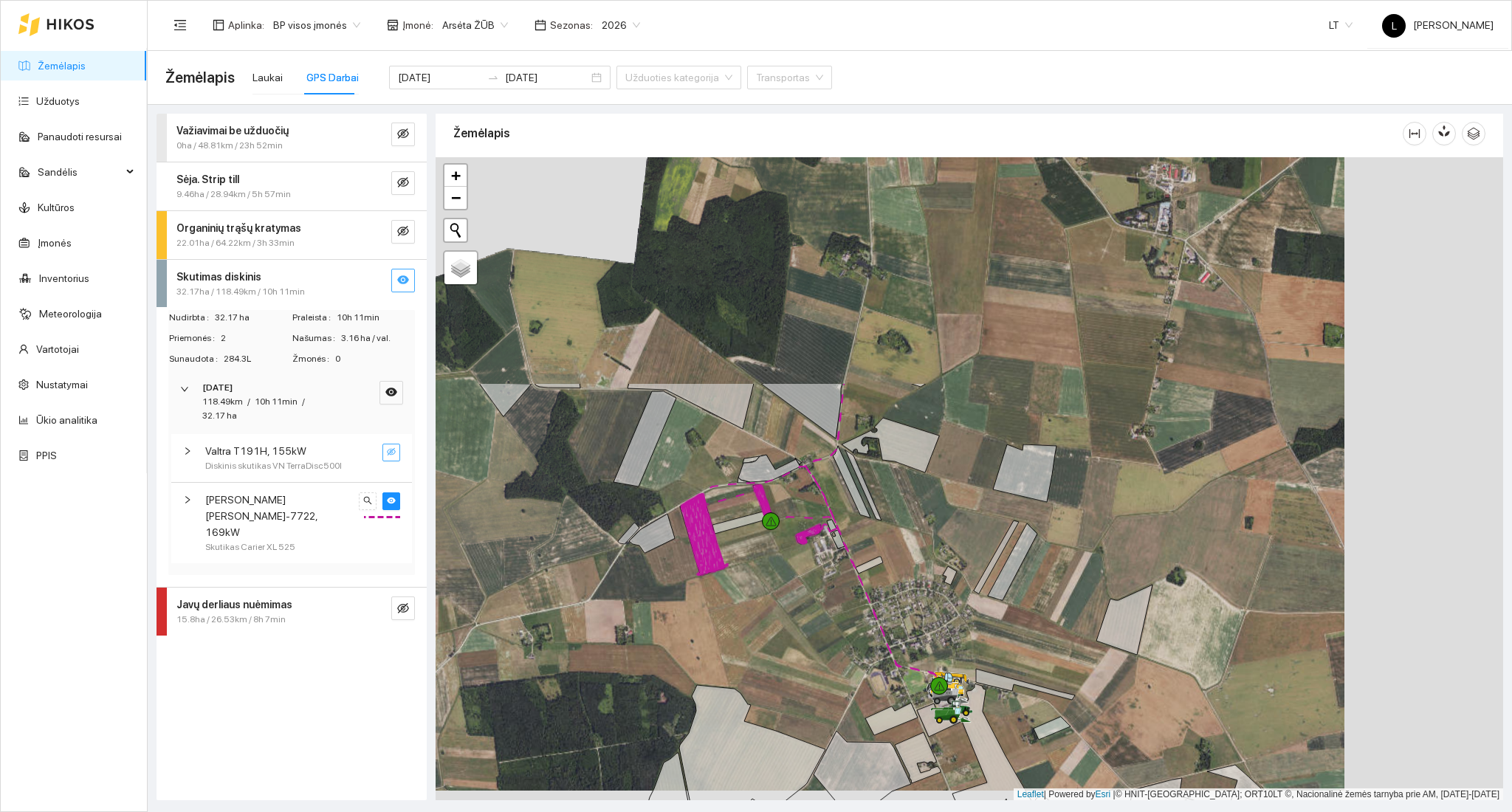
drag, startPoint x: 805, startPoint y: 346, endPoint x: 798, endPoint y: 558, distance: 212.1
click at [815, 588] on div at bounding box center [969, 479] width 1067 height 644
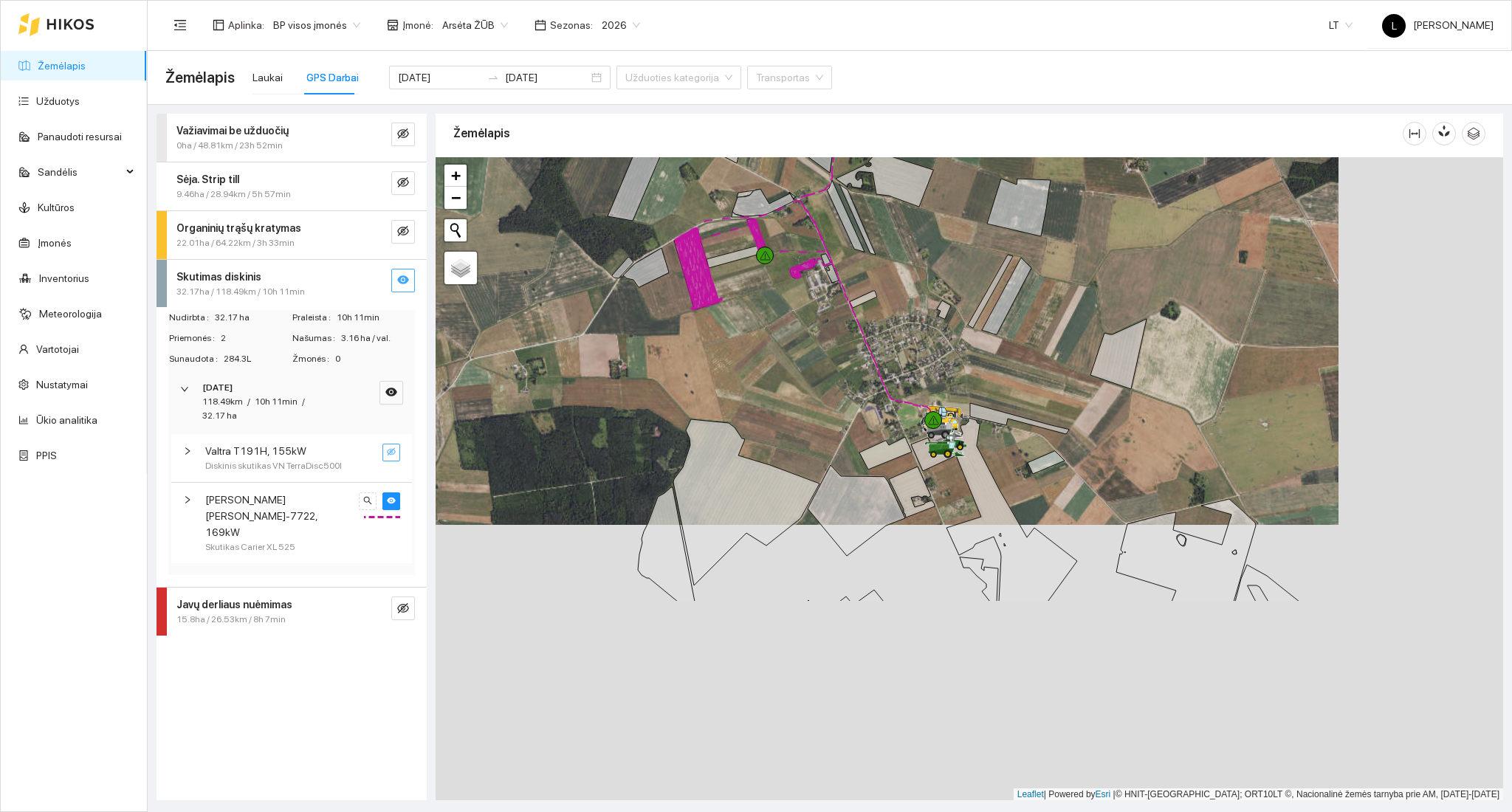
drag, startPoint x: 806, startPoint y: 550, endPoint x: 810, endPoint y: 325, distance: 225.0
click at [810, 325] on div at bounding box center [969, 479] width 1067 height 644
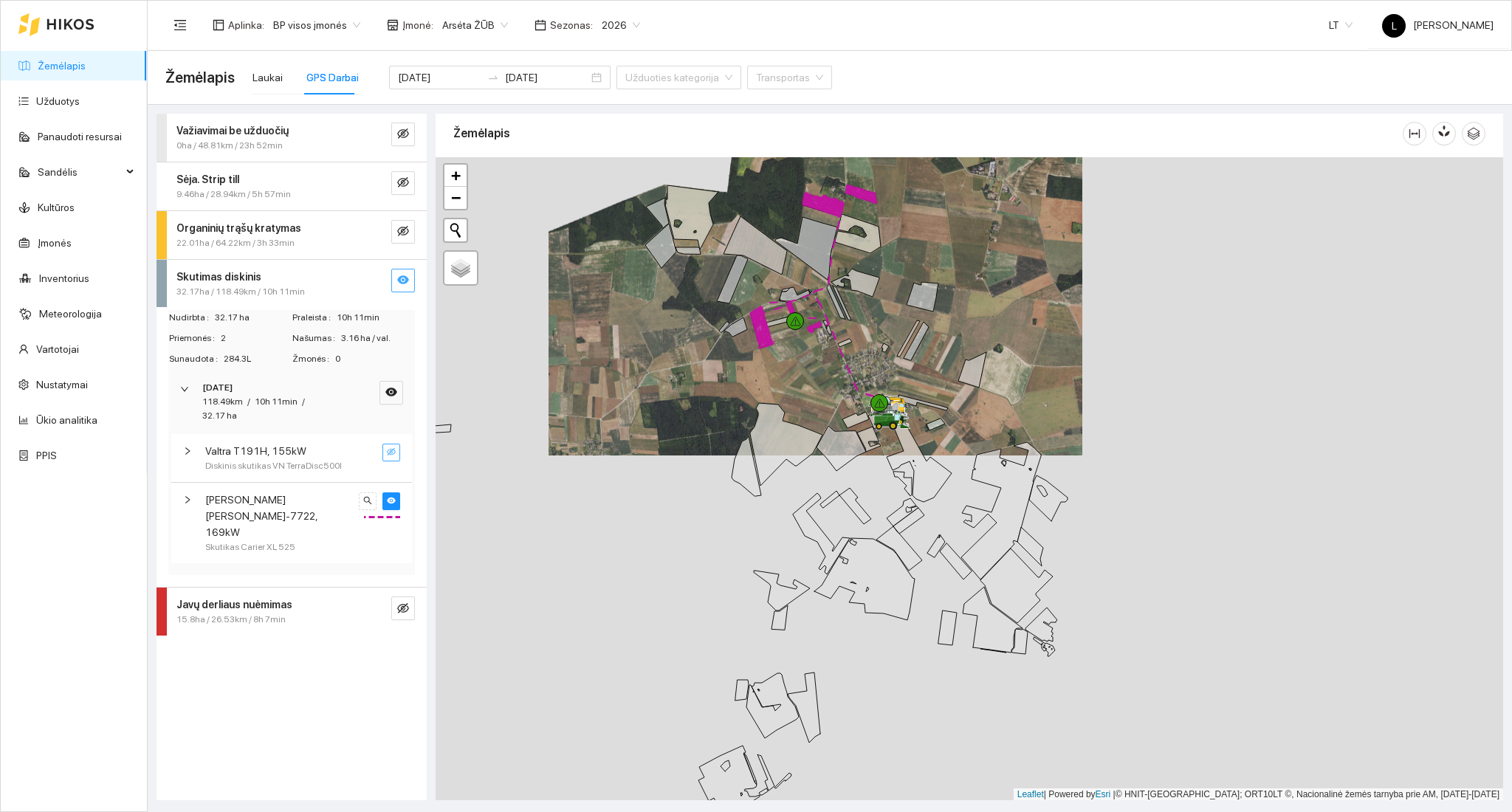
drag, startPoint x: 801, startPoint y: 445, endPoint x: 784, endPoint y: 442, distance: 17.3
click at [796, 454] on div at bounding box center [969, 479] width 1067 height 644
